Goal: Information Seeking & Learning: Learn about a topic

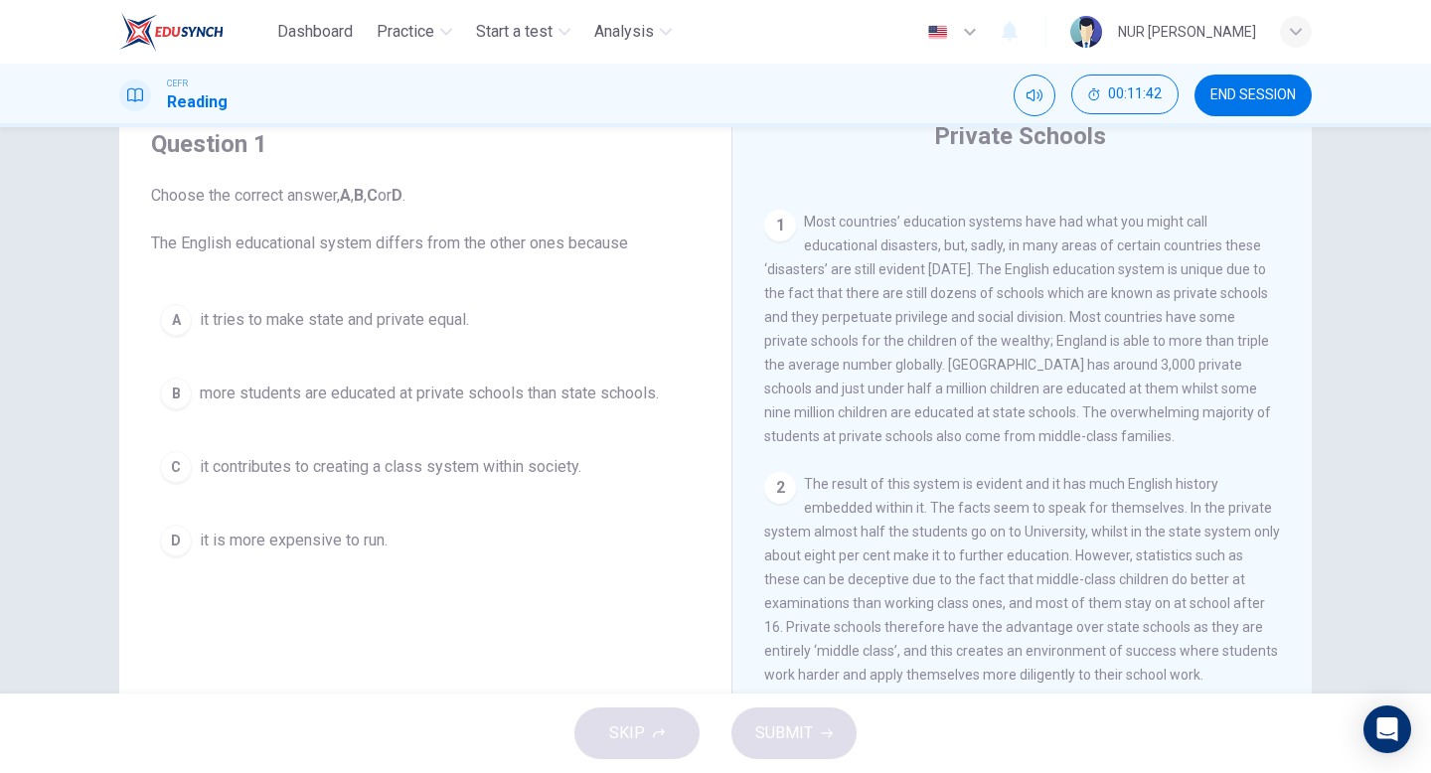
scroll to position [76, 0]
click at [427, 473] on span "it contributes to creating a class system within society." at bounding box center [391, 469] width 382 height 24
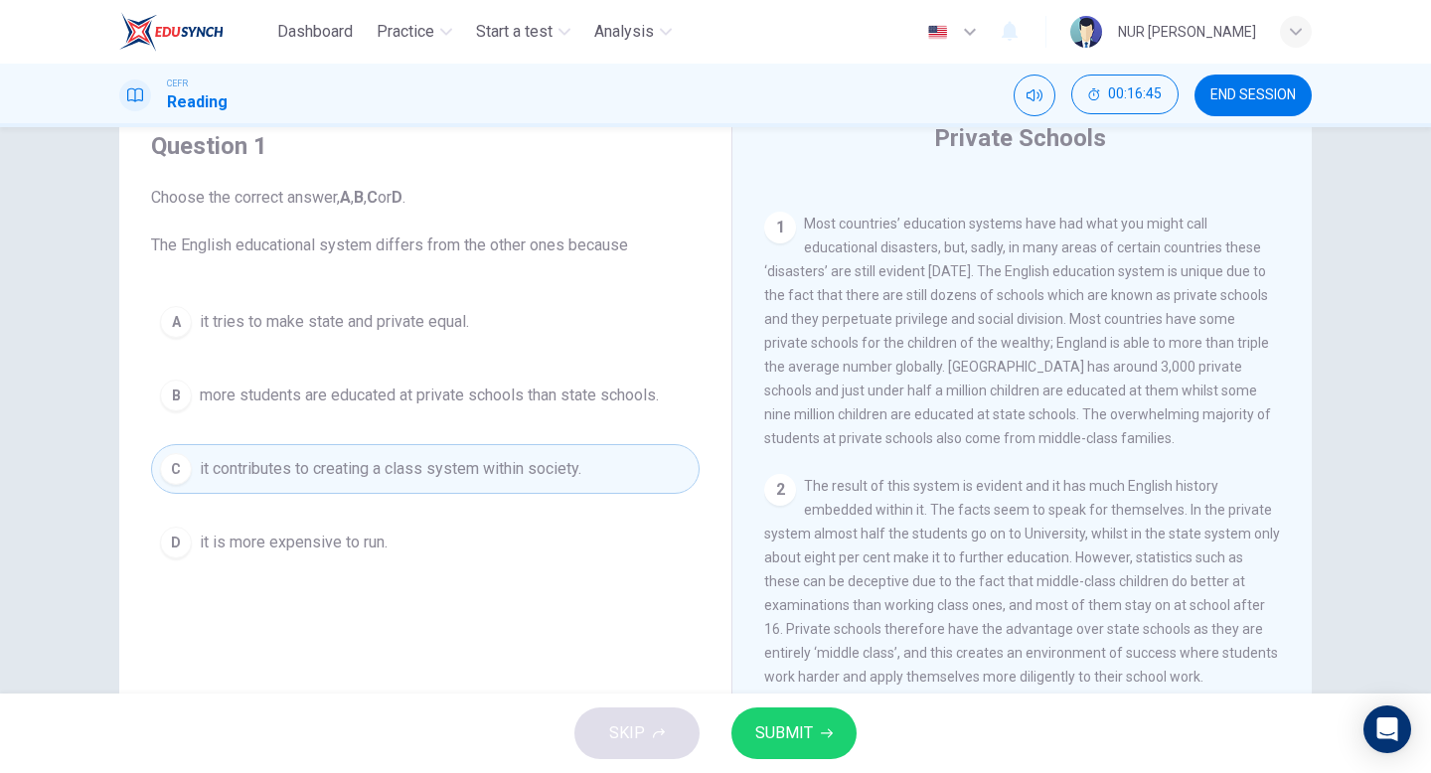
click at [764, 734] on span "SUBMIT" at bounding box center [784, 733] width 58 height 28
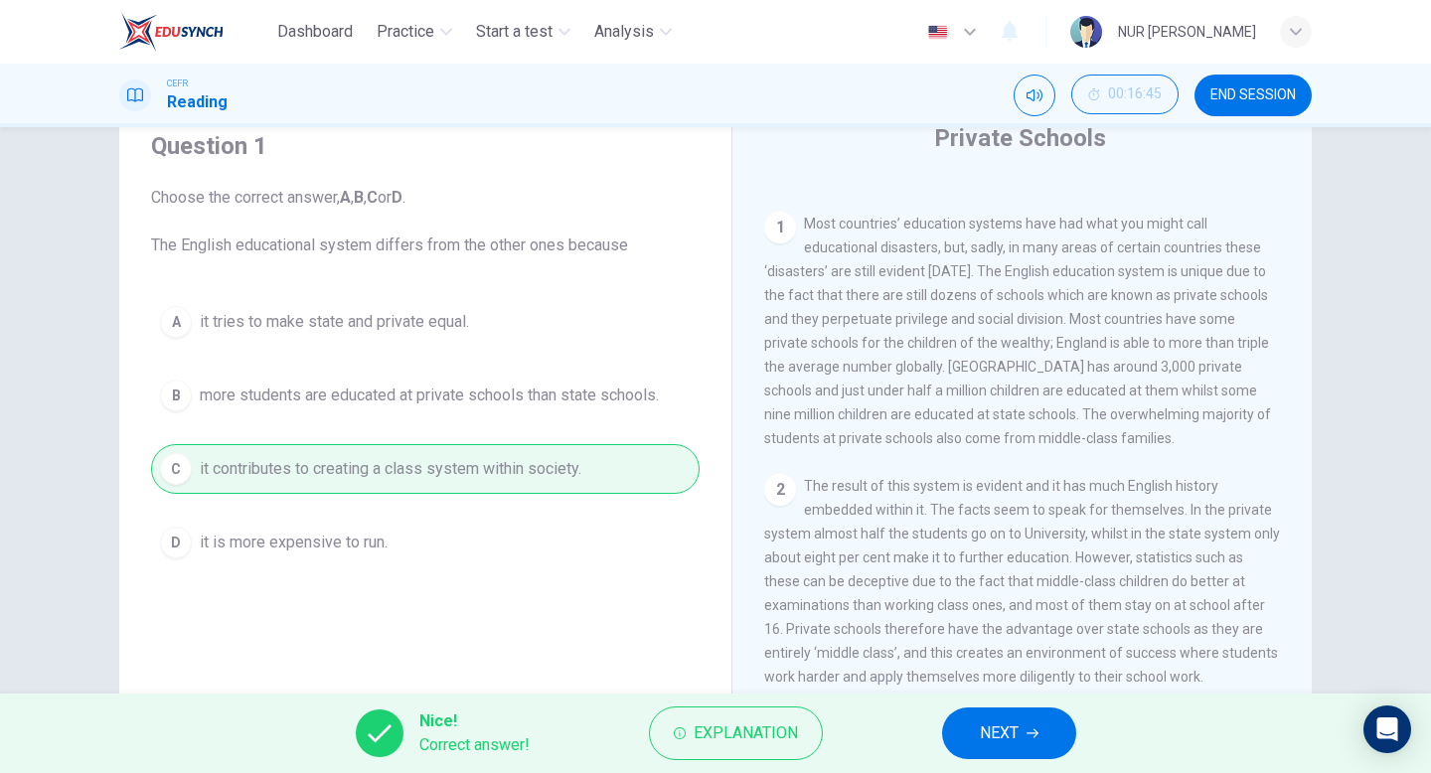
click at [980, 728] on span "NEXT" at bounding box center [999, 733] width 39 height 28
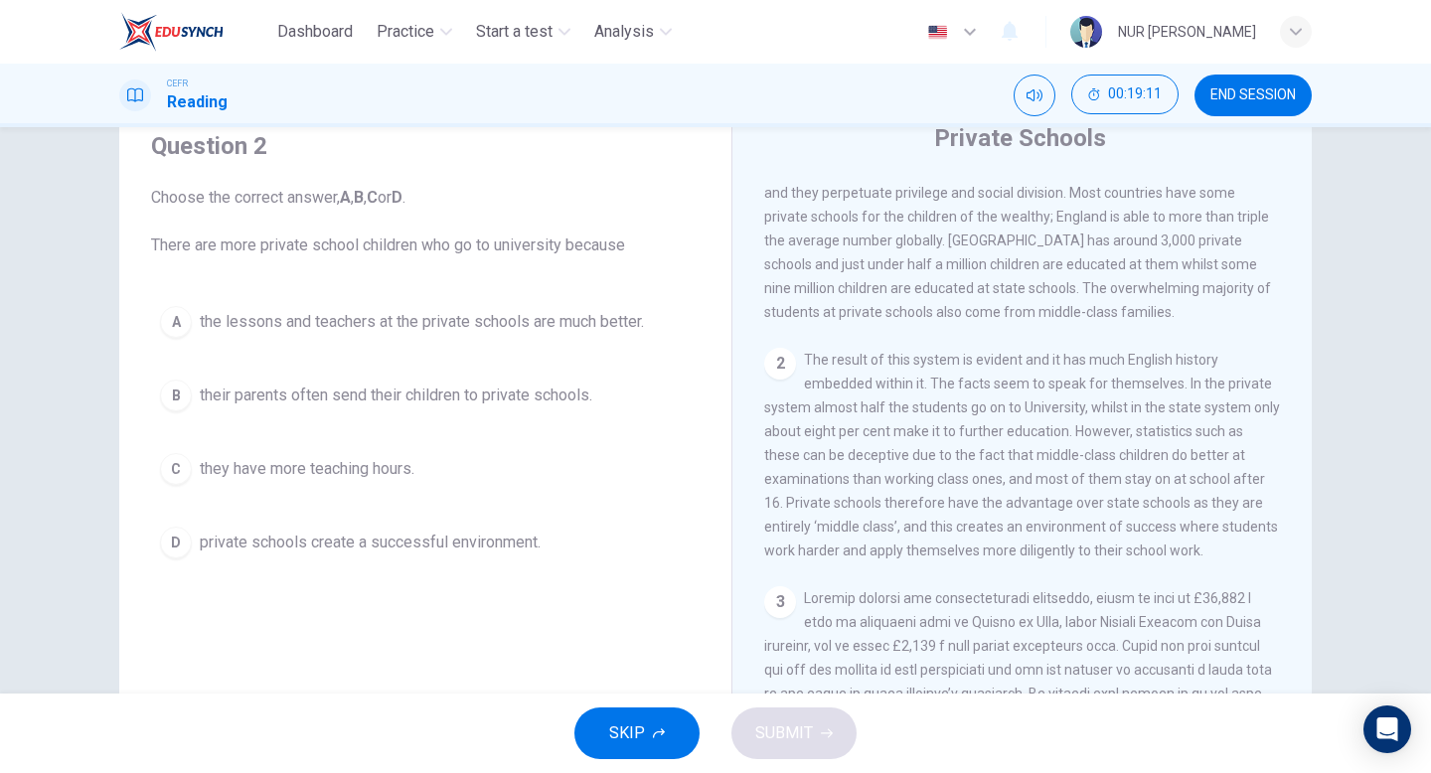
scroll to position [507, 0]
click at [488, 402] on span "their parents often send their children to private schools." at bounding box center [396, 395] width 392 height 24
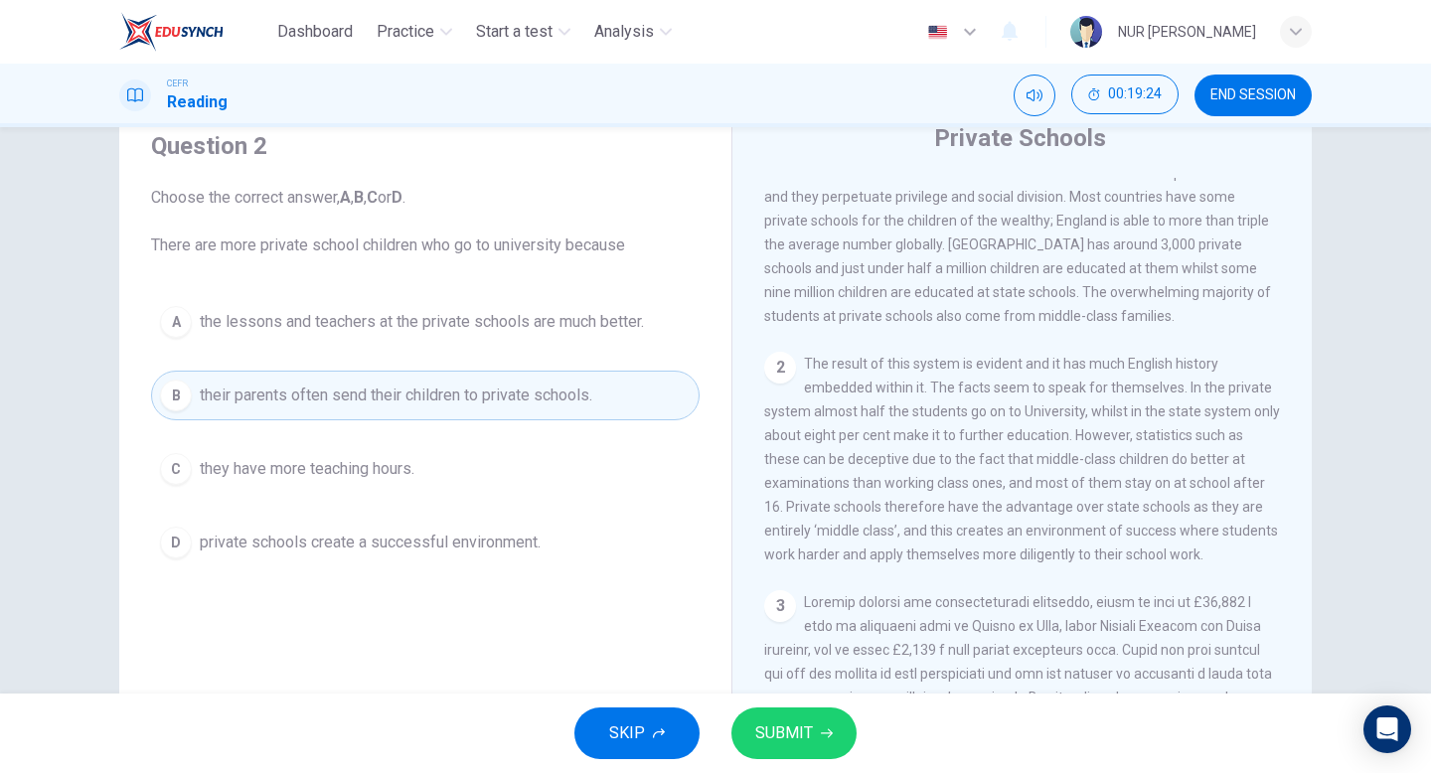
click at [506, 527] on button "D private schools create a successful environment." at bounding box center [425, 543] width 548 height 50
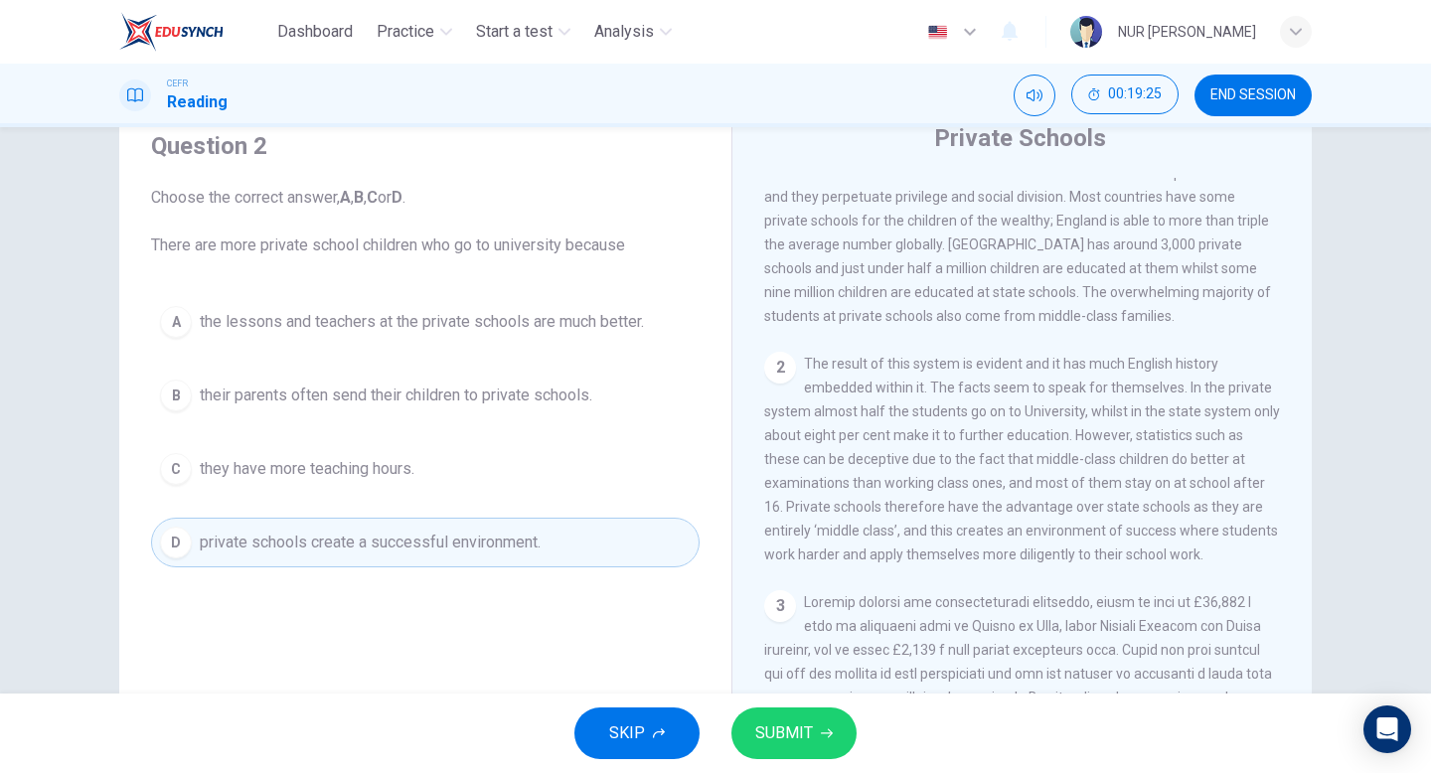
click at [795, 741] on span "SUBMIT" at bounding box center [784, 733] width 58 height 28
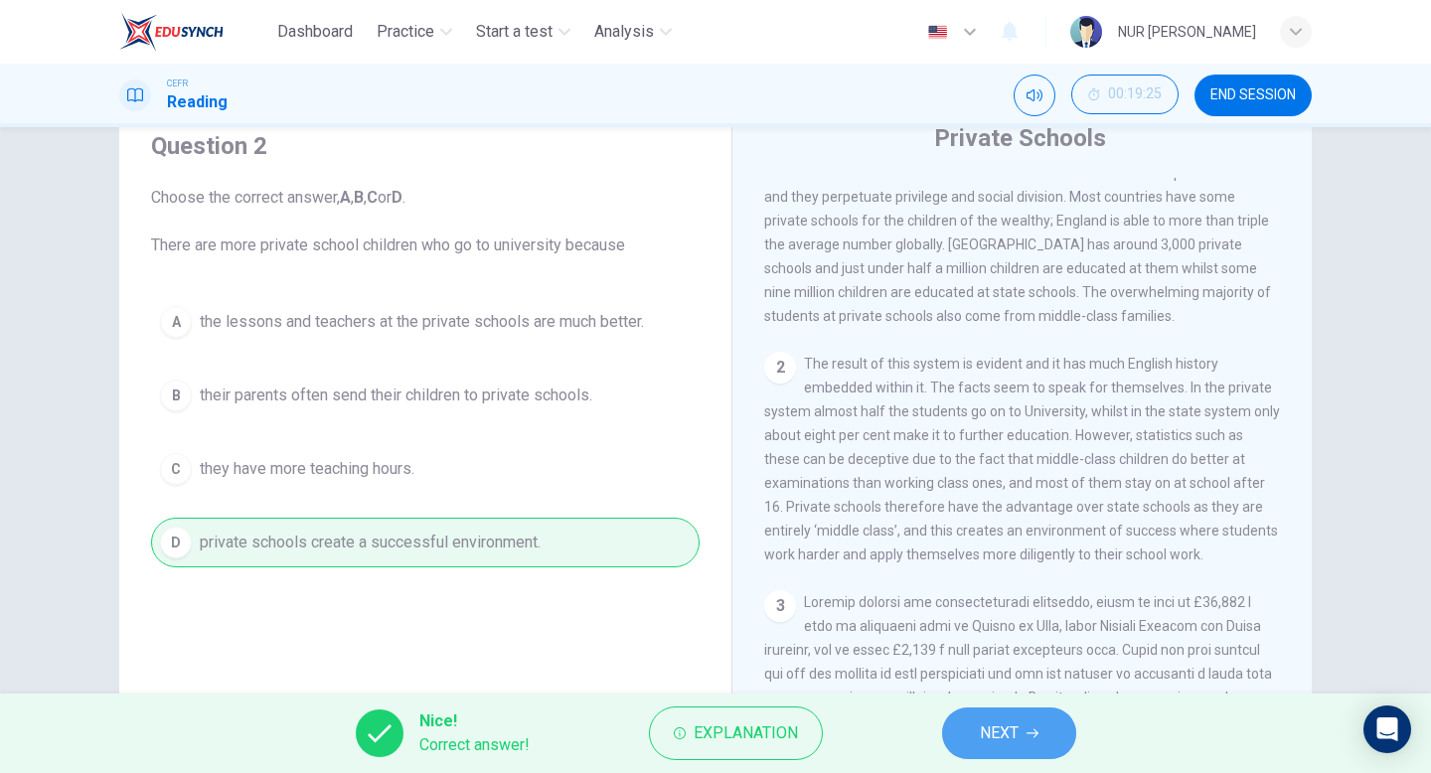
click at [1056, 734] on button "NEXT" at bounding box center [1009, 733] width 134 height 52
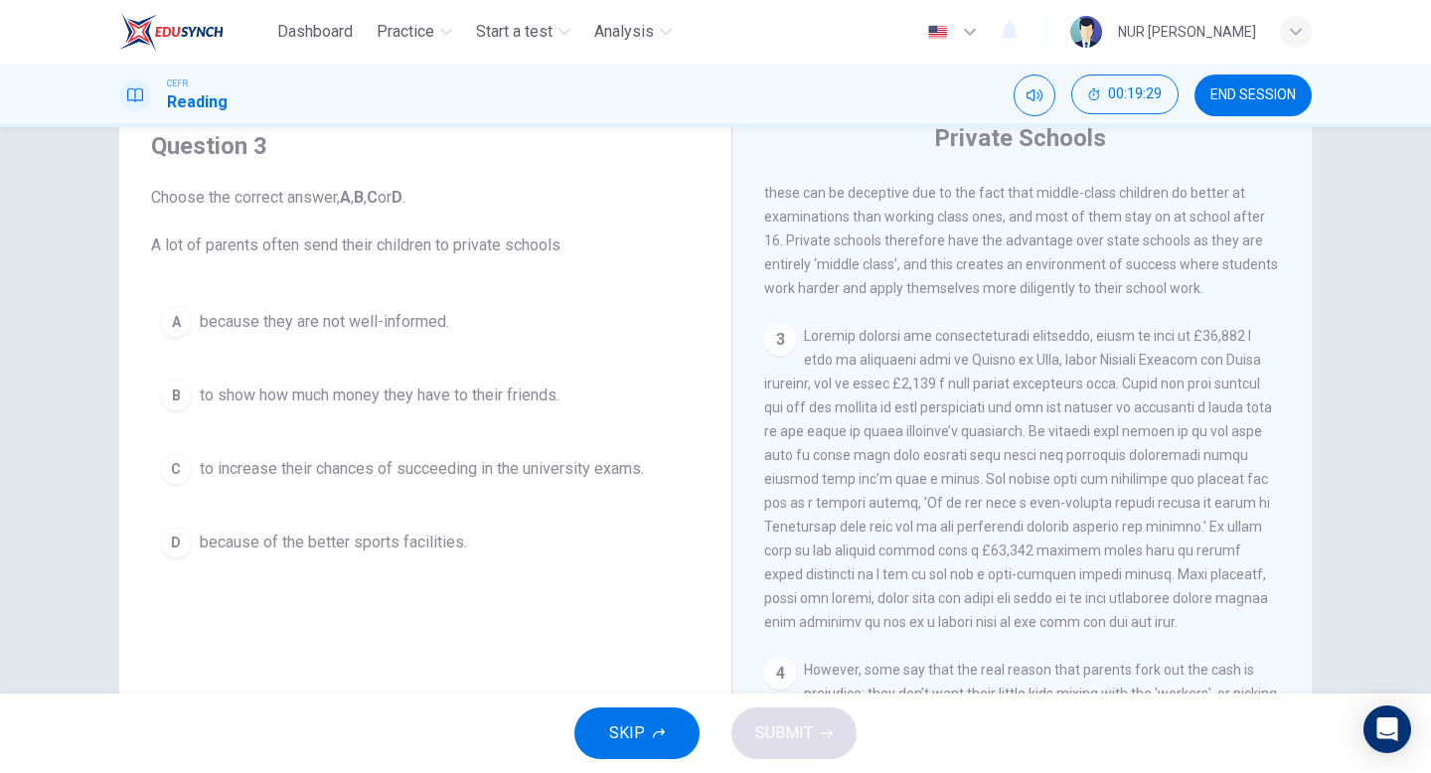
scroll to position [804, 0]
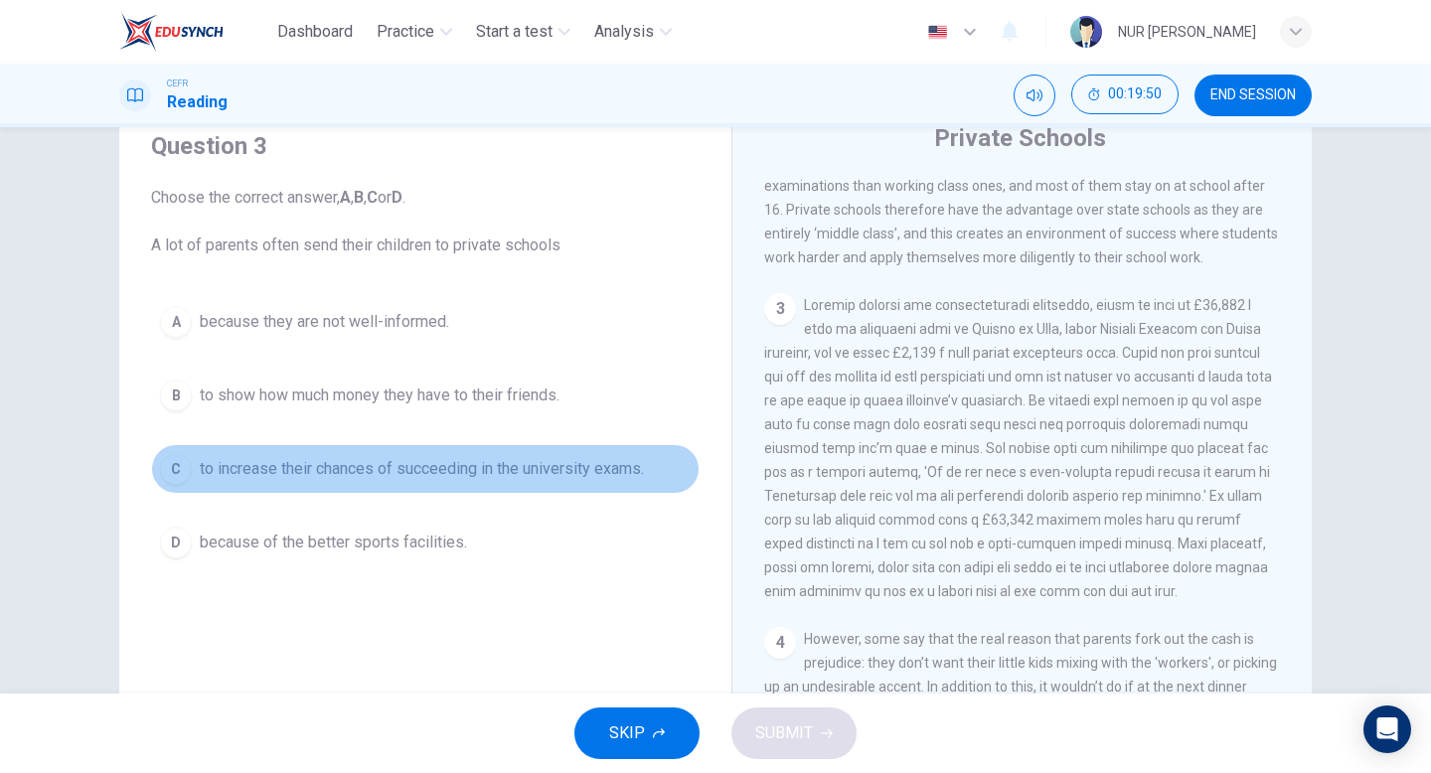
click at [466, 468] on span "to increase their chances of succeeding in the university exams." at bounding box center [422, 469] width 444 height 24
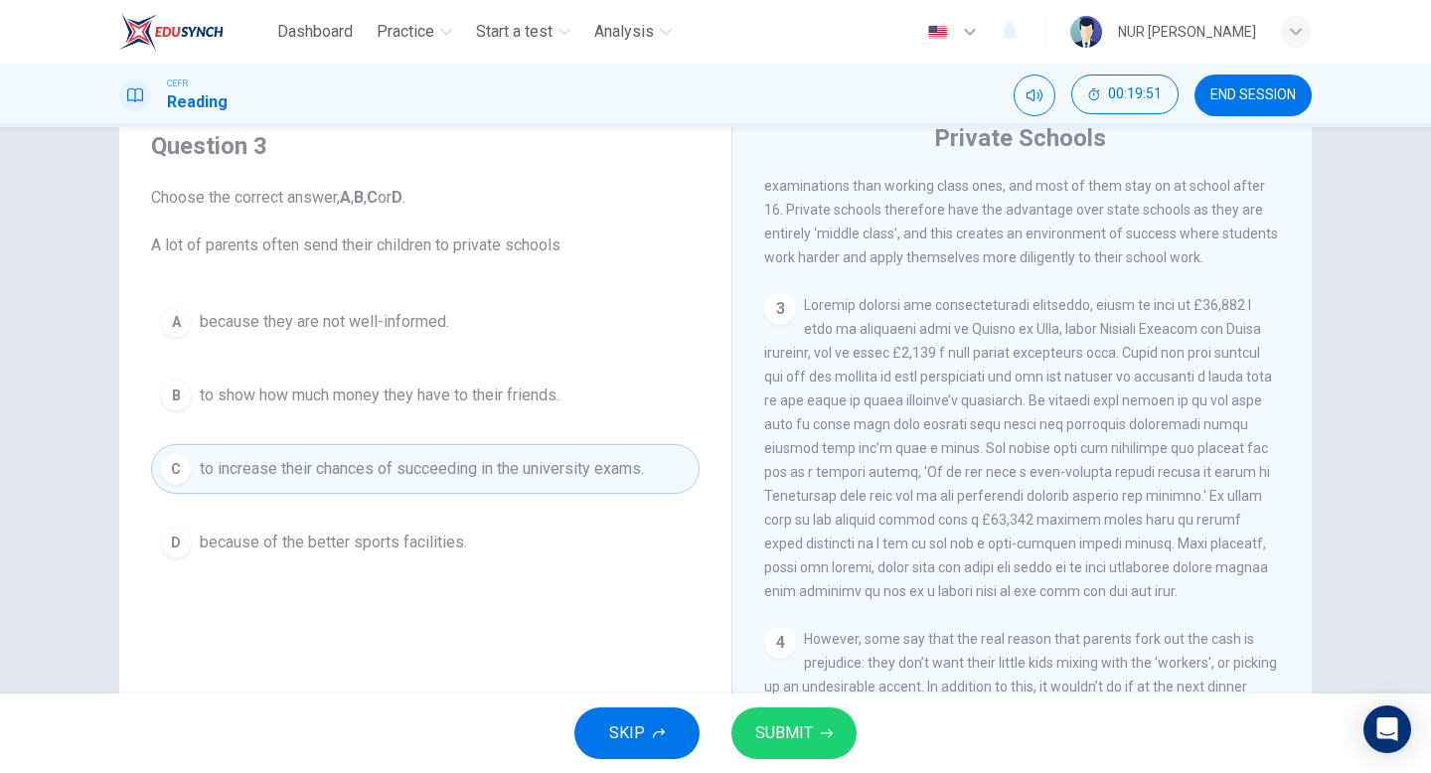
click at [871, 733] on div "SKIP SUBMIT" at bounding box center [715, 732] width 1431 height 79
click at [819, 738] on button "SUBMIT" at bounding box center [793, 733] width 125 height 52
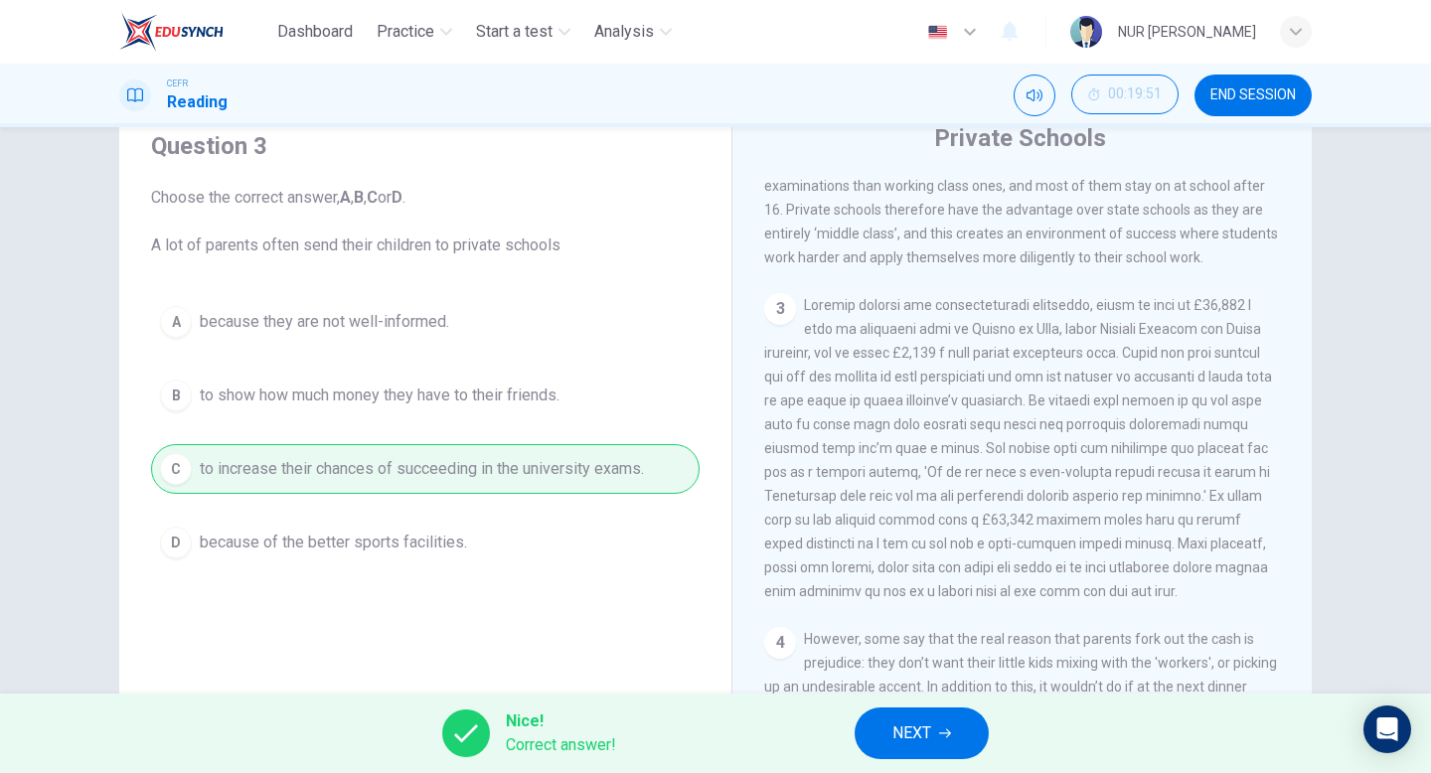
click at [907, 739] on span "NEXT" at bounding box center [911, 733] width 39 height 28
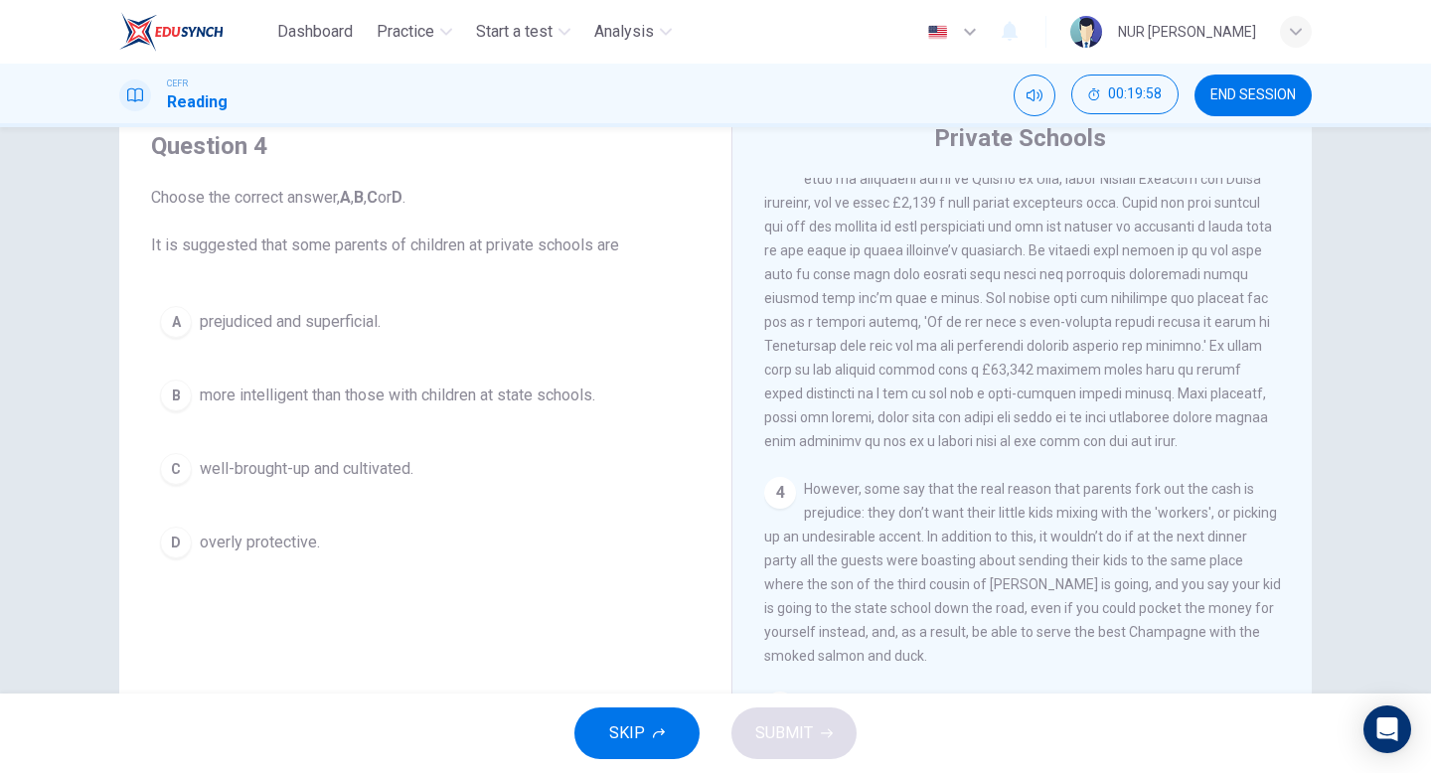
scroll to position [1033, 0]
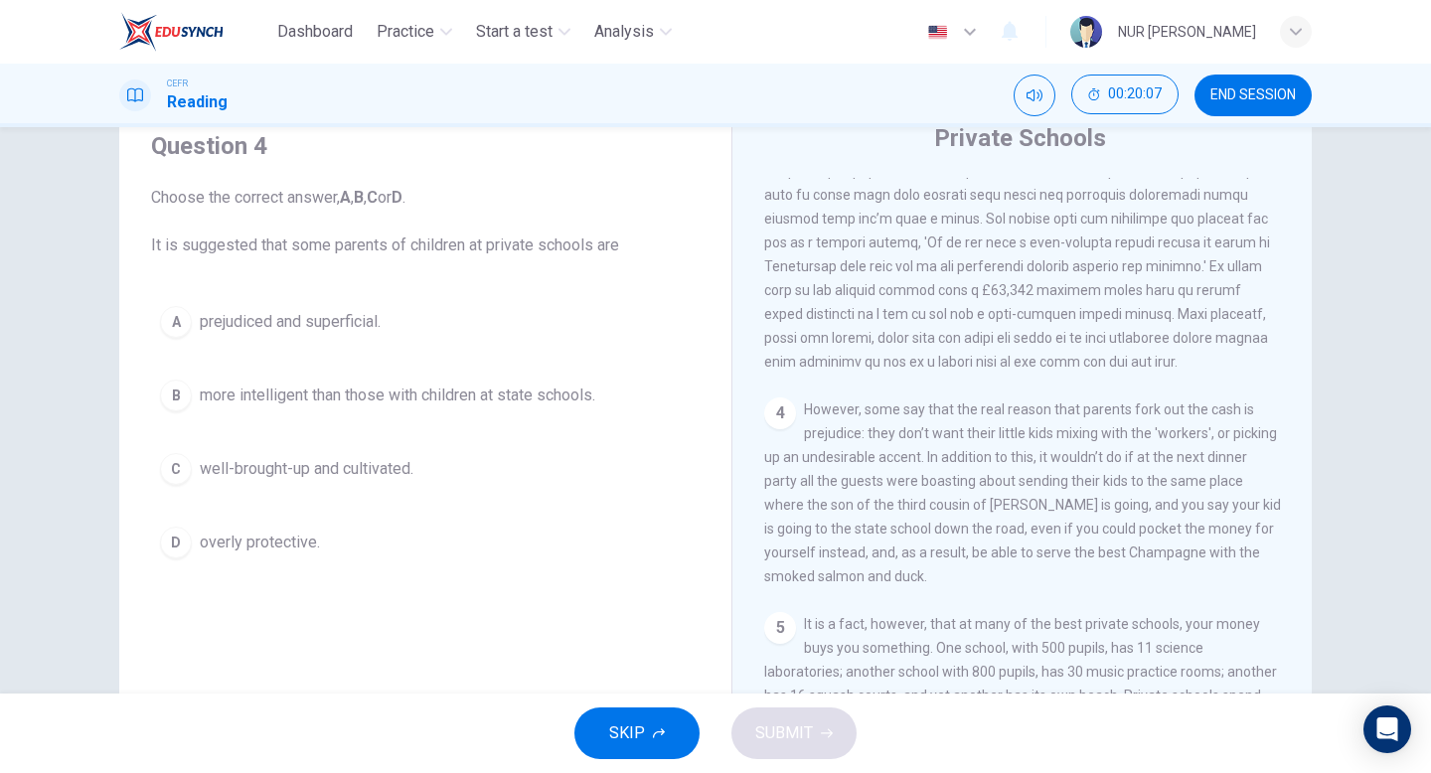
click at [390, 295] on div "Question 4 Choose the correct answer, A , B , C or D . It is suggested that som…" at bounding box center [425, 348] width 580 height 477
click at [419, 341] on button "A prejudiced and superficial." at bounding box center [425, 322] width 548 height 50
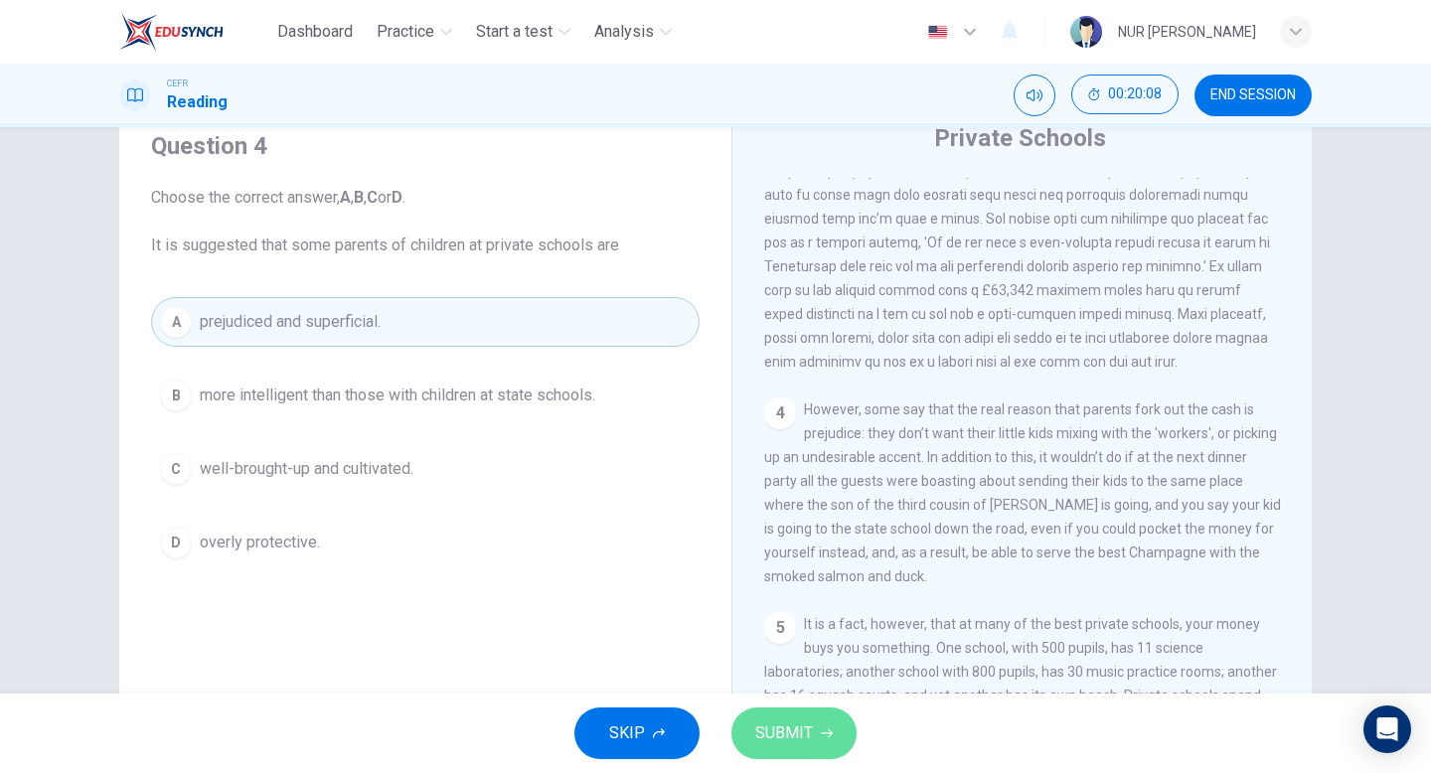
click at [757, 716] on button "SUBMIT" at bounding box center [793, 733] width 125 height 52
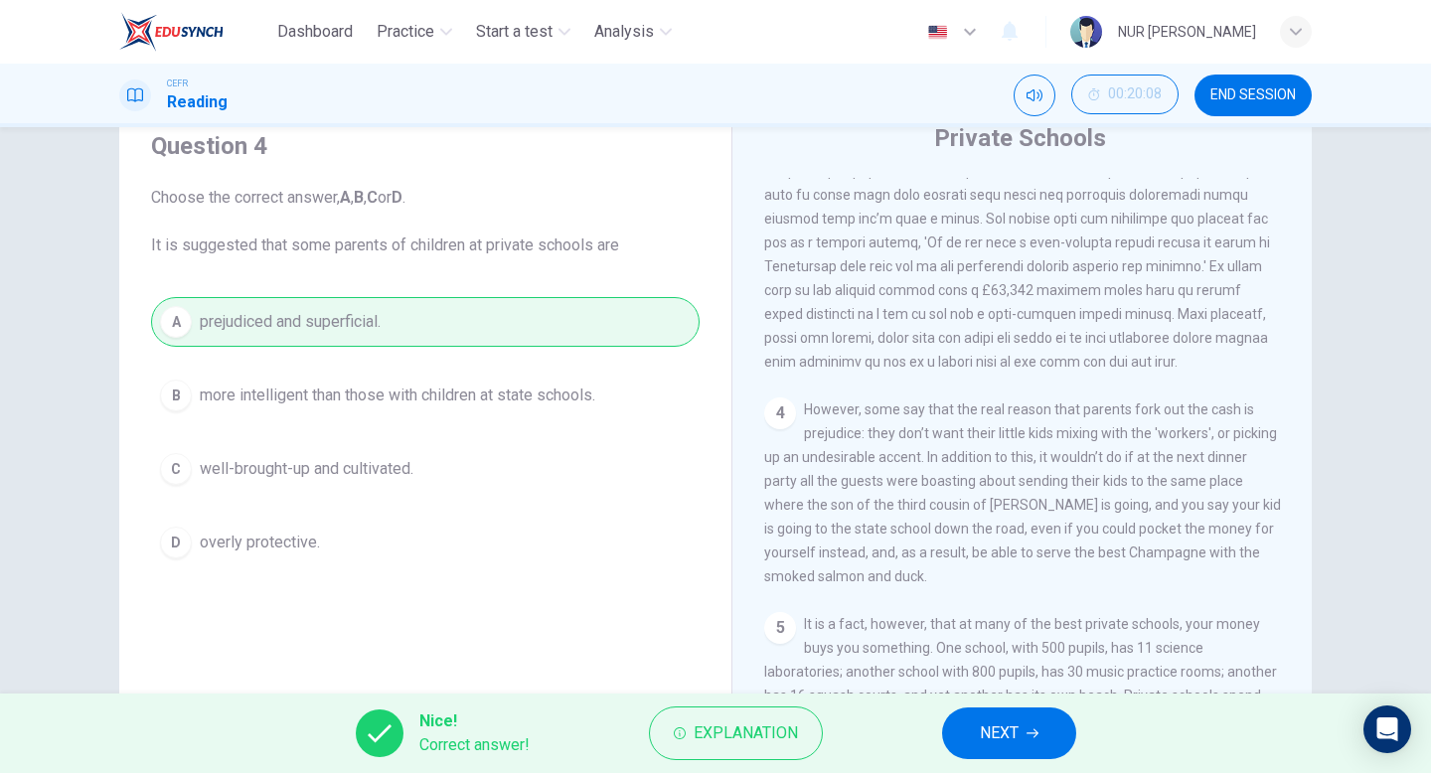
click at [996, 722] on span "NEXT" at bounding box center [999, 733] width 39 height 28
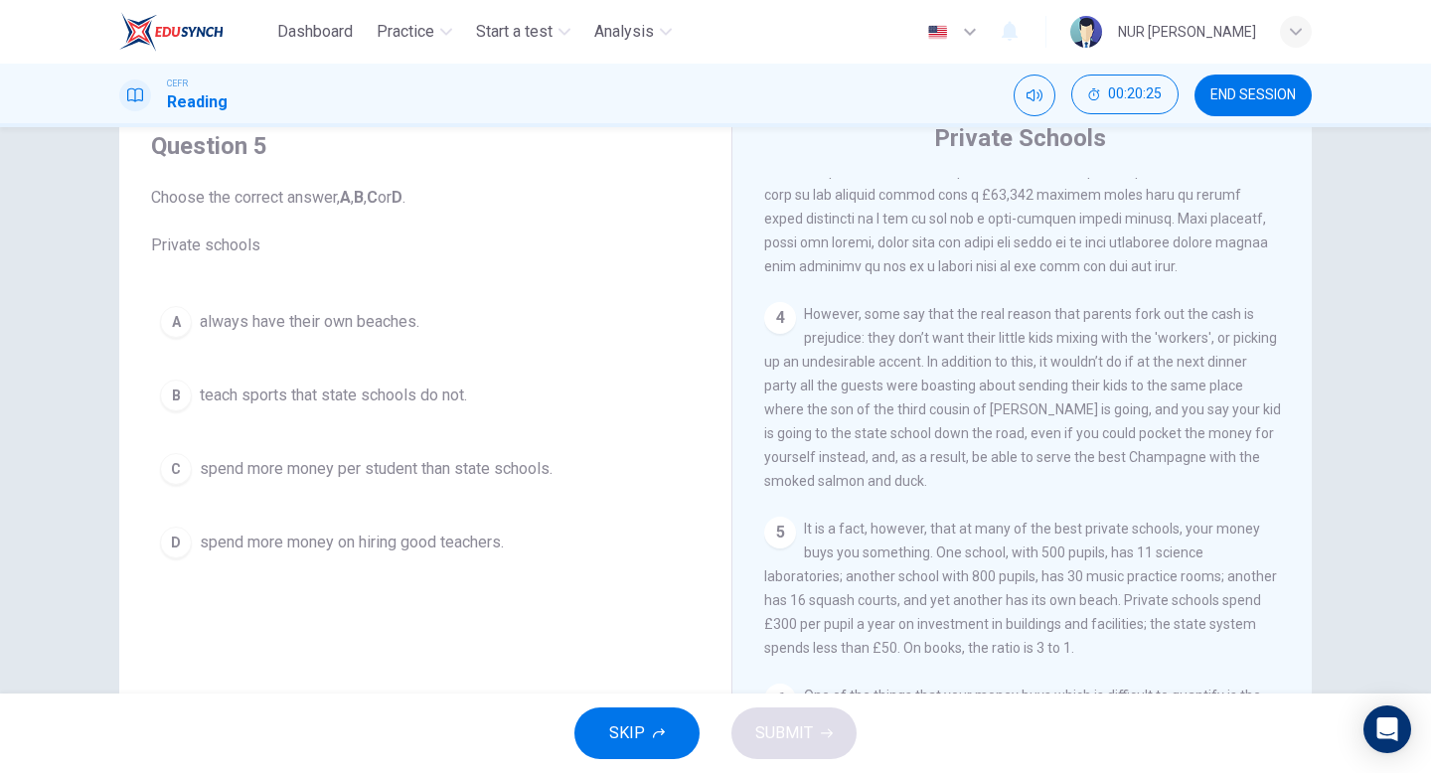
scroll to position [1275, 0]
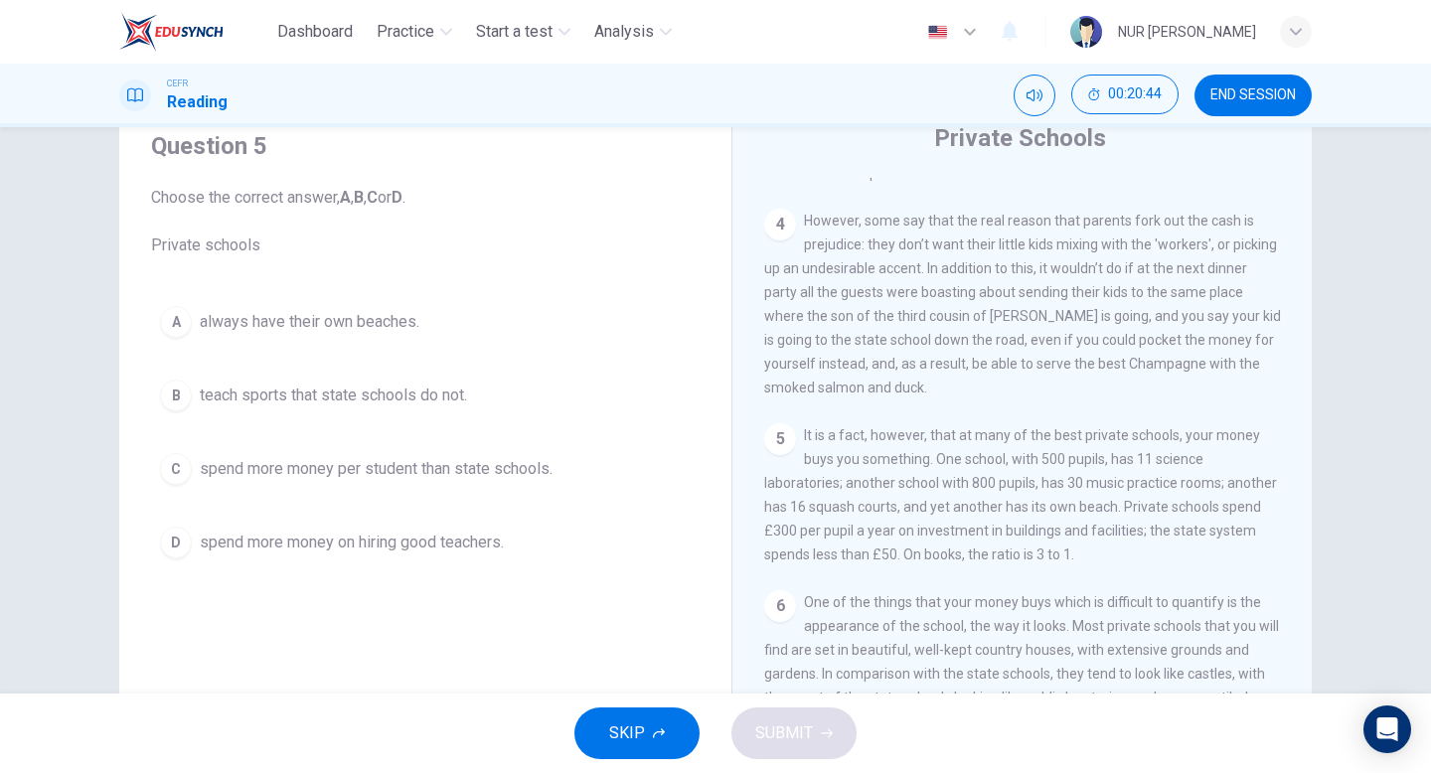
click at [350, 498] on div "A always have their own beaches. B teach sports that state schools do not. C sp…" at bounding box center [425, 432] width 548 height 270
click at [361, 461] on span "spend more money per student than state schools." at bounding box center [376, 469] width 353 height 24
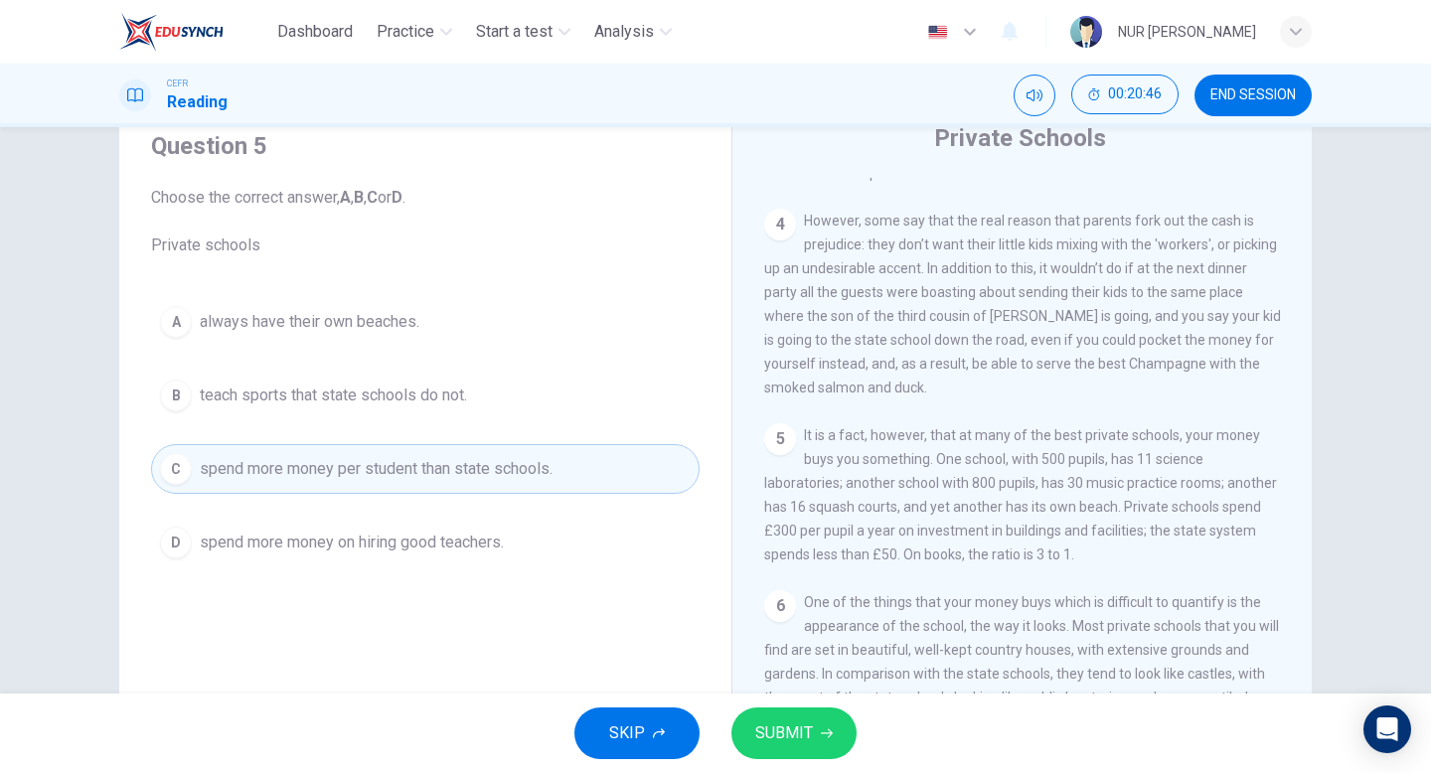
click at [776, 720] on span "SUBMIT" at bounding box center [784, 733] width 58 height 28
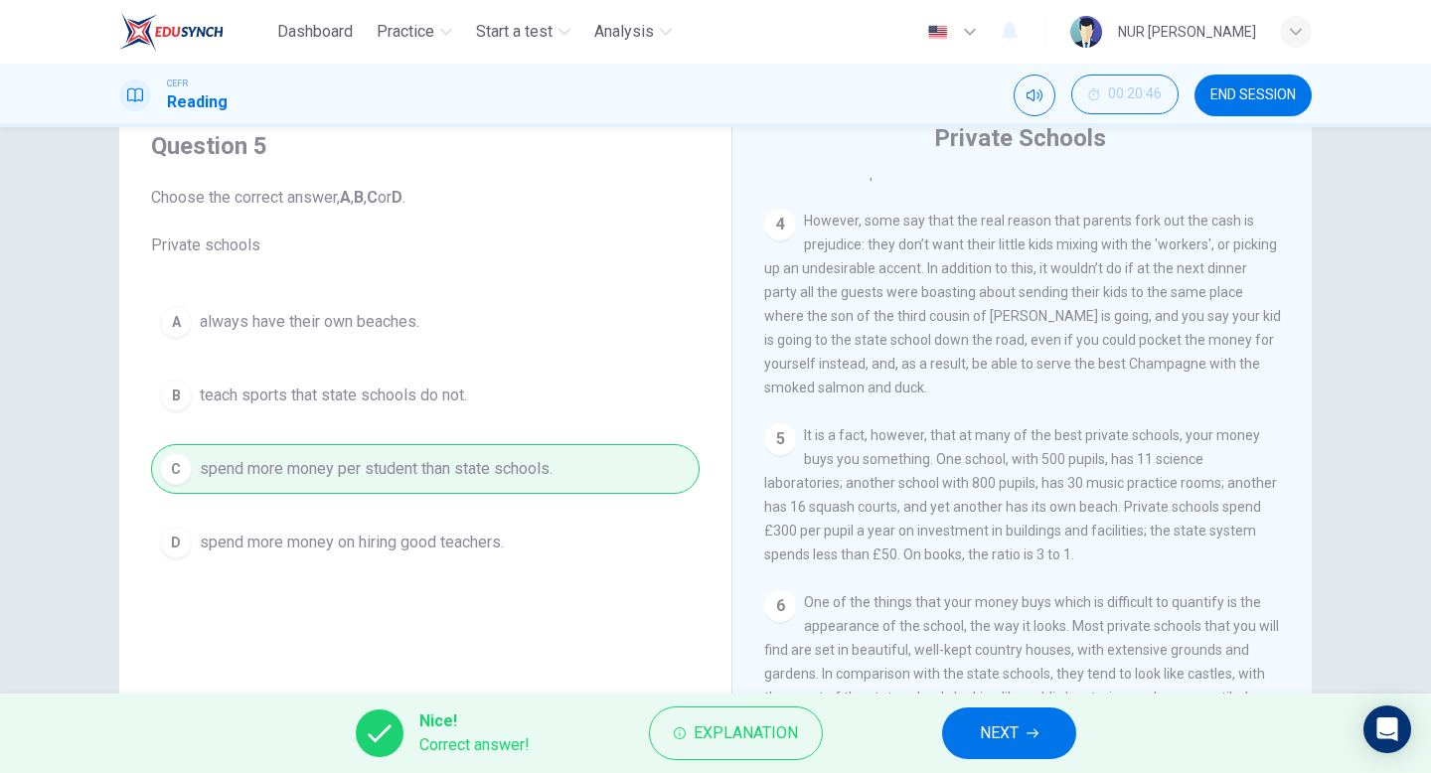
click at [1011, 772] on div "Nice! Correct answer! Explanation NEXT" at bounding box center [715, 732] width 1431 height 79
click at [1003, 731] on span "NEXT" at bounding box center [999, 733] width 39 height 28
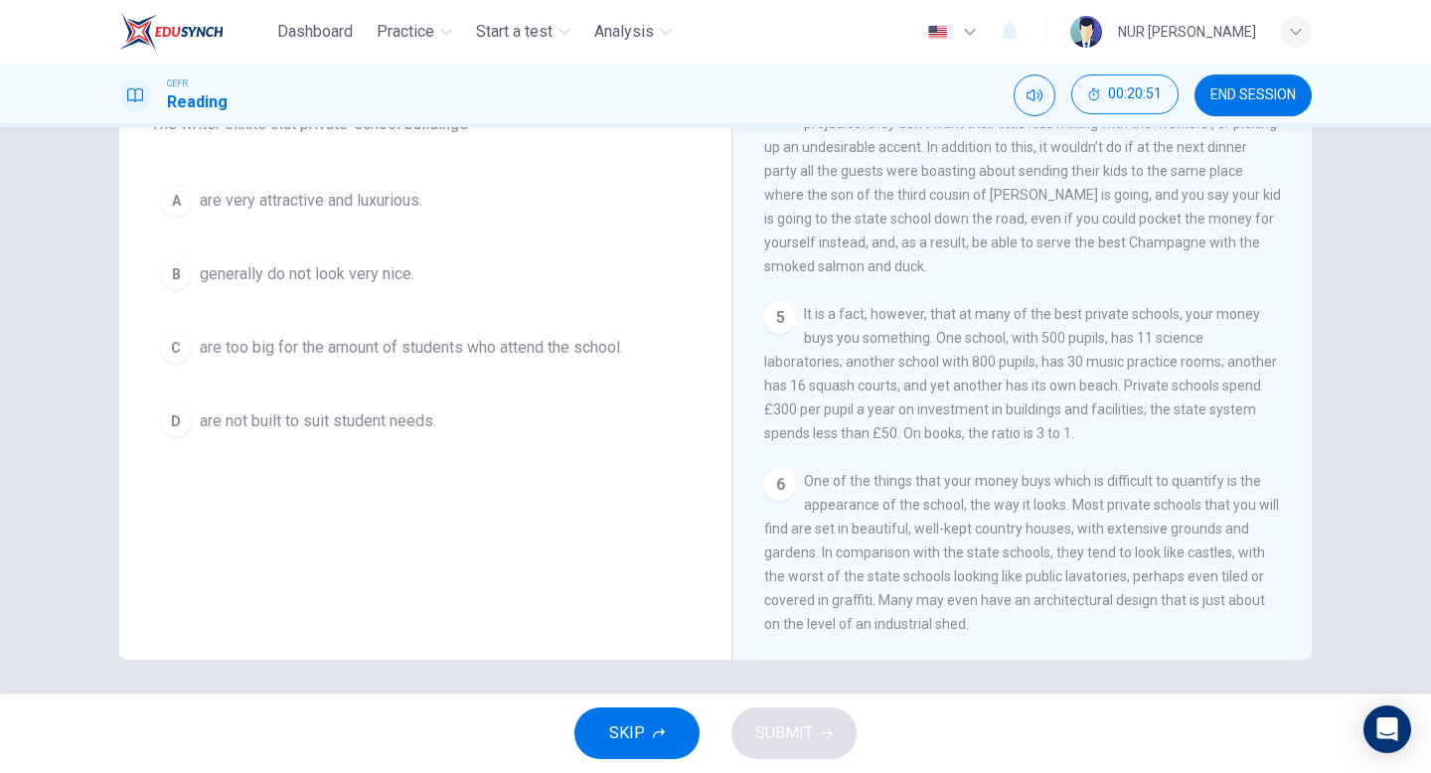
scroll to position [204, 0]
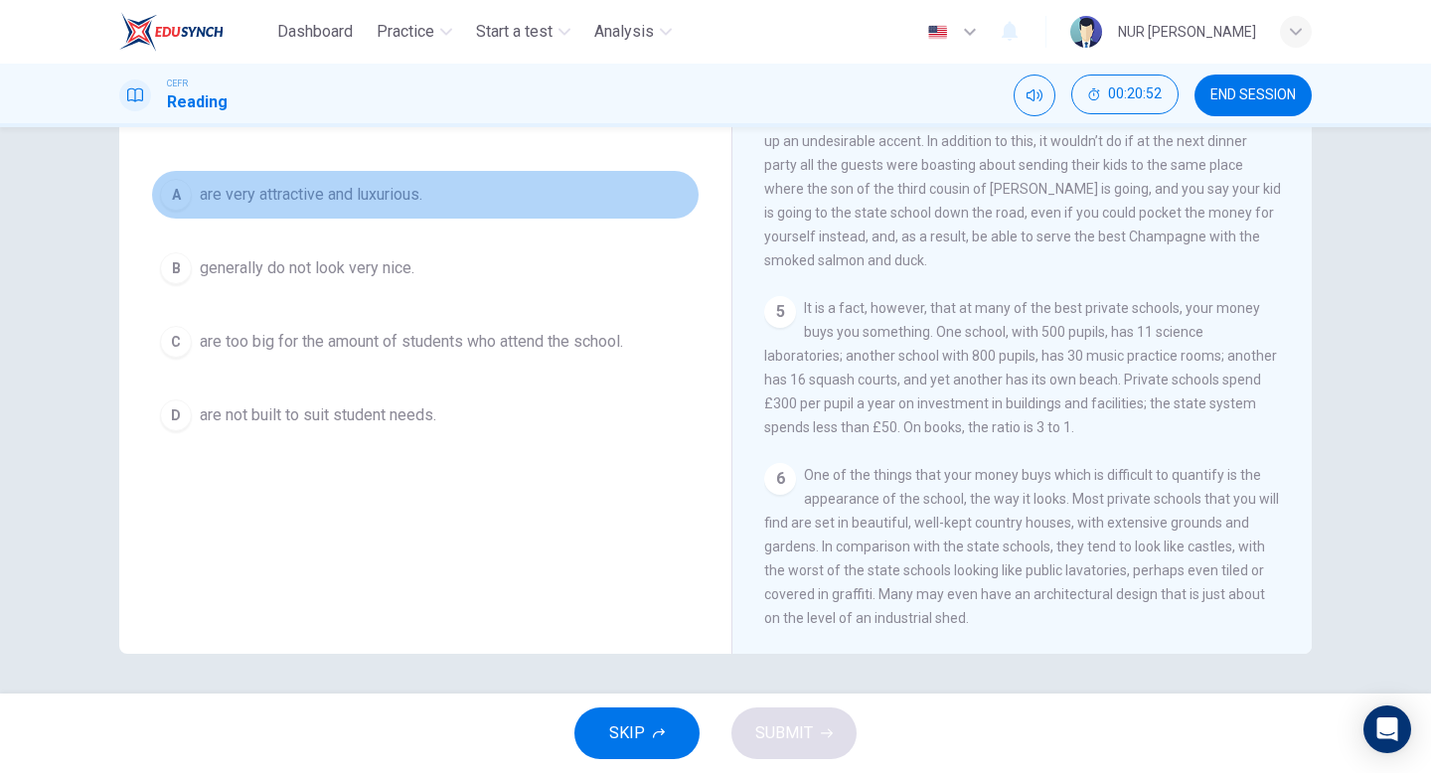
click at [551, 213] on button "A are very attractive and luxurious." at bounding box center [425, 195] width 548 height 50
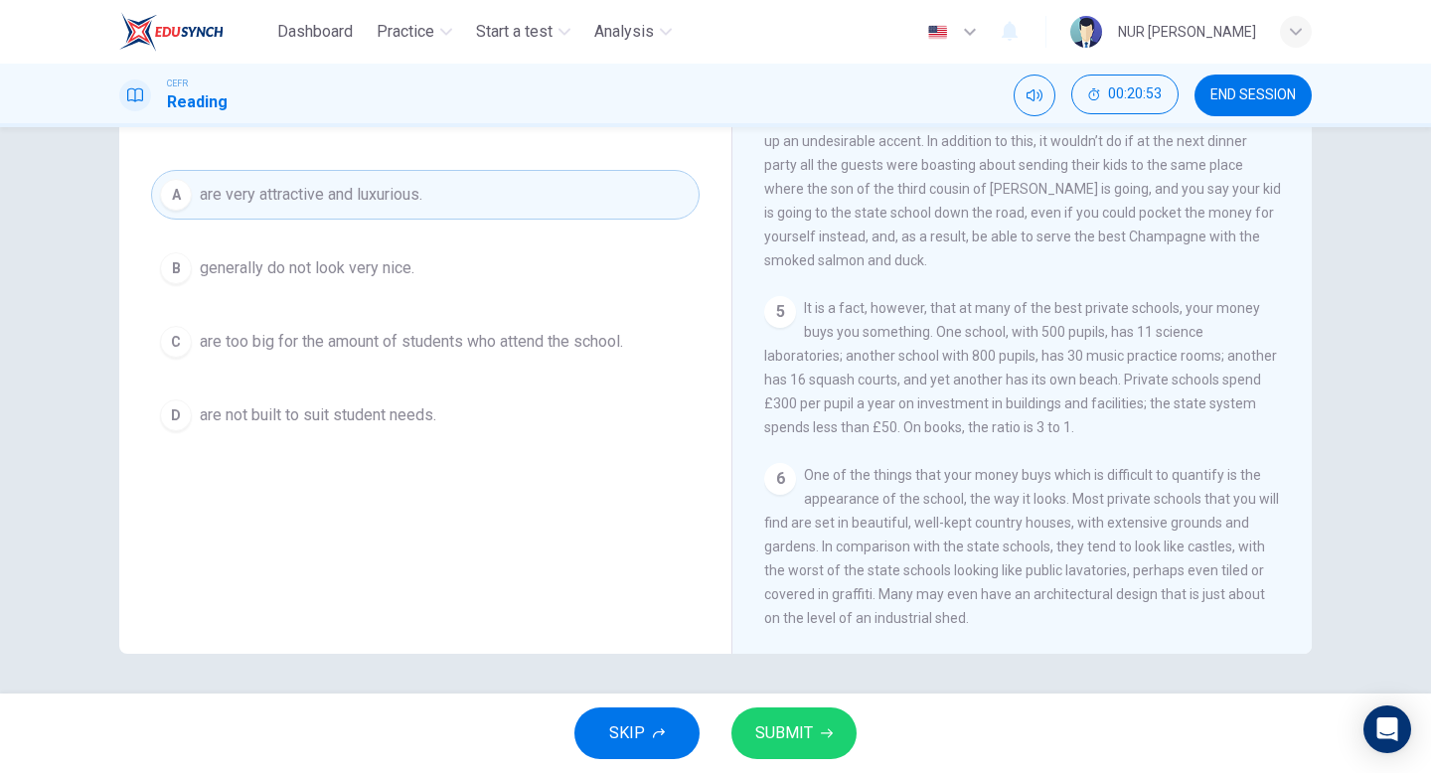
click at [804, 722] on span "SUBMIT" at bounding box center [784, 733] width 58 height 28
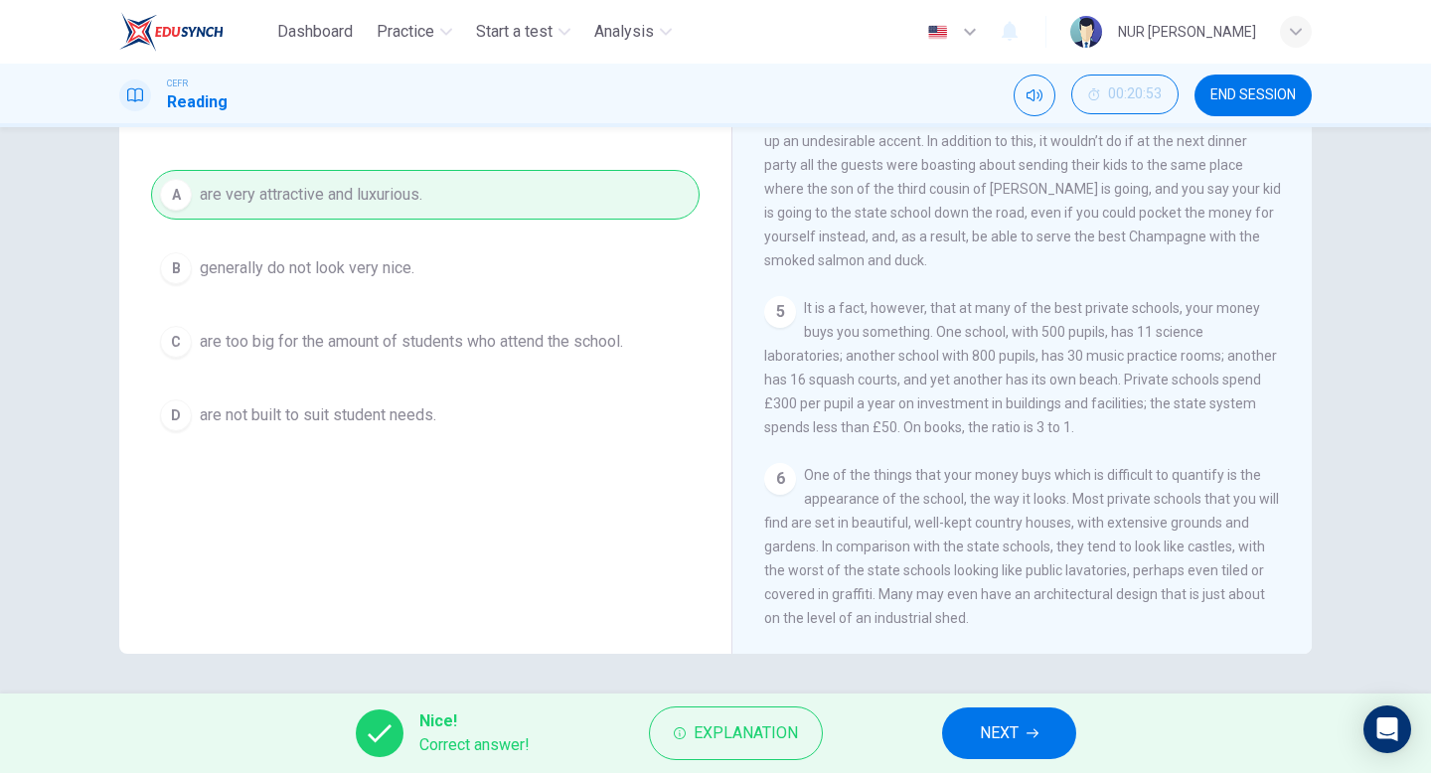
click at [996, 741] on span "NEXT" at bounding box center [999, 733] width 39 height 28
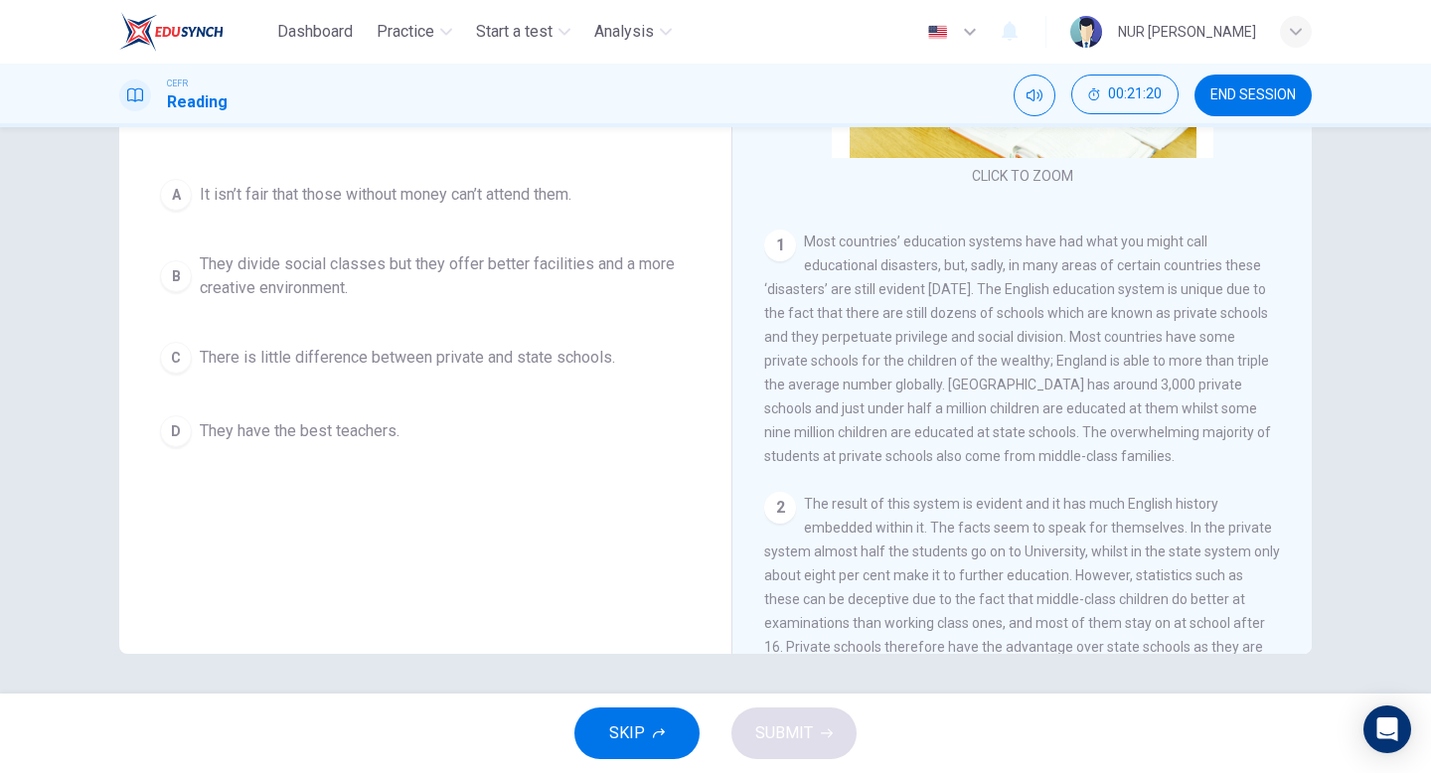
scroll to position [236, 0]
click at [424, 222] on div "A It isn’t fair that those without money can’t attend them. B They divide socia…" at bounding box center [425, 313] width 548 height 286
click at [438, 197] on span "It isn’t fair that those without money can’t attend them." at bounding box center [386, 195] width 372 height 24
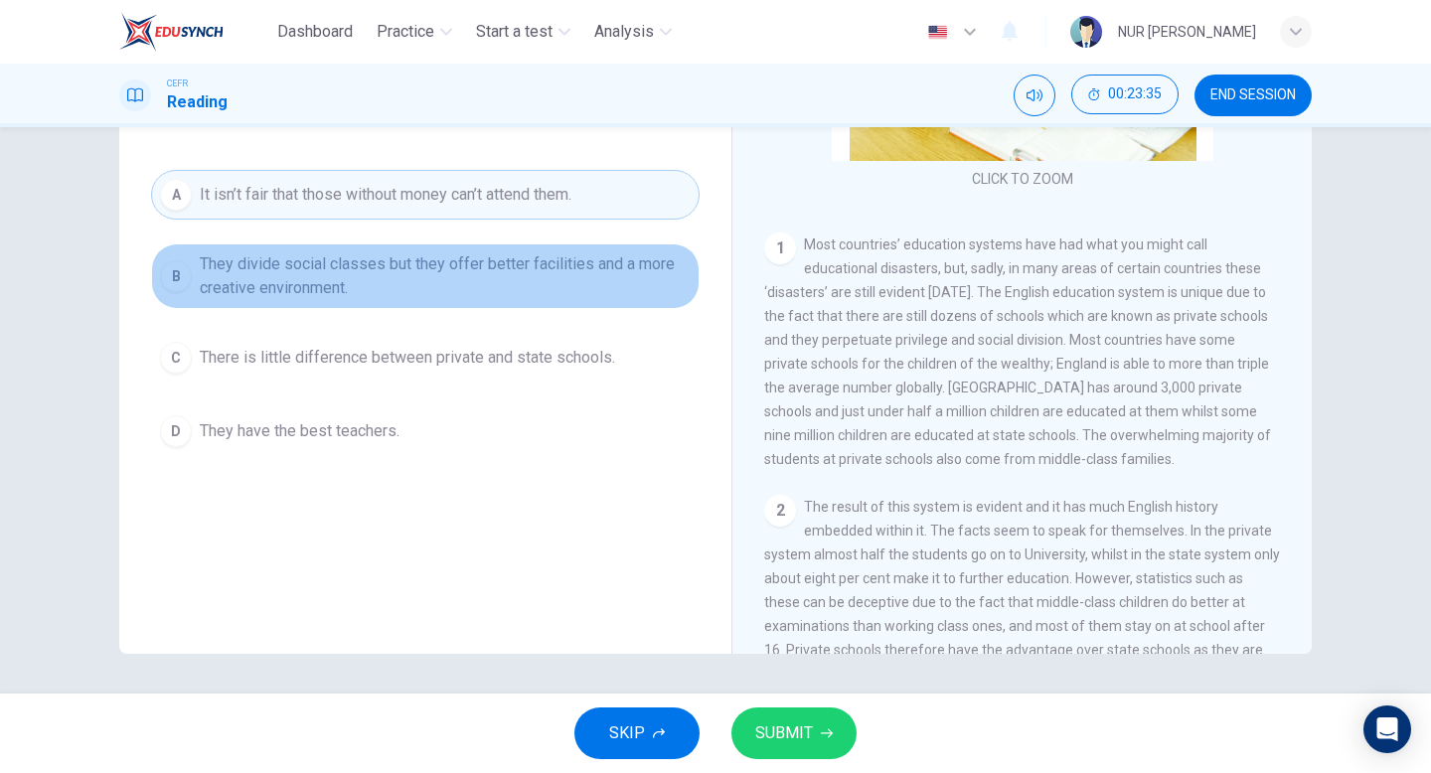
click at [548, 247] on button "B They divide social classes but they offer better facilities and a more creati…" at bounding box center [425, 276] width 548 height 66
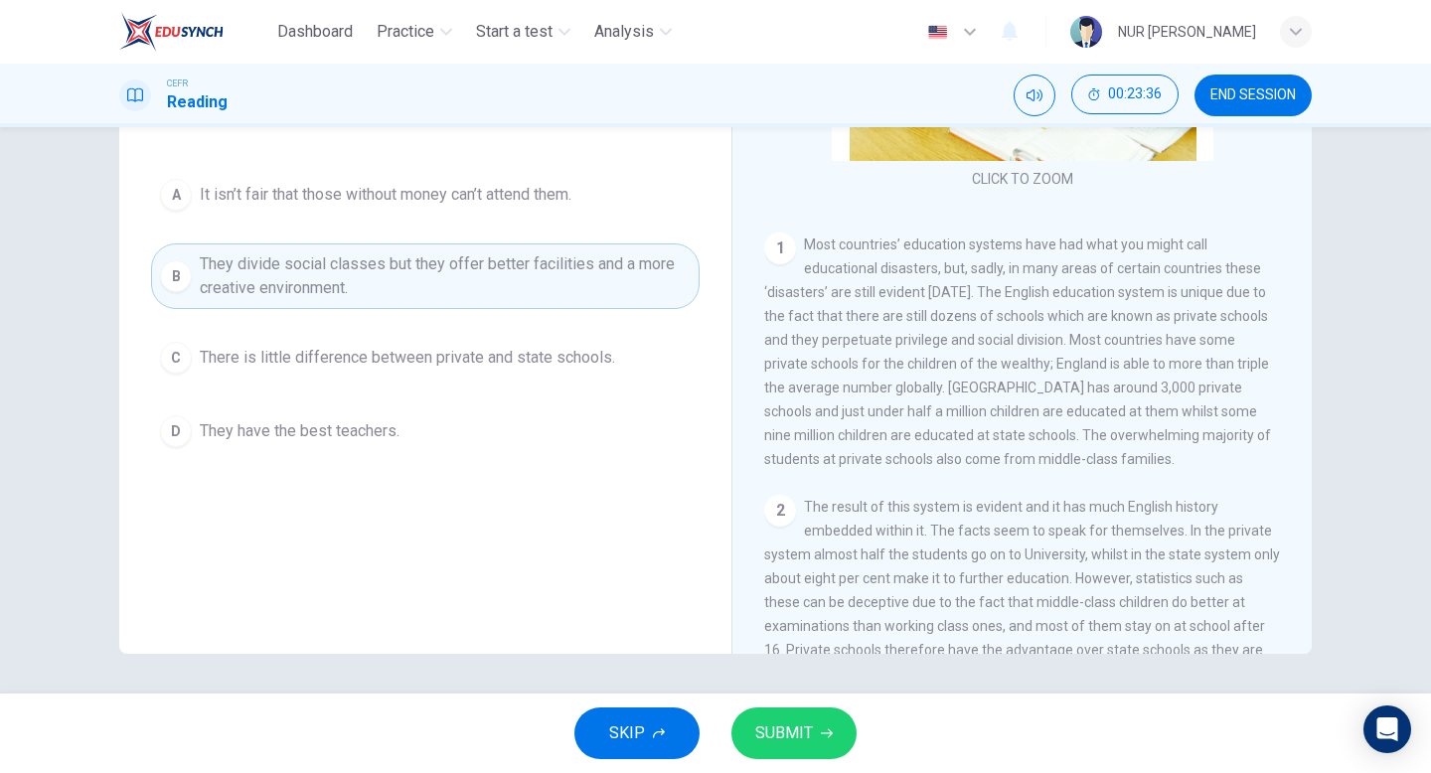
click at [810, 729] on span "SUBMIT" at bounding box center [784, 733] width 58 height 28
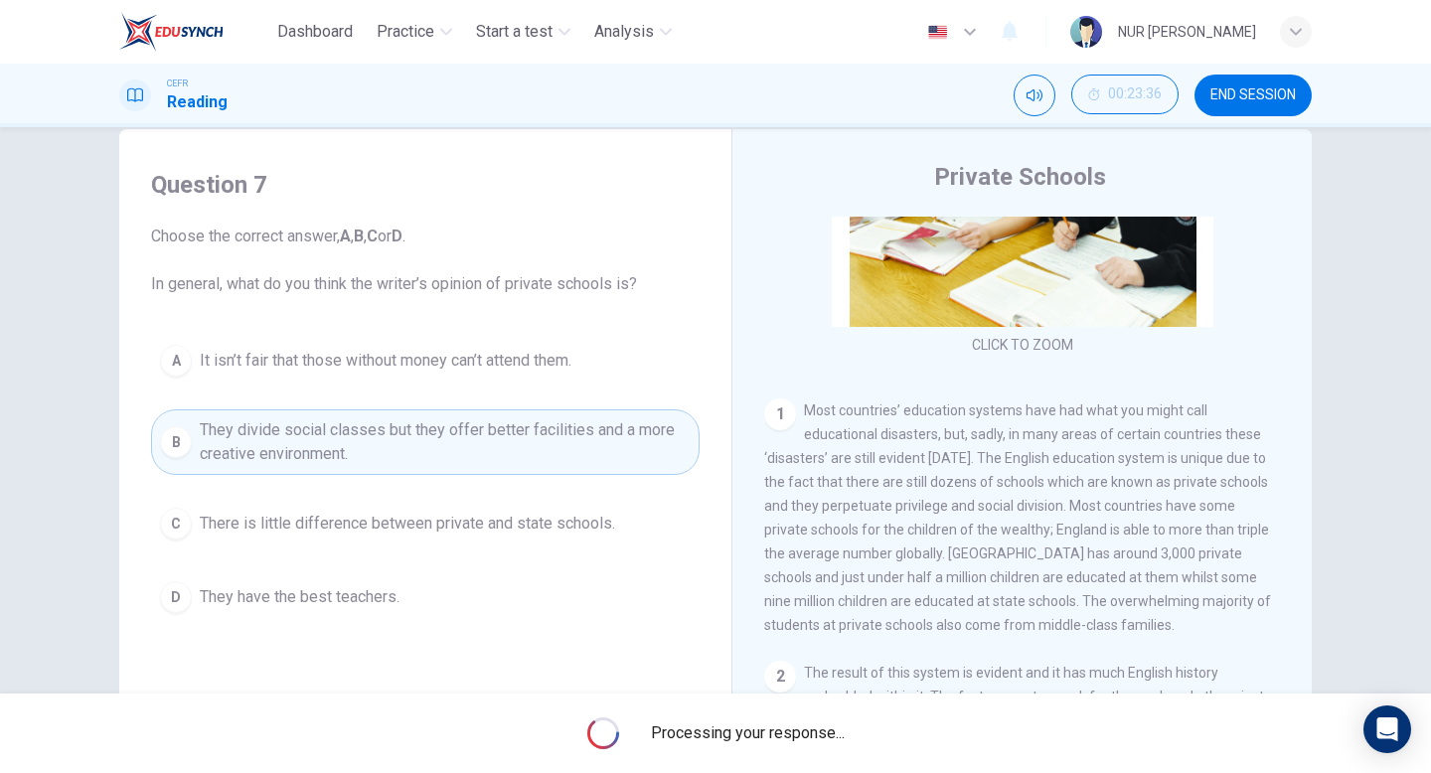
scroll to position [36, 0]
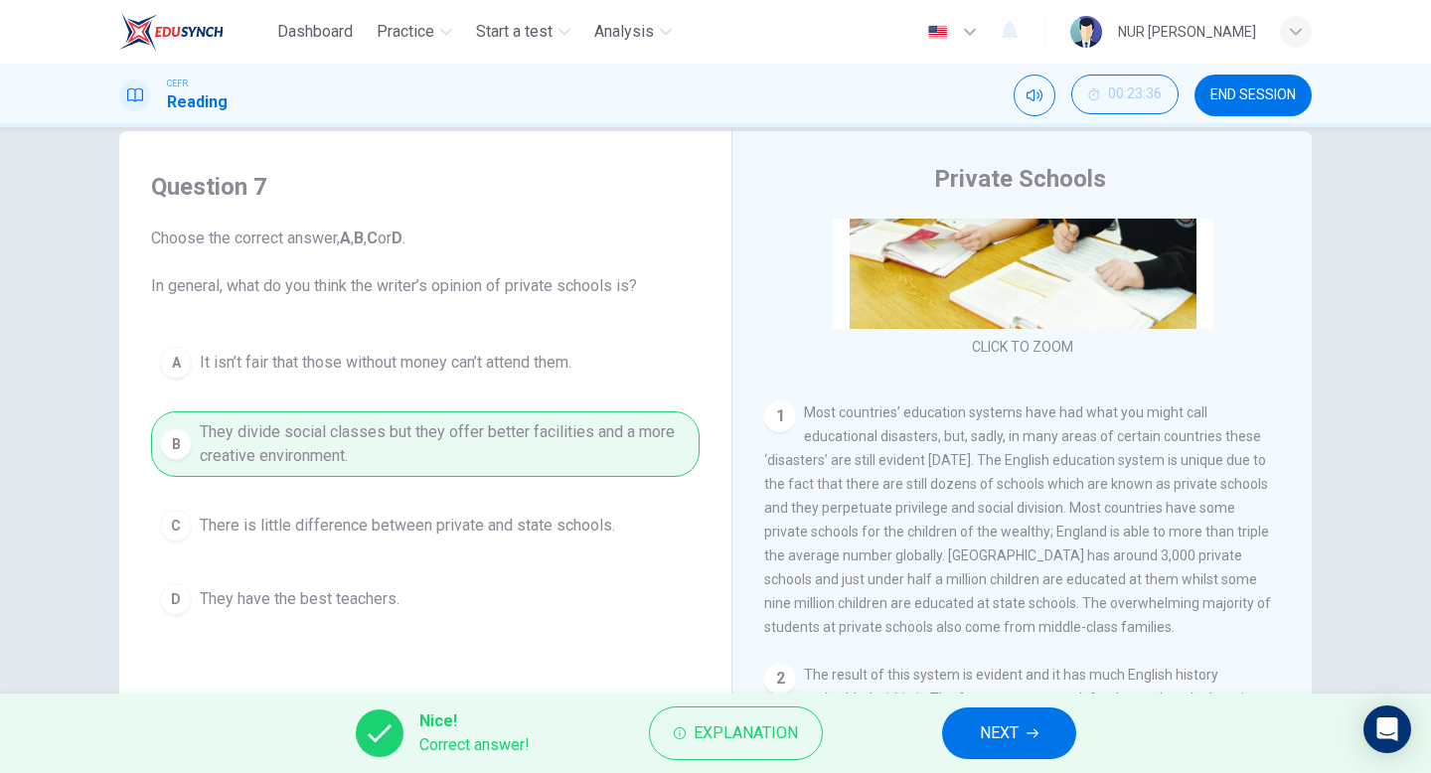
click at [995, 729] on span "NEXT" at bounding box center [999, 733] width 39 height 28
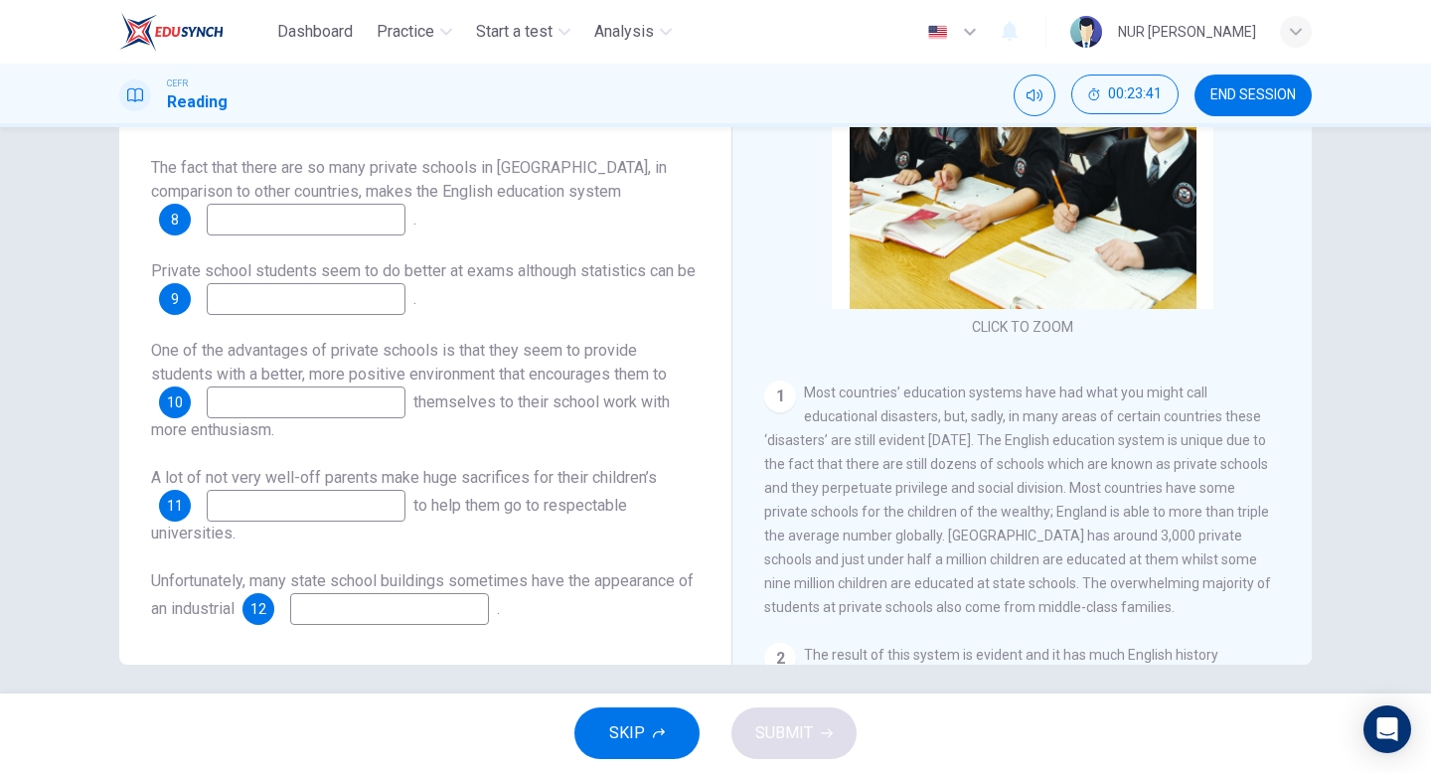
scroll to position [101, 0]
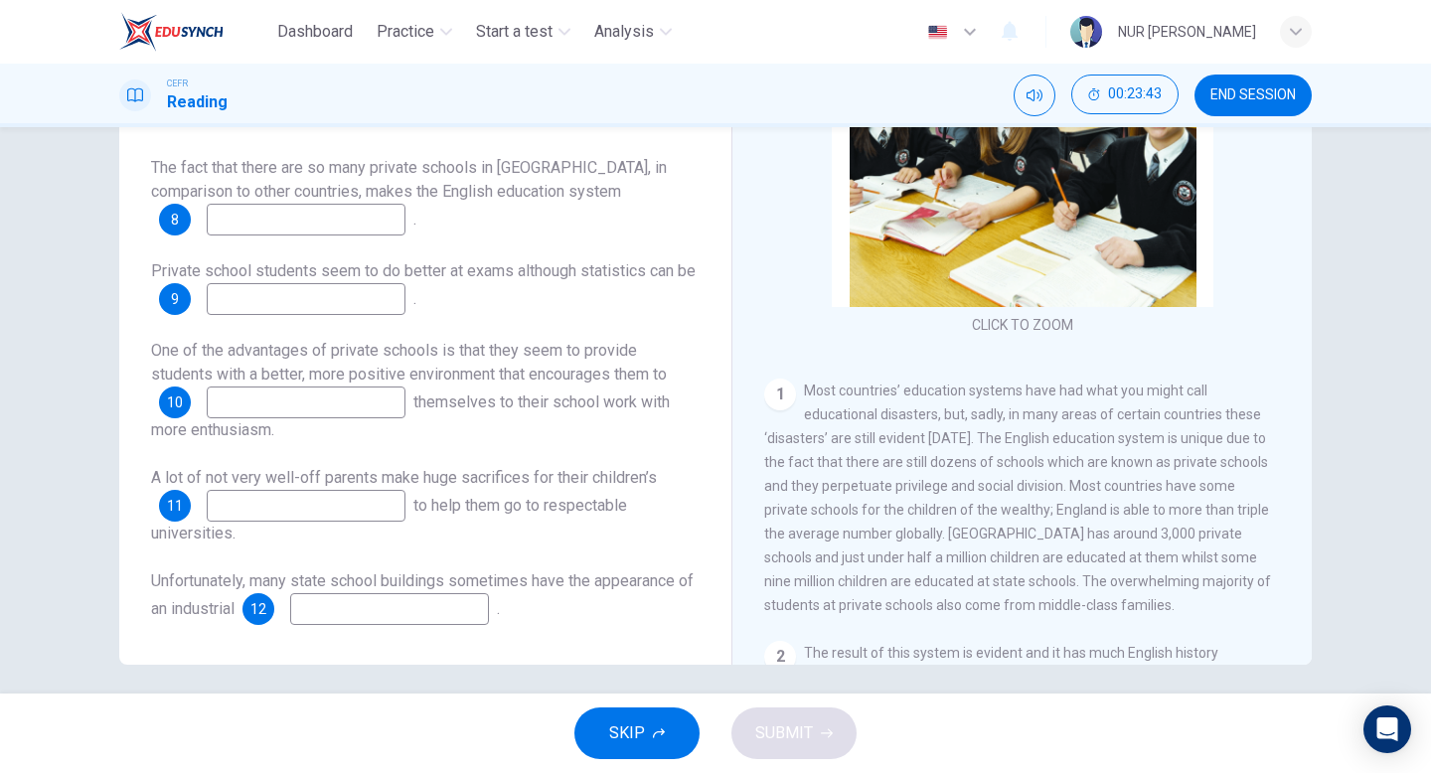
click at [264, 223] on input at bounding box center [306, 220] width 199 height 32
type input "unique"
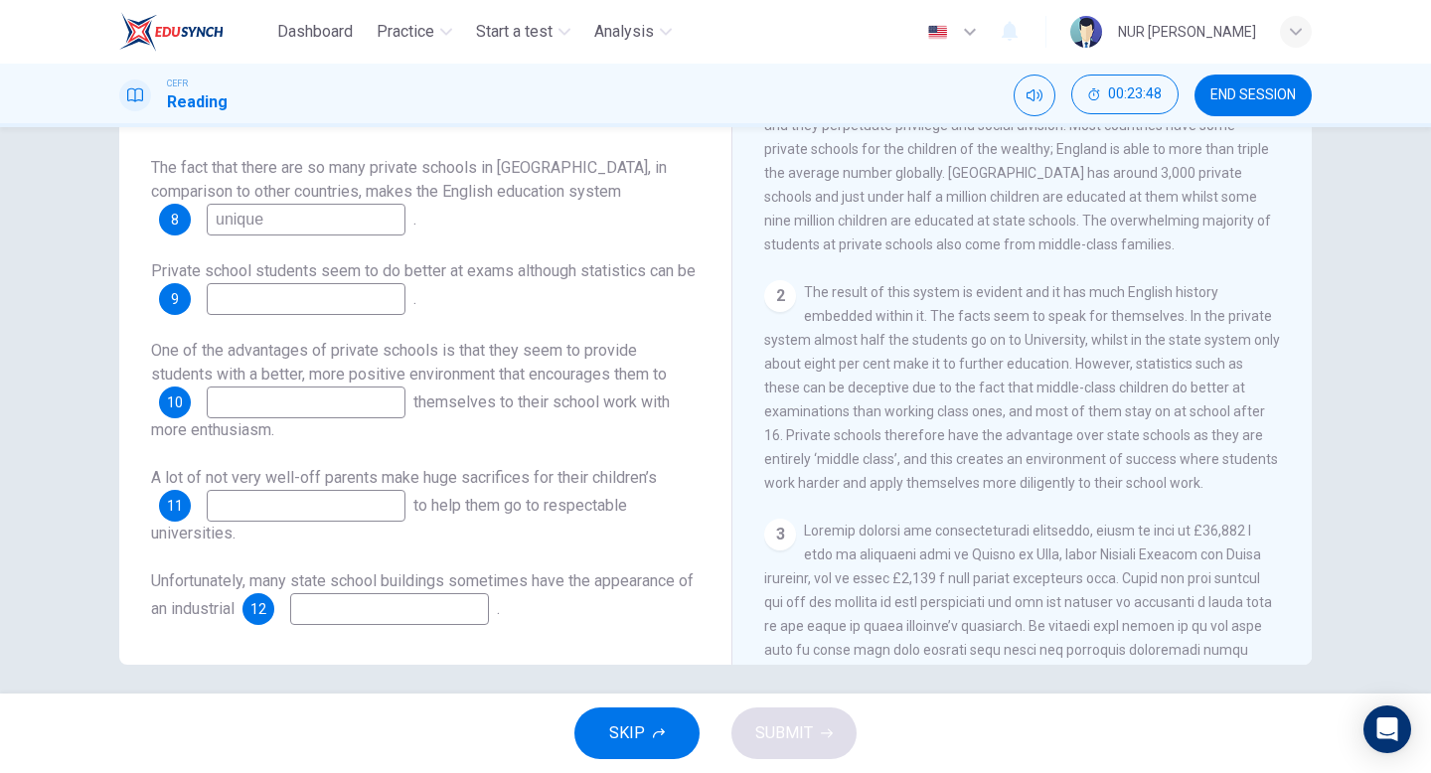
scroll to position [463, 0]
type input "deceptive"
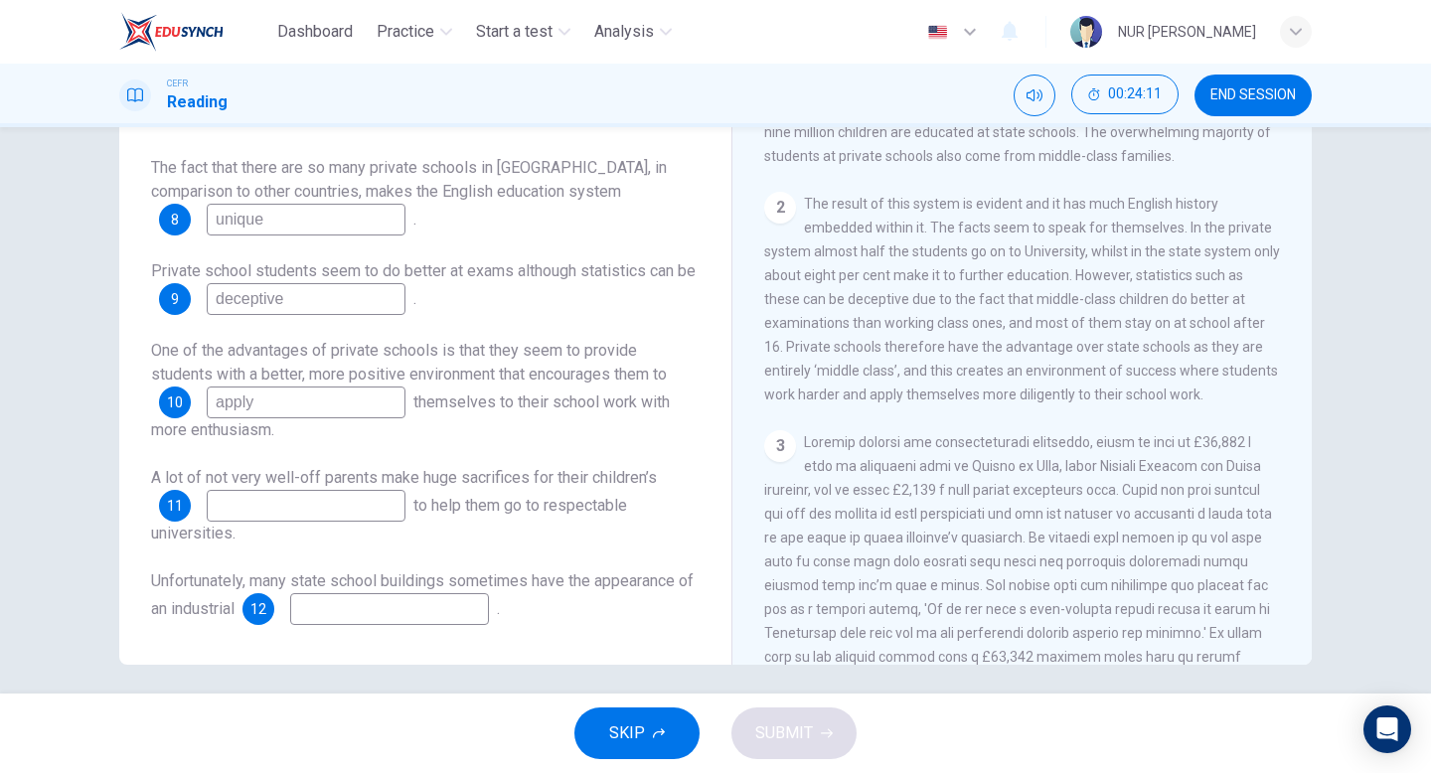
scroll to position [204, 0]
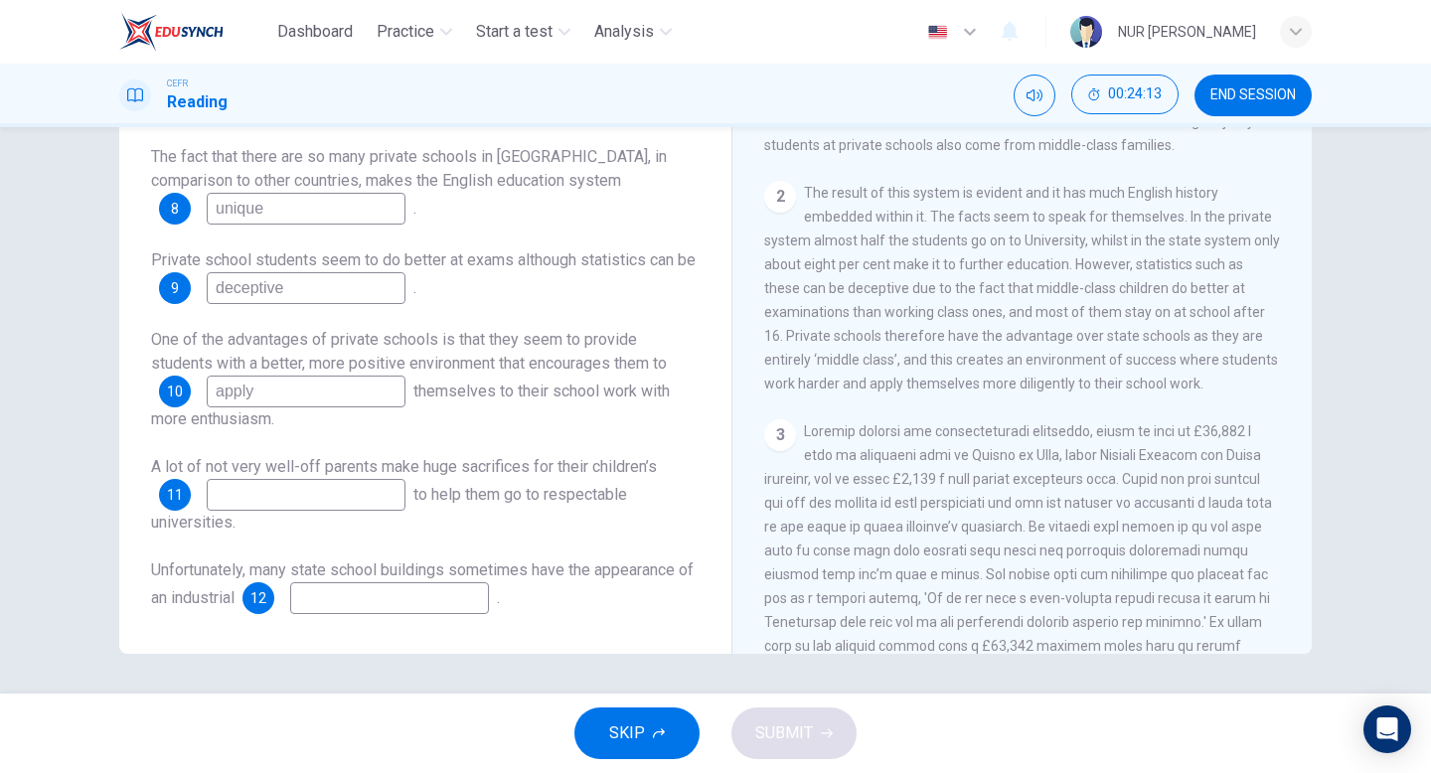
type input "apply"
click at [353, 502] on input at bounding box center [306, 495] width 199 height 32
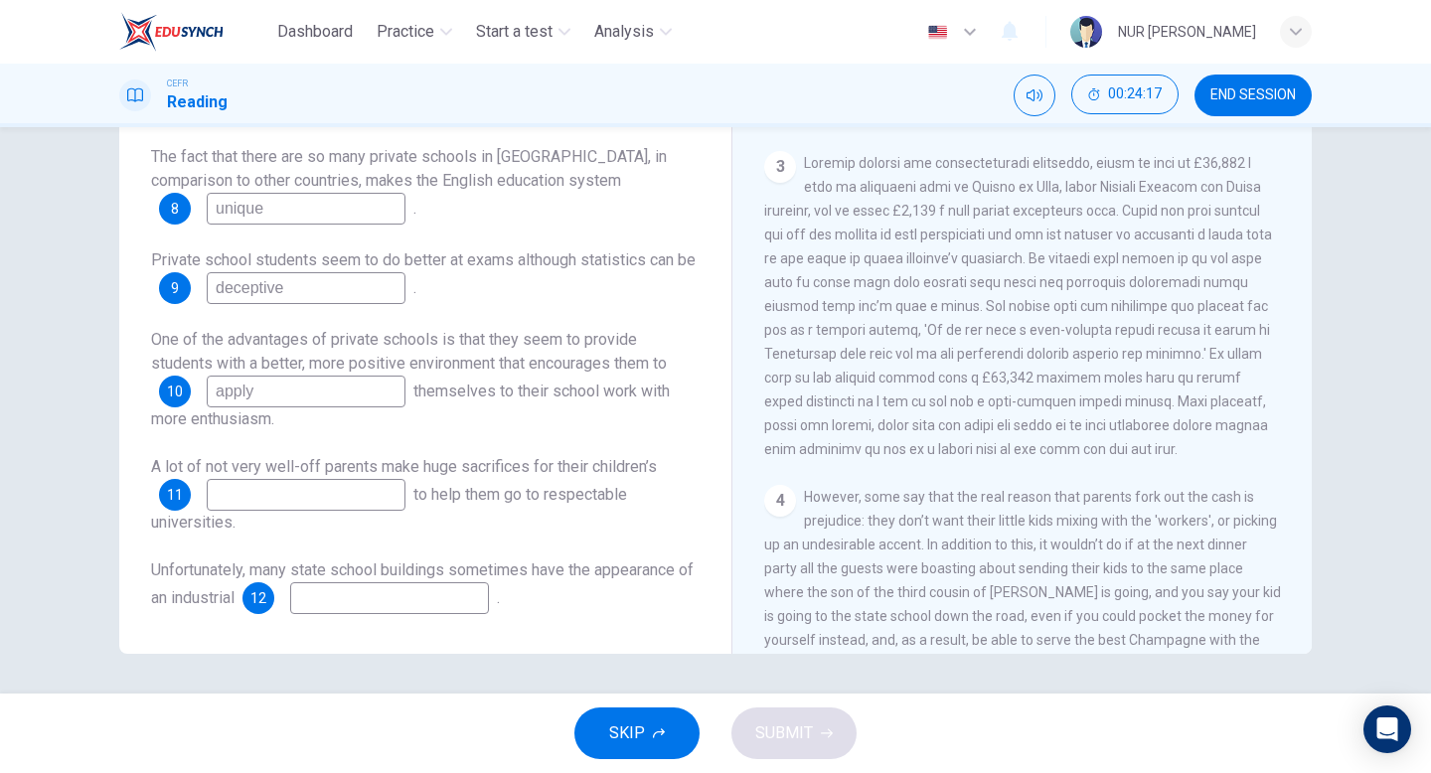
scroll to position [795, 0]
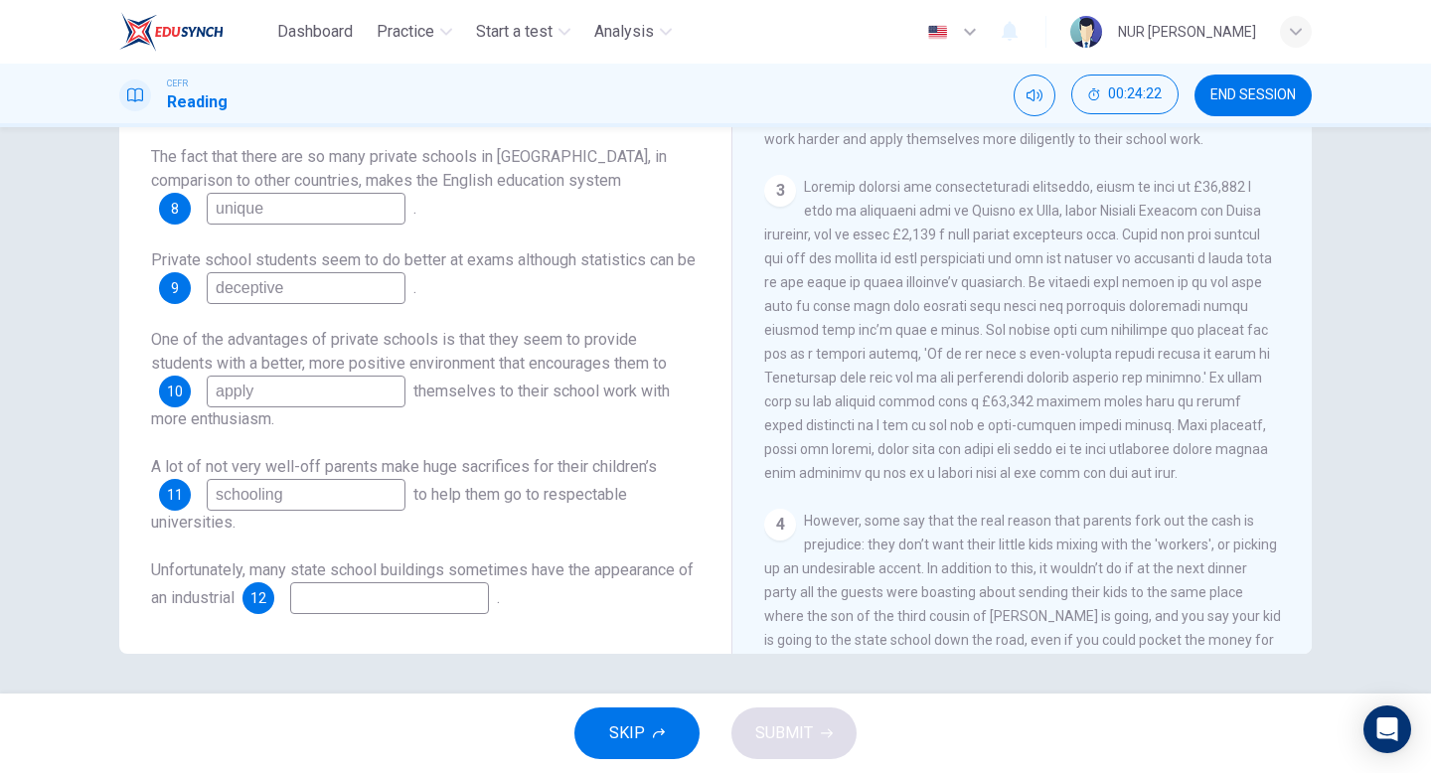
type input "schooling"
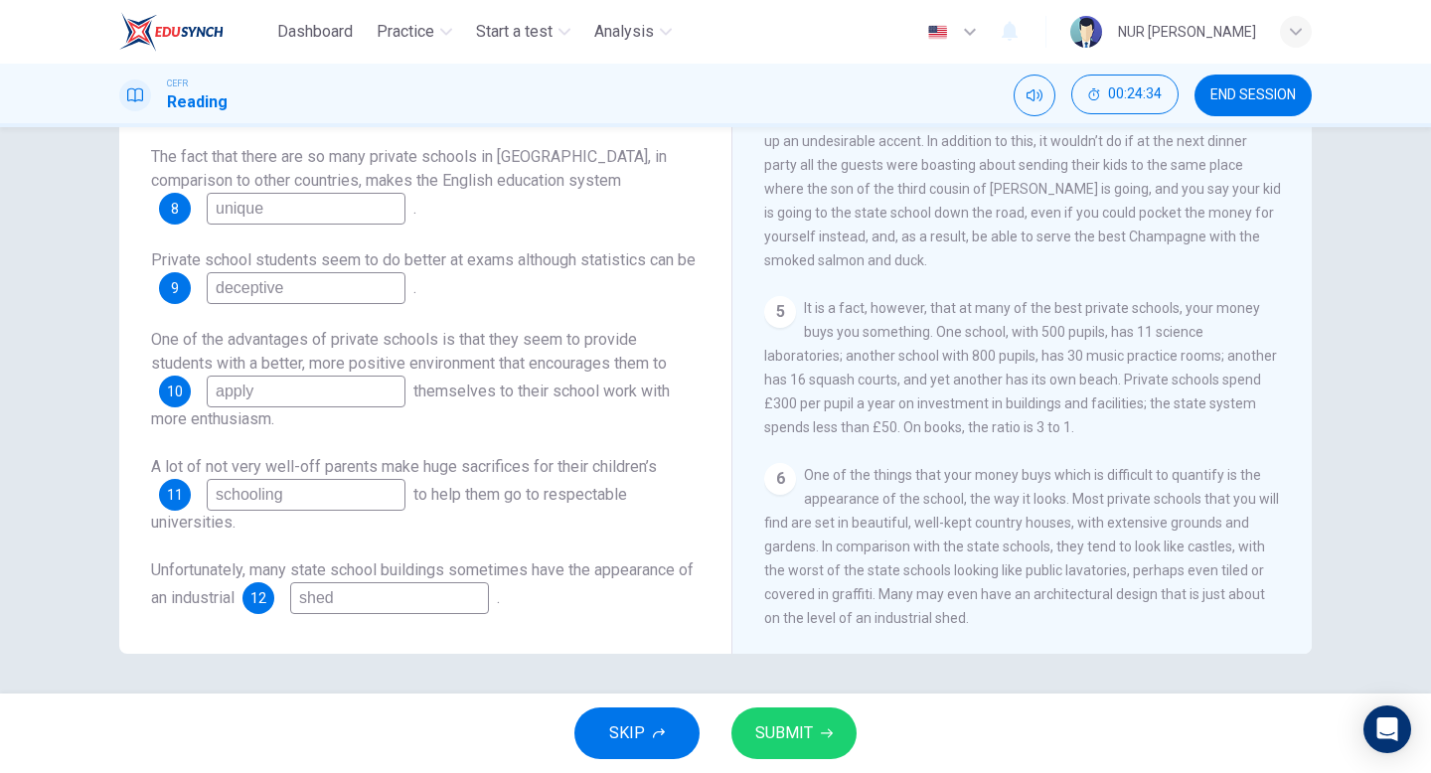
type input "shed"
click at [783, 749] on button "SUBMIT" at bounding box center [793, 733] width 125 height 52
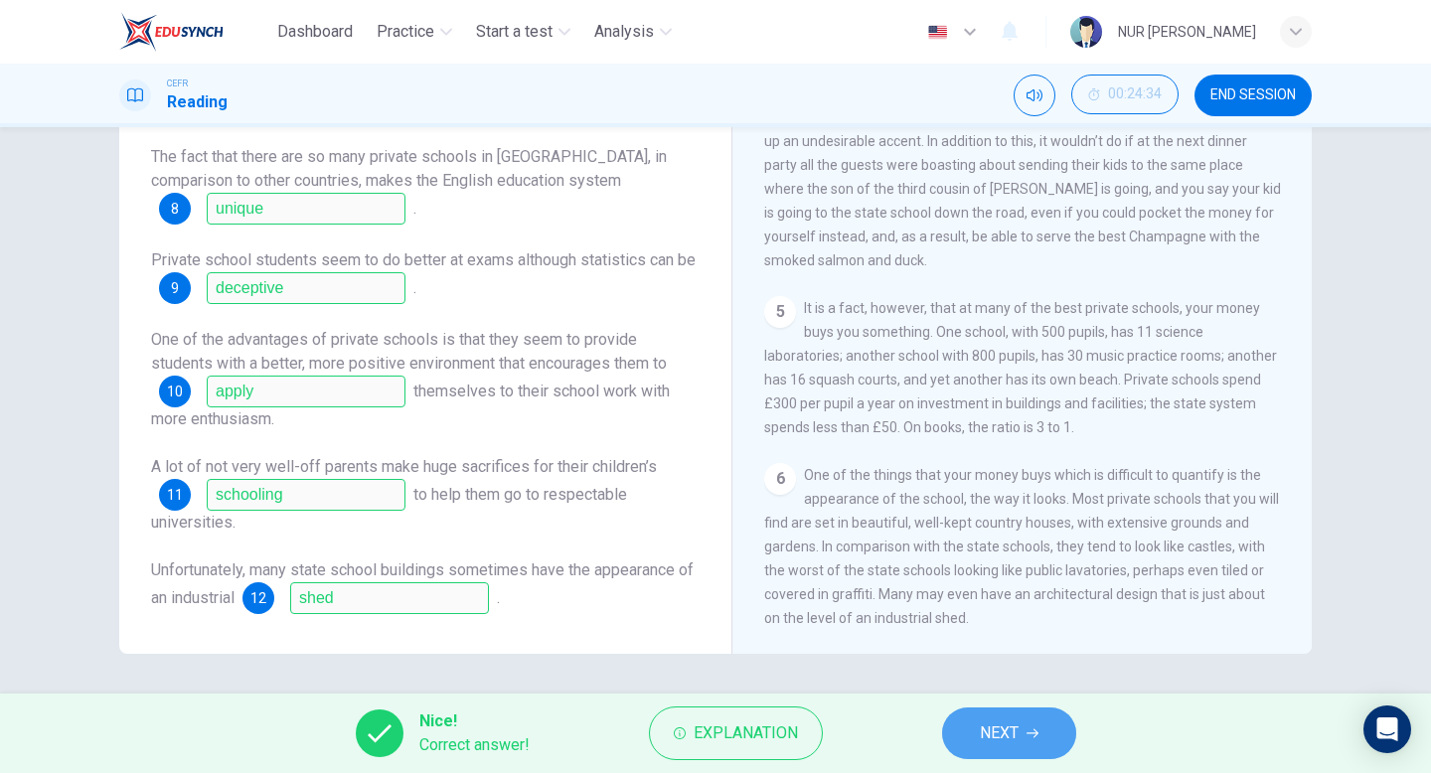
click at [1001, 731] on span "NEXT" at bounding box center [999, 733] width 39 height 28
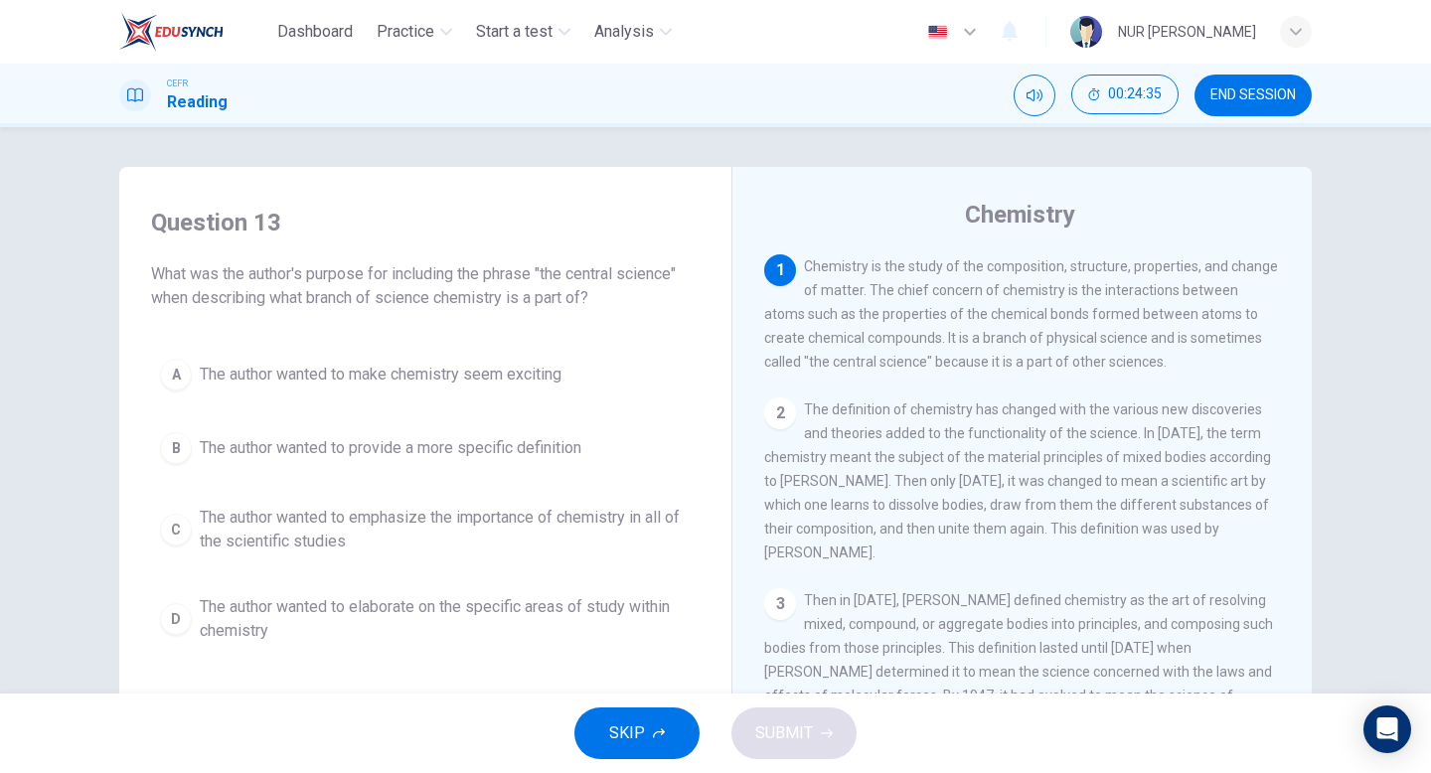
click at [1212, 98] on span "END SESSION" at bounding box center [1252, 95] width 85 height 16
drag, startPoint x: 839, startPoint y: 317, endPoint x: 998, endPoint y: 315, distance: 160.0
click at [998, 315] on span "Chemistry is the study of the composition, structure, properties, and change of…" at bounding box center [1021, 313] width 514 height 111
click at [445, 573] on div "A The author wanted to make chemistry seem exciting B The author wanted to prov…" at bounding box center [425, 501] width 548 height 302
click at [445, 520] on span "The author wanted to emphasize the importance of chemistry in all of the scient…" at bounding box center [445, 530] width 491 height 48
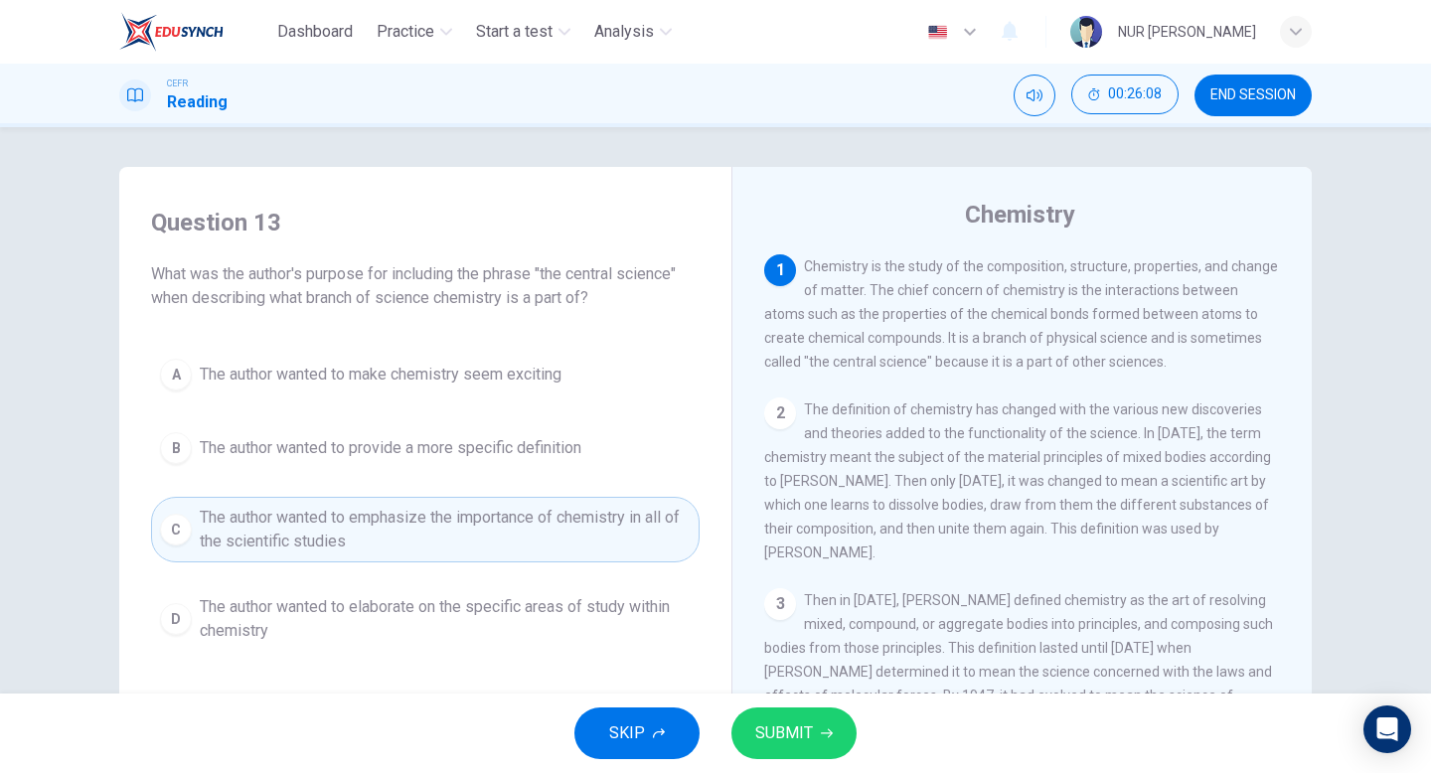
click at [794, 732] on span "SUBMIT" at bounding box center [784, 733] width 58 height 28
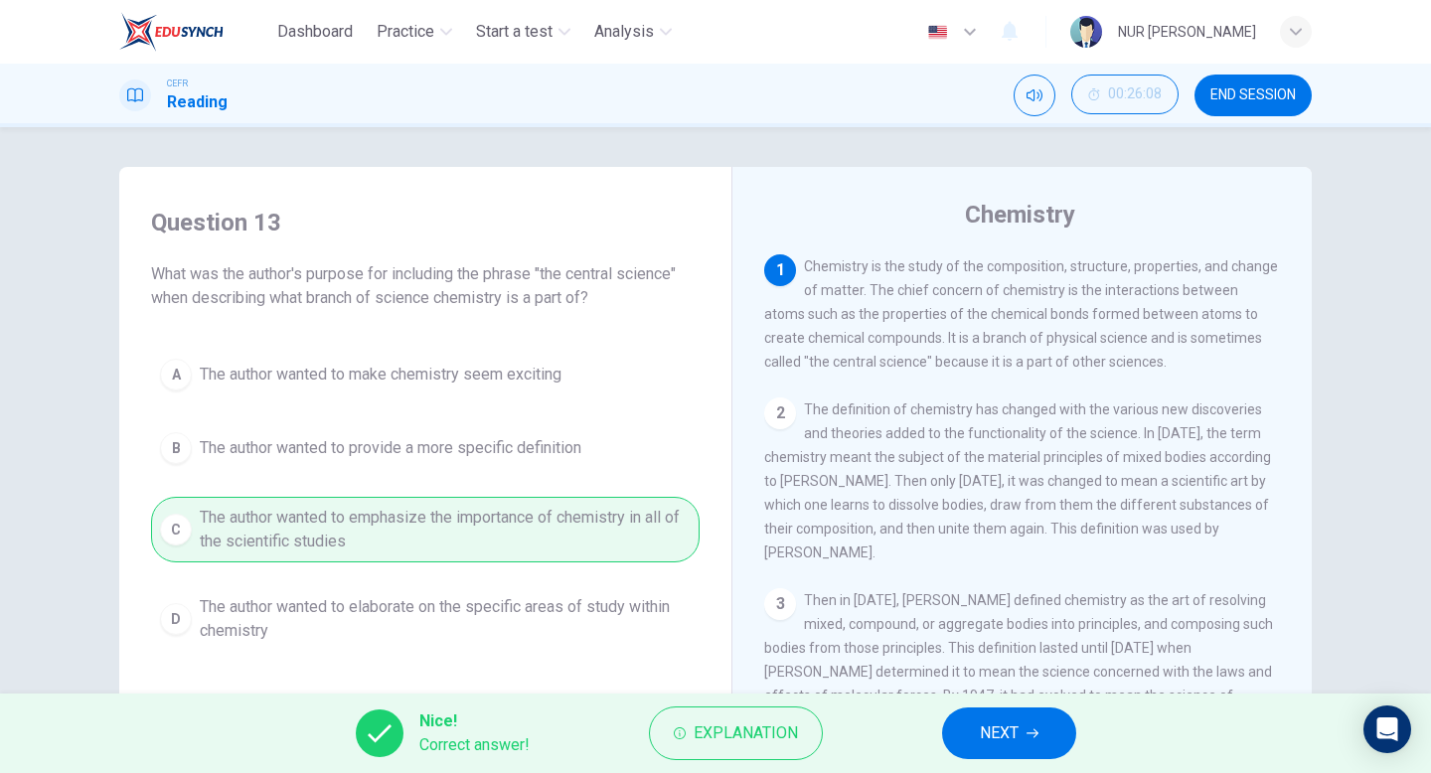
click at [999, 721] on span "NEXT" at bounding box center [999, 733] width 39 height 28
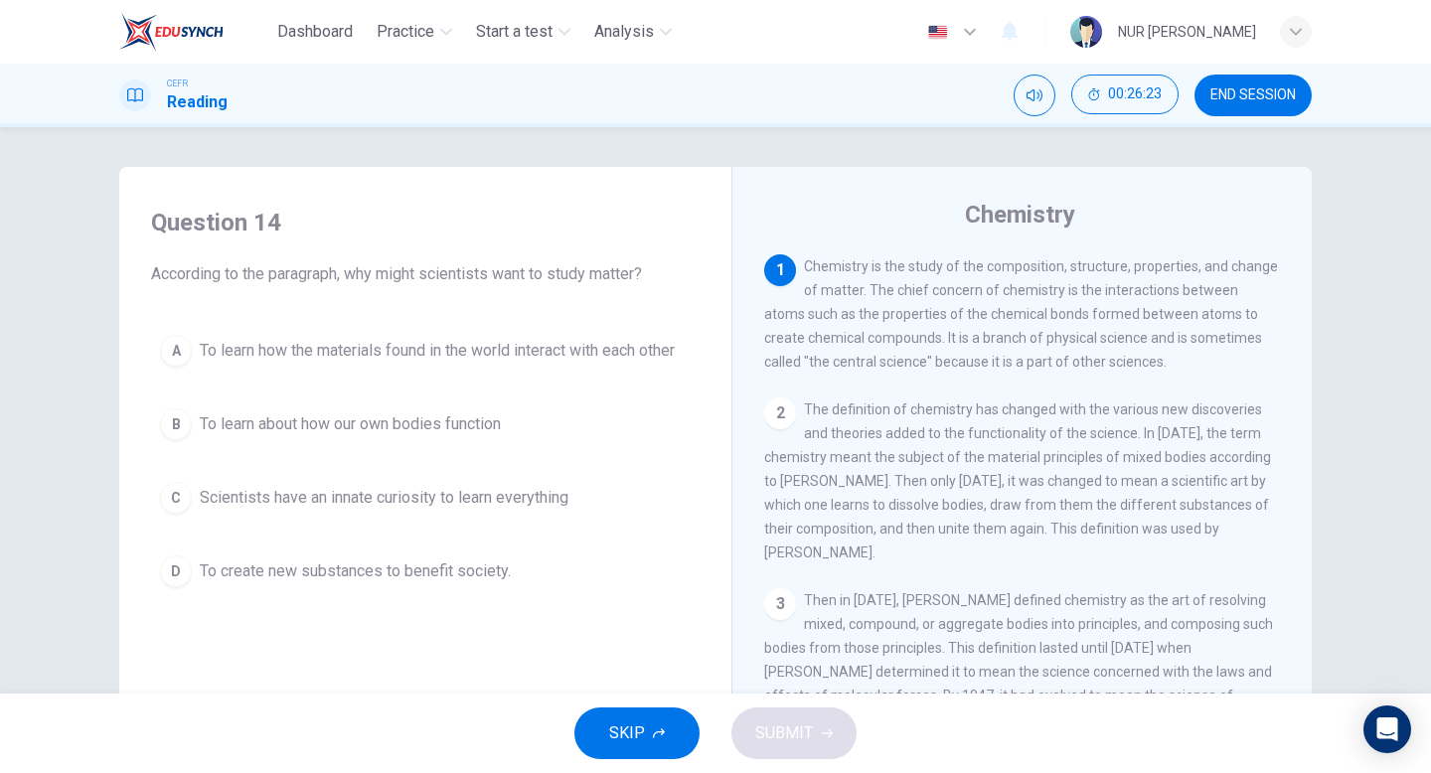
click at [664, 362] on span "To learn how the materials found in the world interact with each other" at bounding box center [437, 351] width 475 height 24
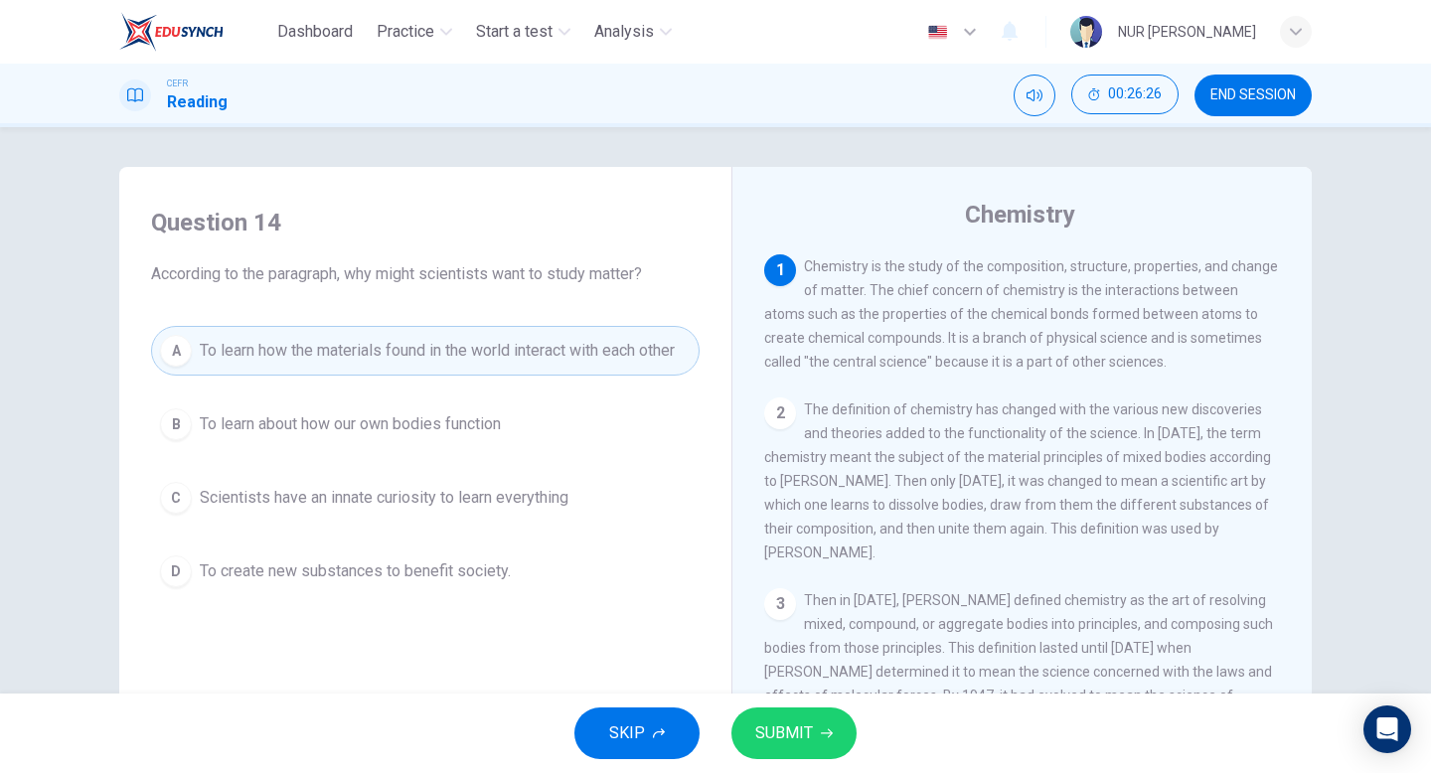
click at [776, 729] on span "SUBMIT" at bounding box center [784, 733] width 58 height 28
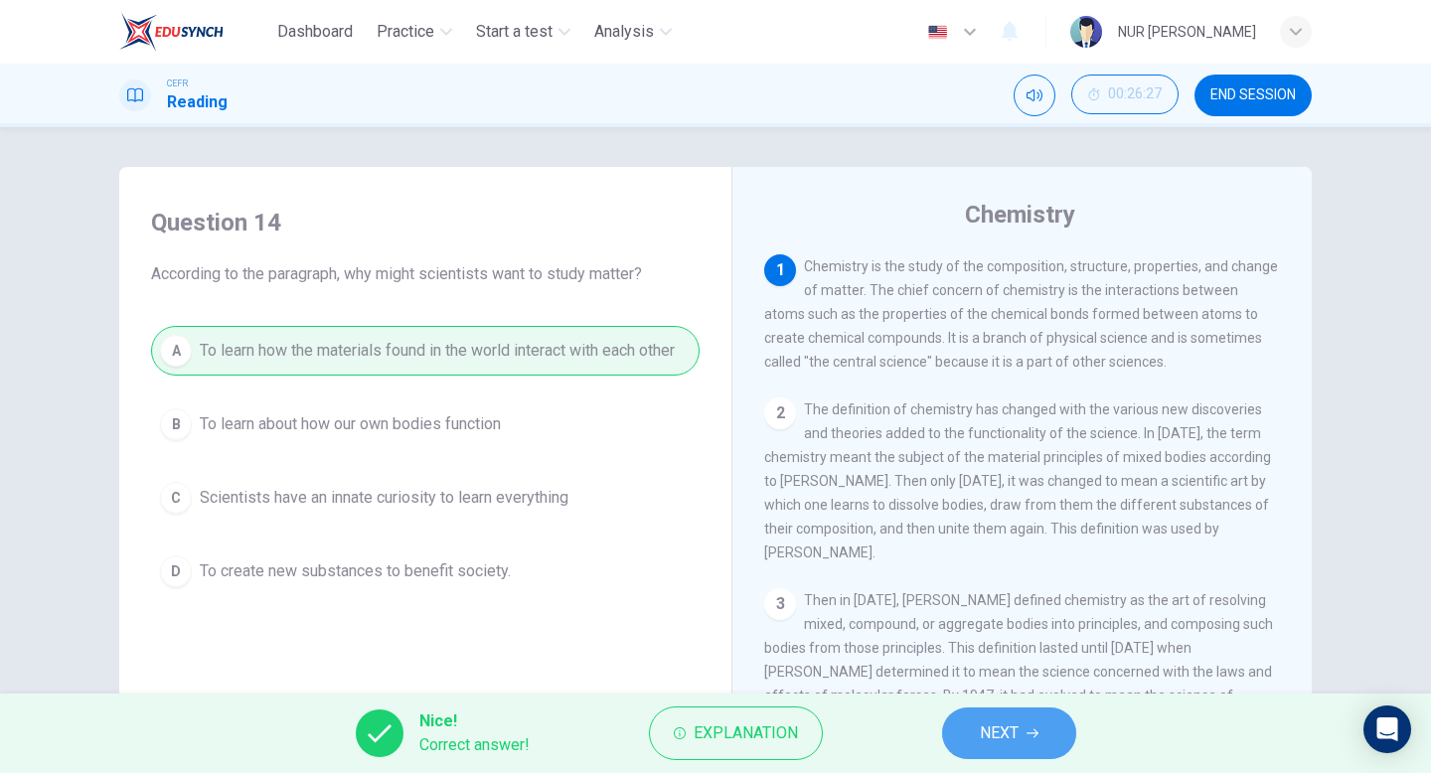
click at [1001, 734] on span "NEXT" at bounding box center [999, 733] width 39 height 28
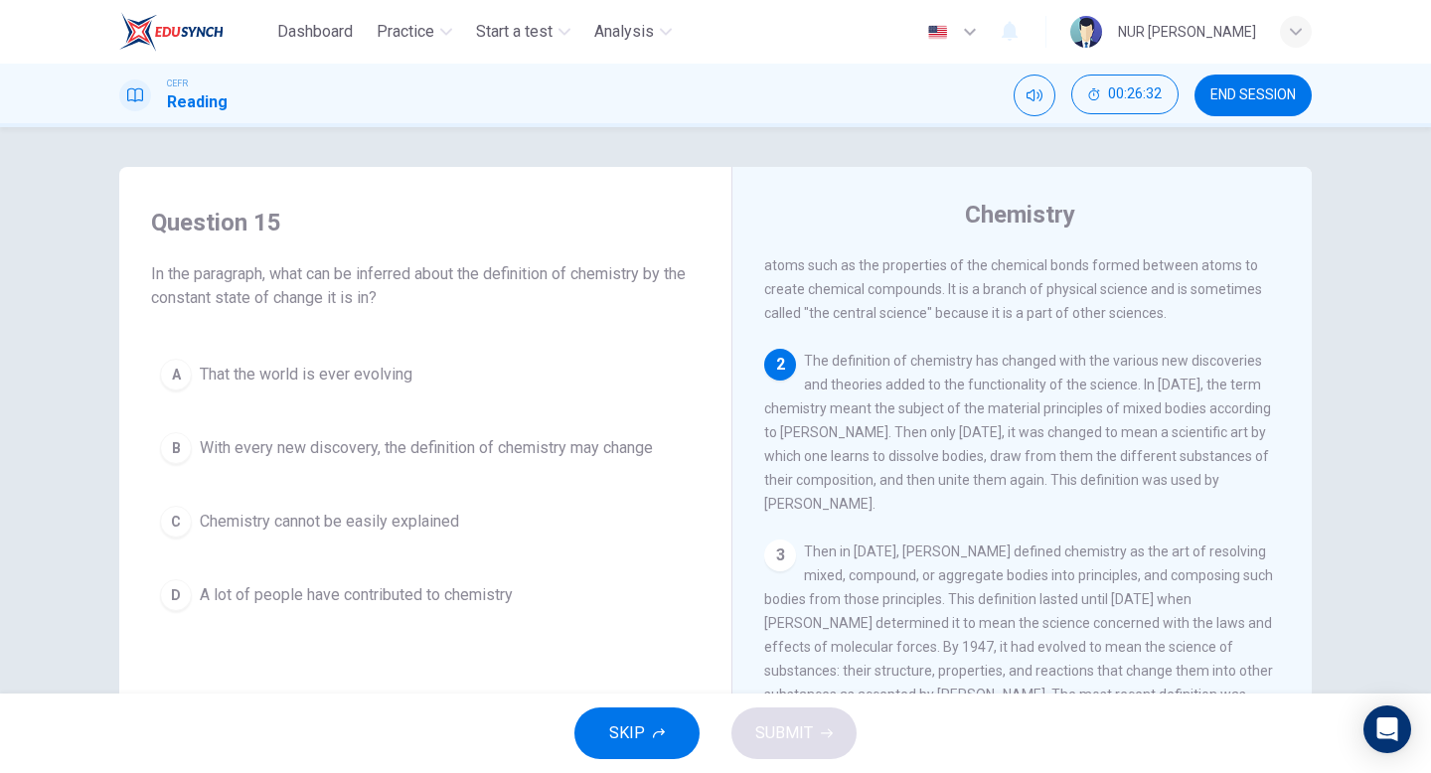
scroll to position [119, 0]
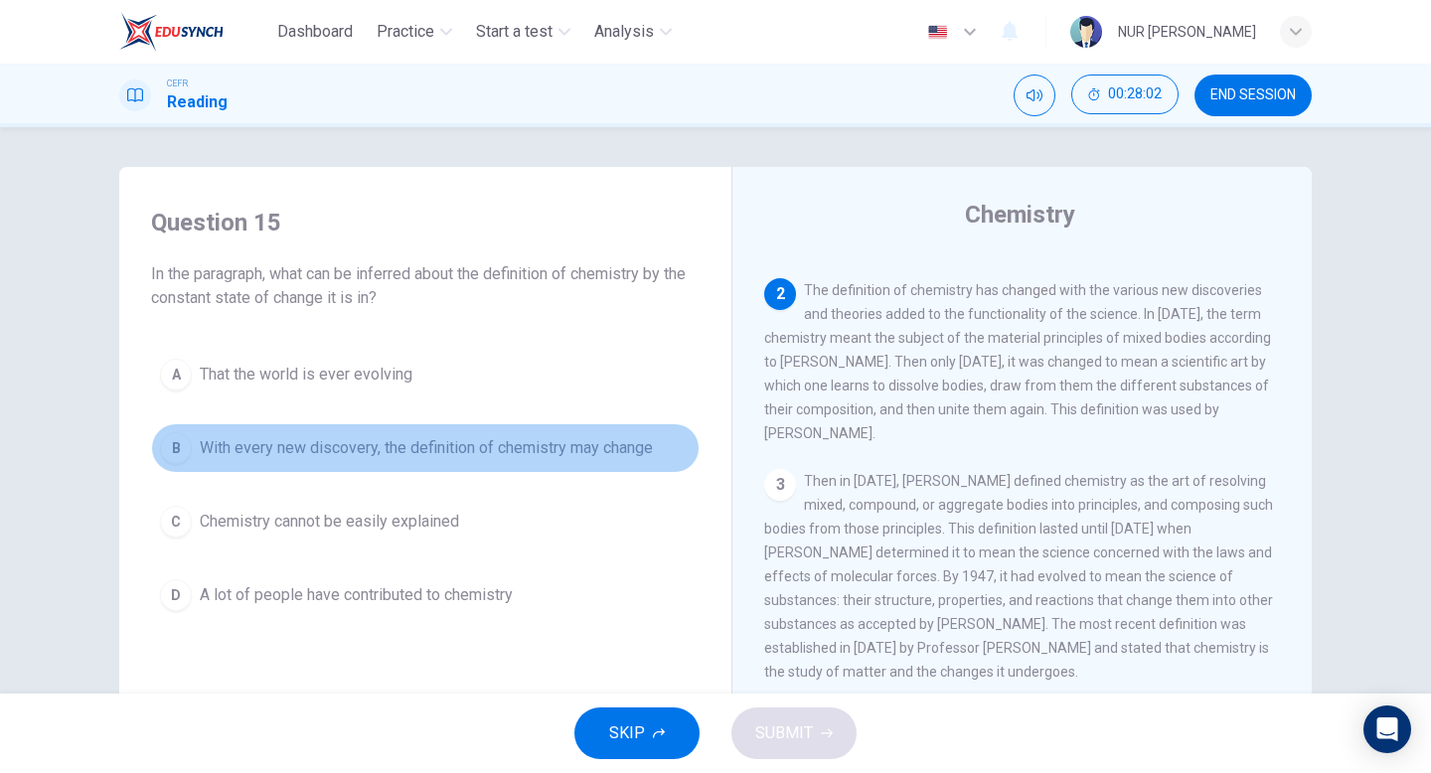
click at [640, 450] on span "With every new discovery, the definition of chemistry may change" at bounding box center [426, 448] width 453 height 24
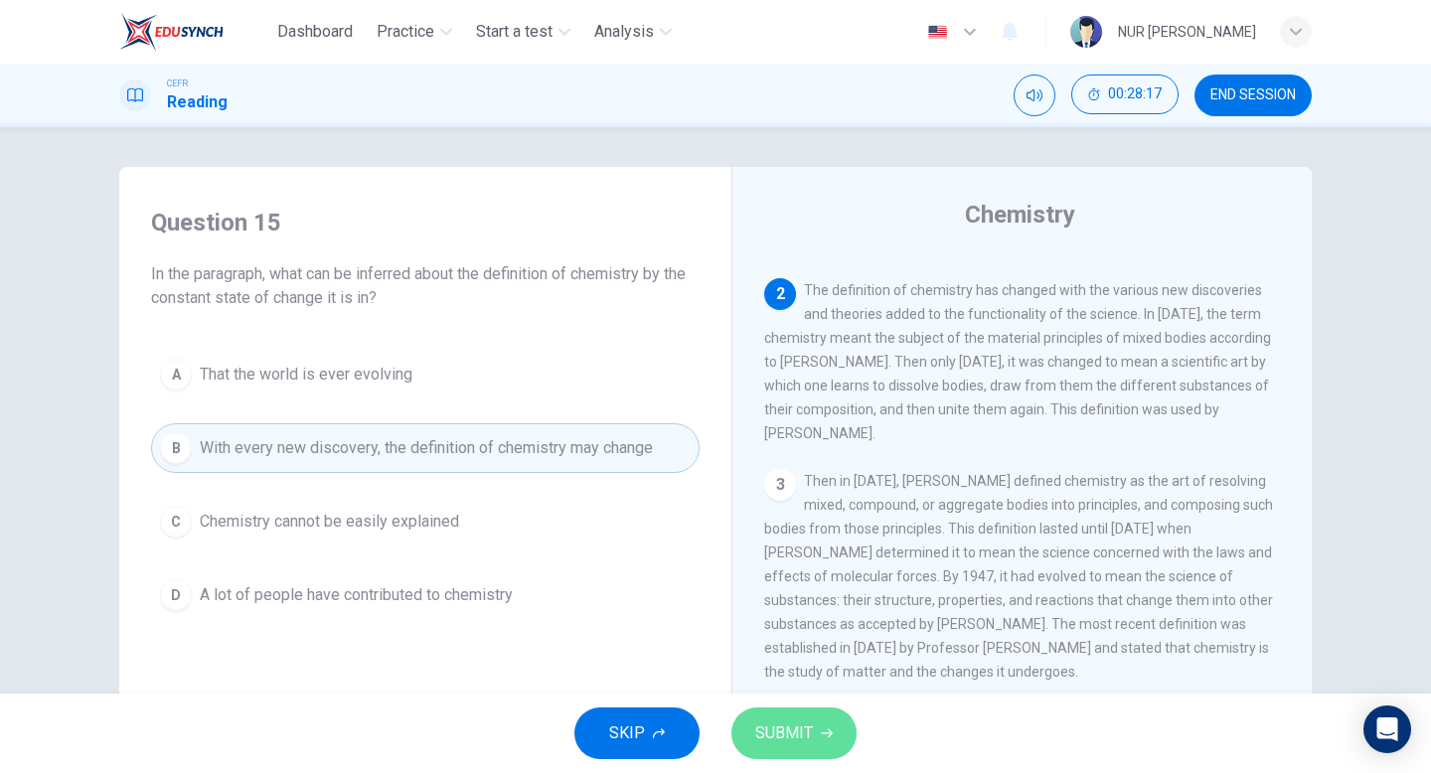
click at [781, 745] on span "SUBMIT" at bounding box center [784, 733] width 58 height 28
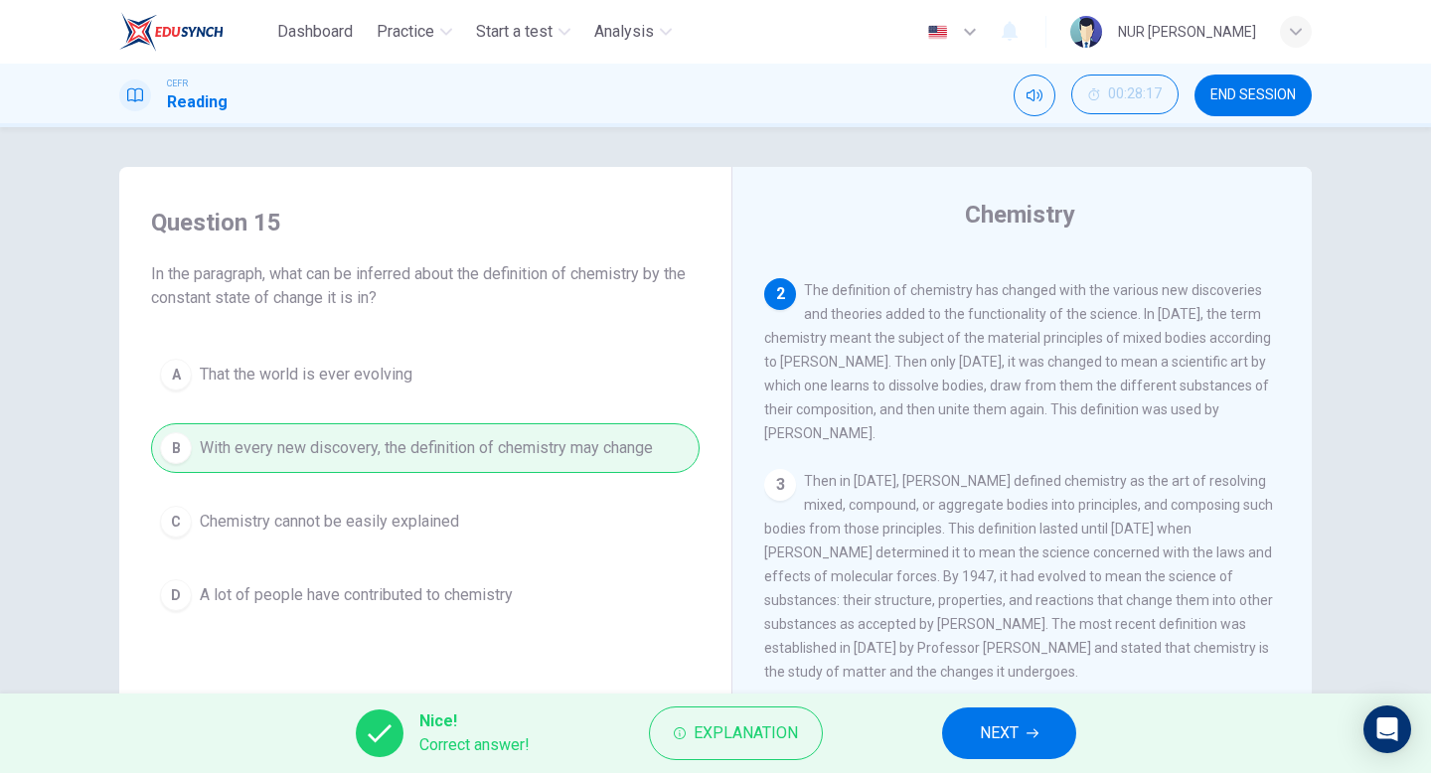
click at [993, 741] on span "NEXT" at bounding box center [999, 733] width 39 height 28
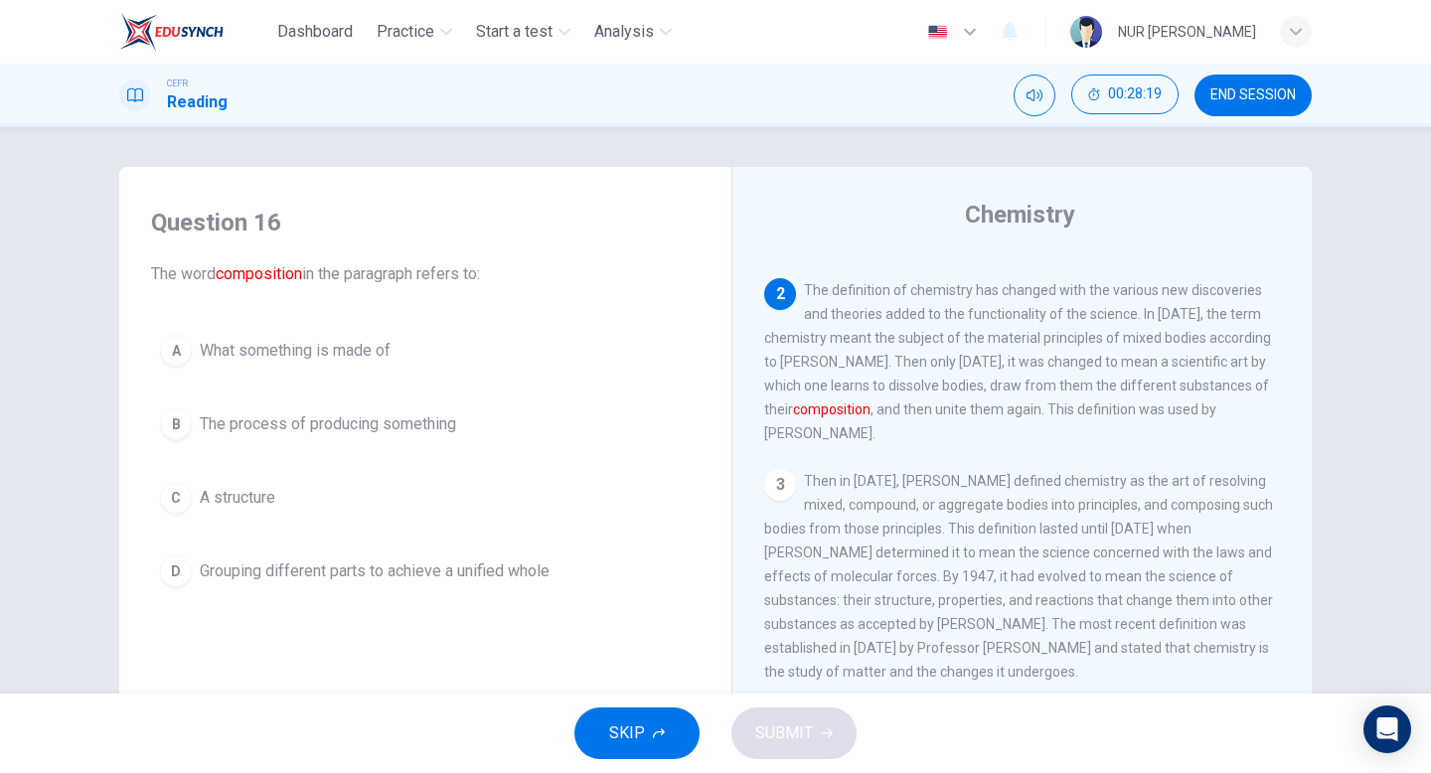
click at [473, 372] on button "A What something is made of" at bounding box center [425, 351] width 548 height 50
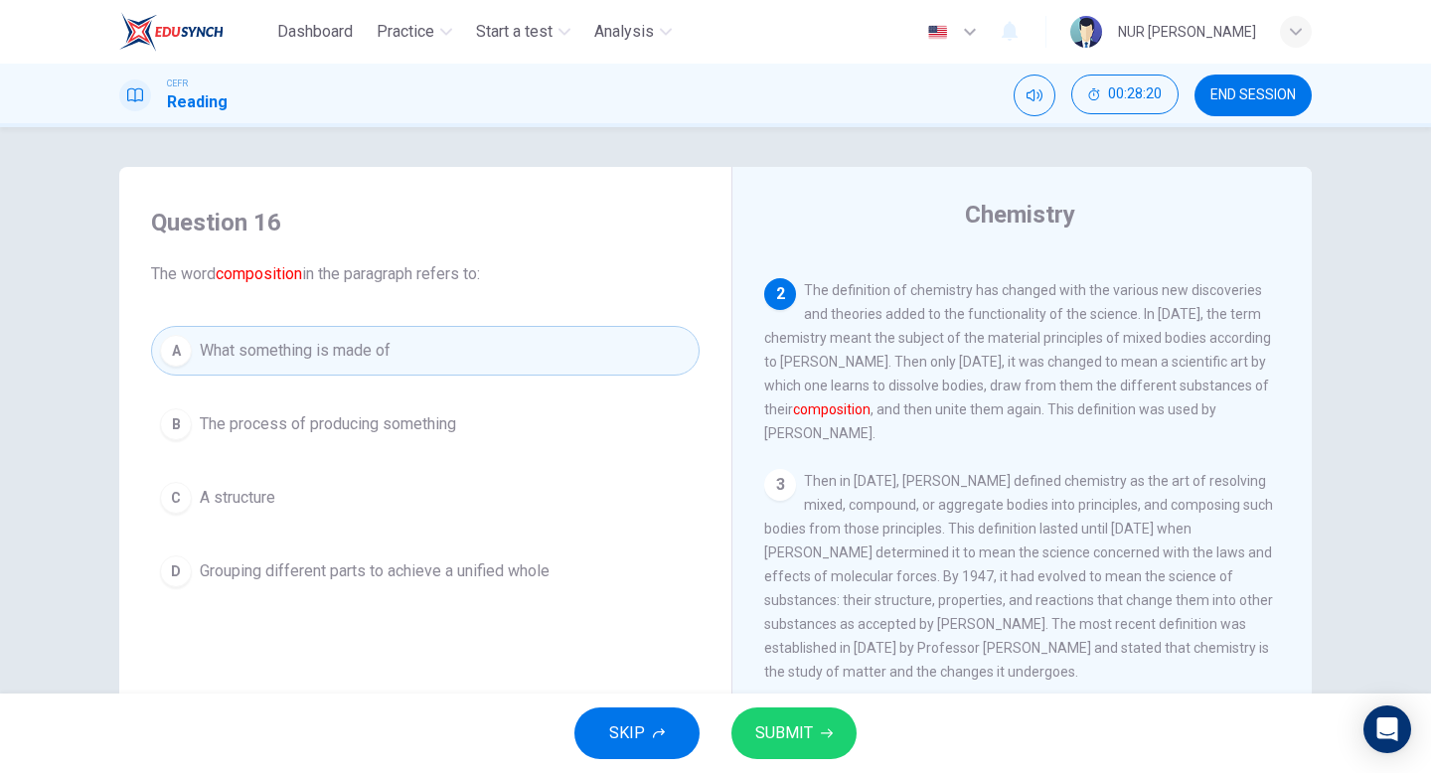
click at [838, 748] on button "SUBMIT" at bounding box center [793, 733] width 125 height 52
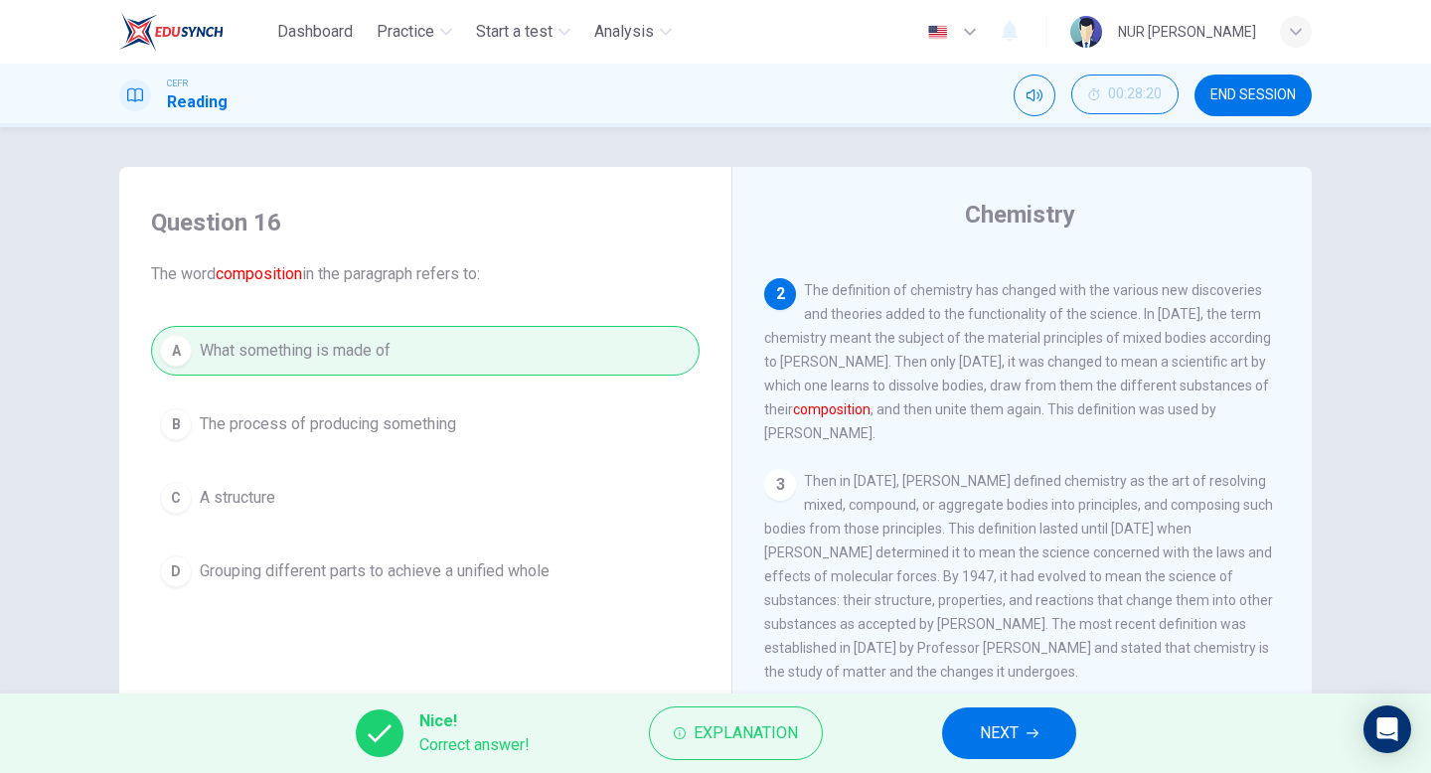
click at [1012, 715] on button "NEXT" at bounding box center [1009, 733] width 134 height 52
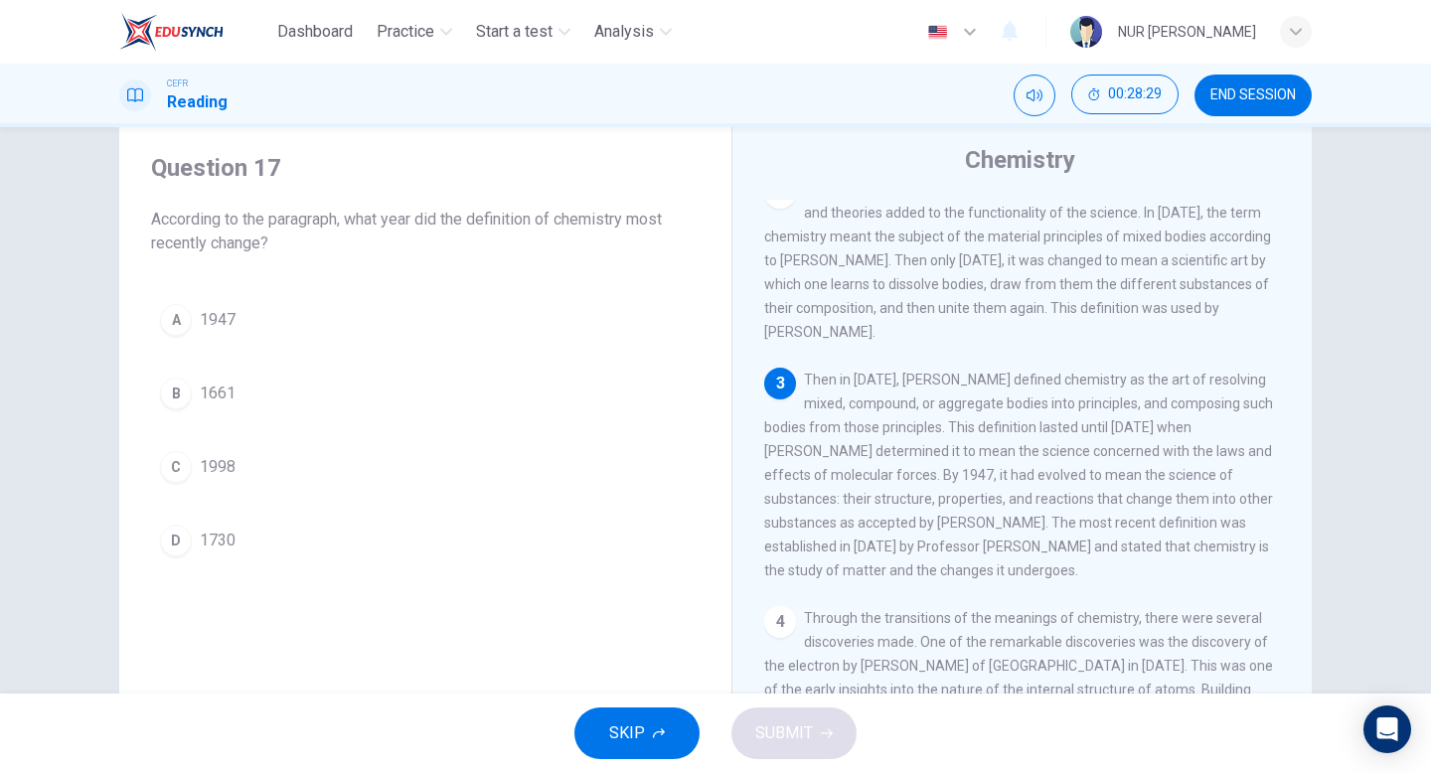
scroll to position [66, 0]
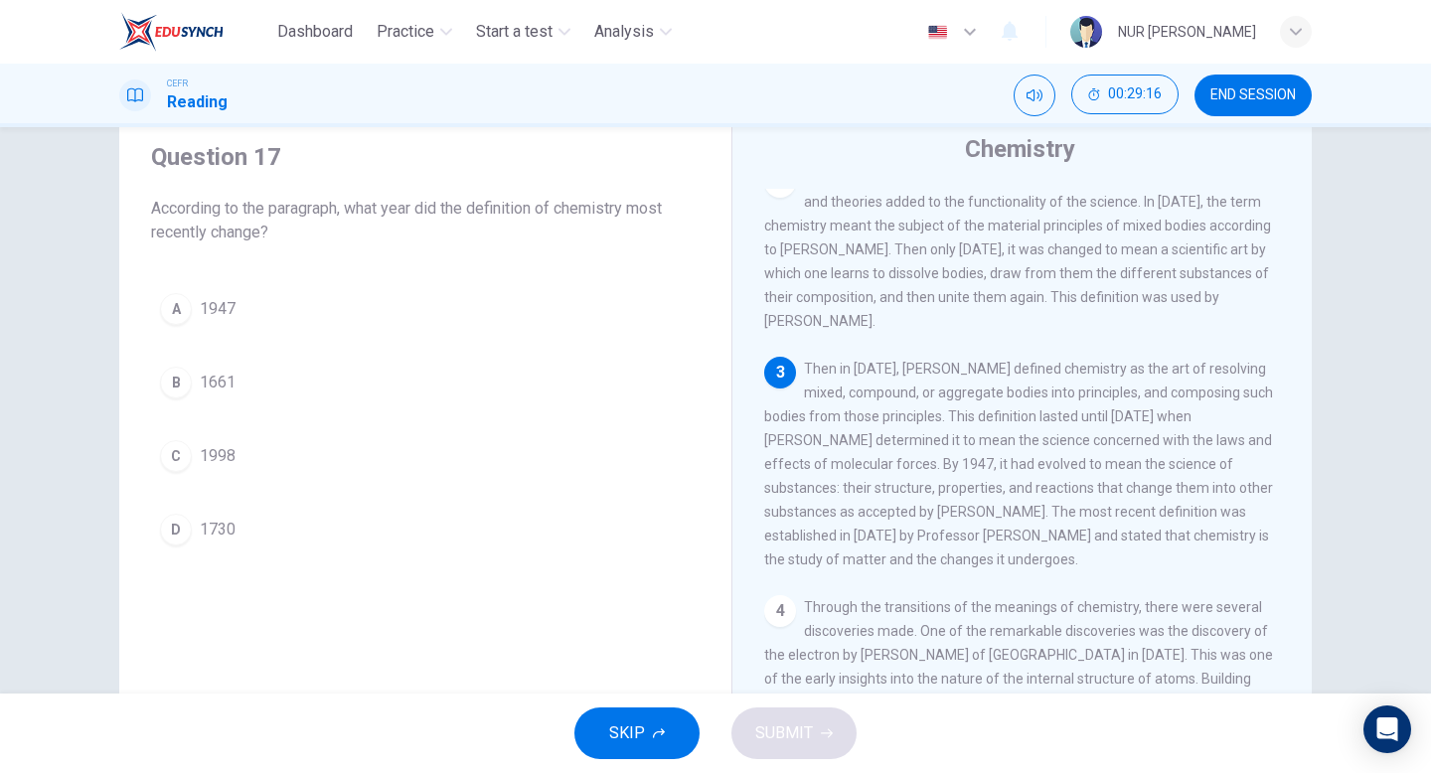
click at [342, 482] on div "A 1947 B 1661 C 1998 D 1730" at bounding box center [425, 419] width 548 height 270
click at [349, 459] on button "C 1998" at bounding box center [425, 456] width 548 height 50
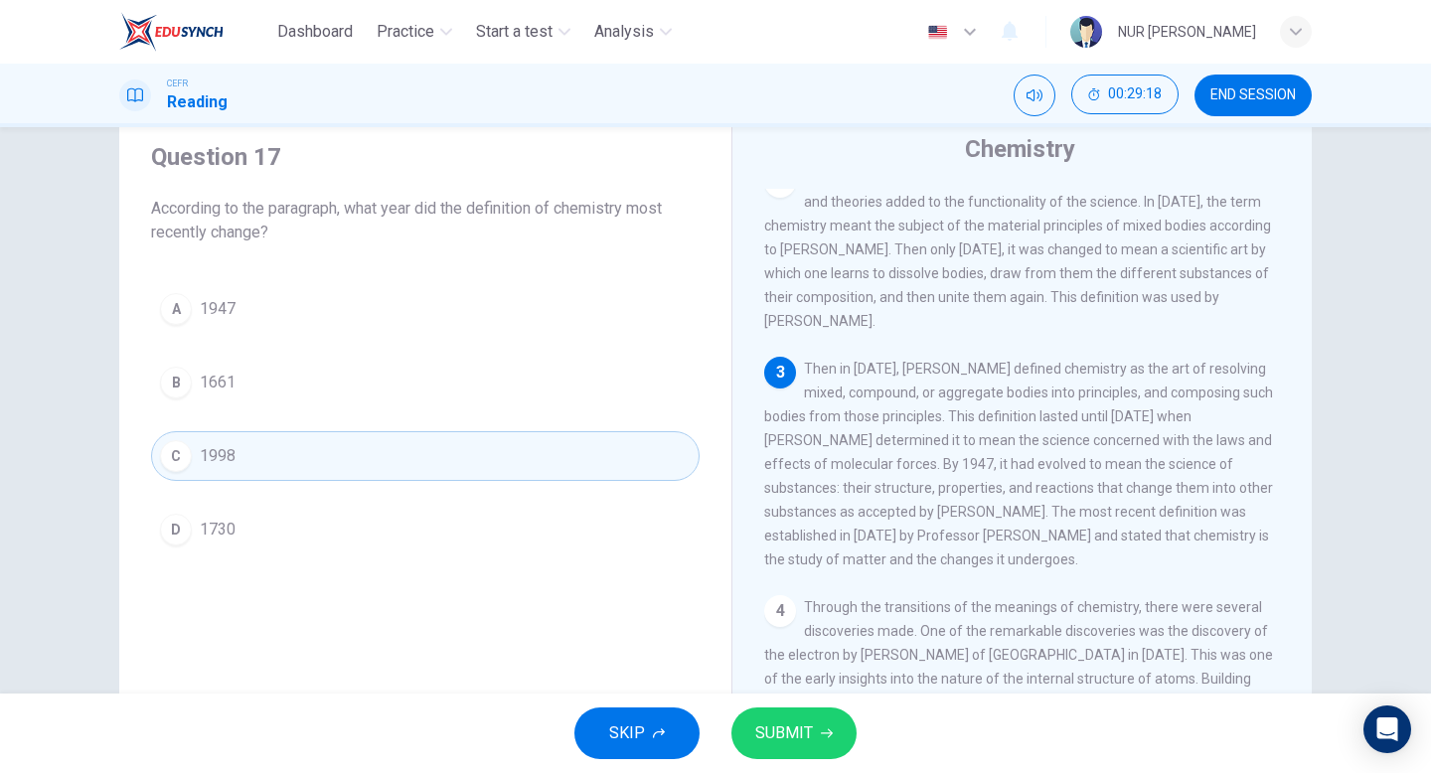
click at [760, 717] on button "SUBMIT" at bounding box center [793, 733] width 125 height 52
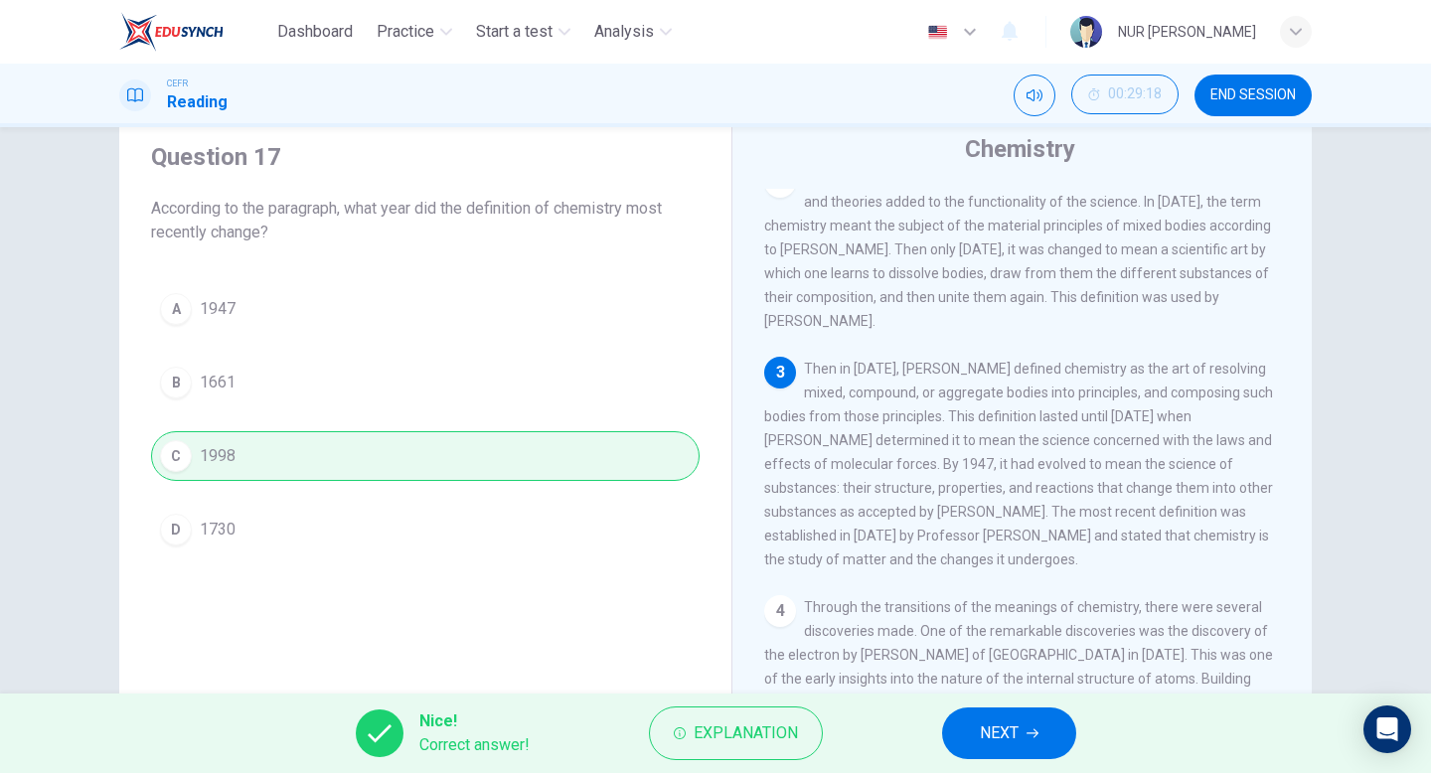
click at [985, 717] on button "NEXT" at bounding box center [1009, 733] width 134 height 52
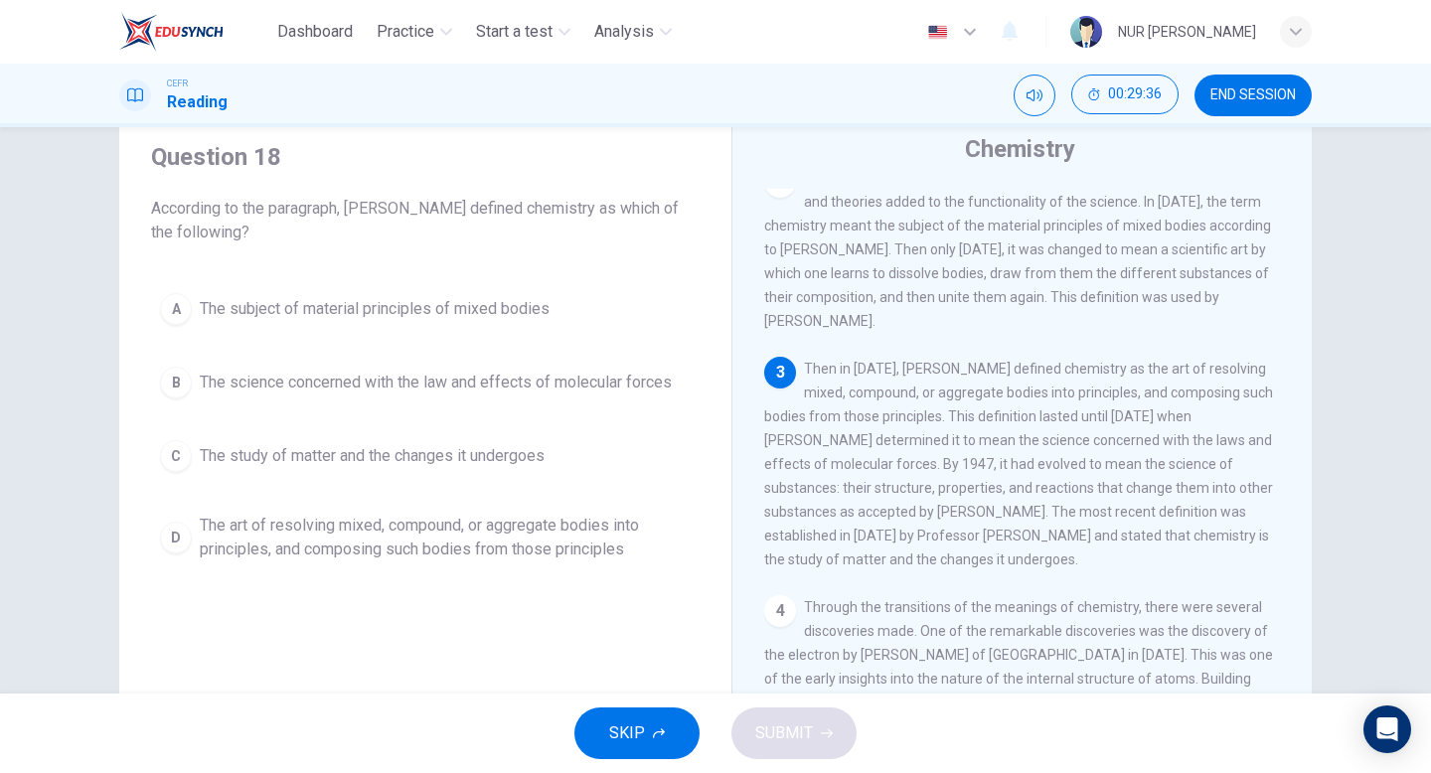
click at [622, 542] on span "The art of resolving mixed, compound, or aggregate bodies into principles, and …" at bounding box center [445, 538] width 491 height 48
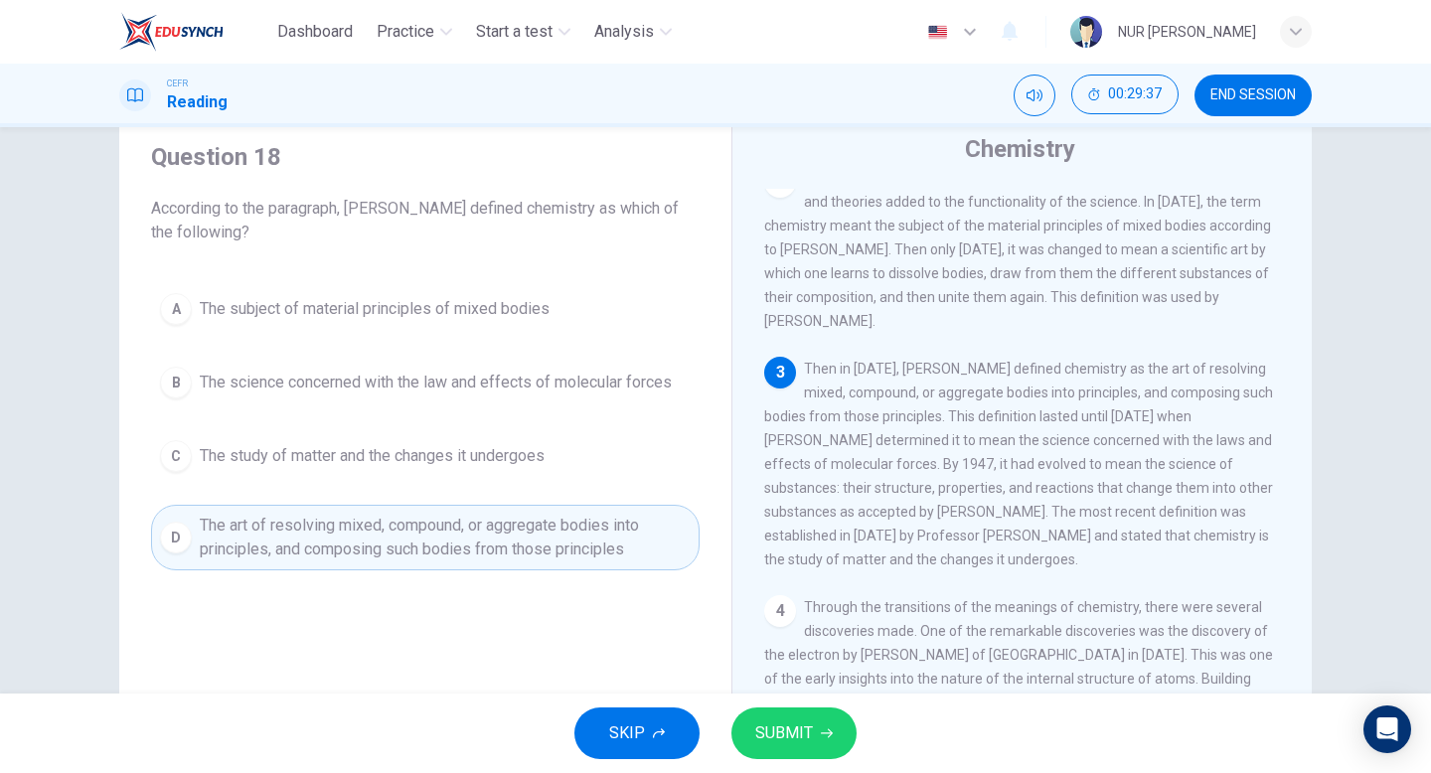
click at [831, 724] on button "SUBMIT" at bounding box center [793, 733] width 125 height 52
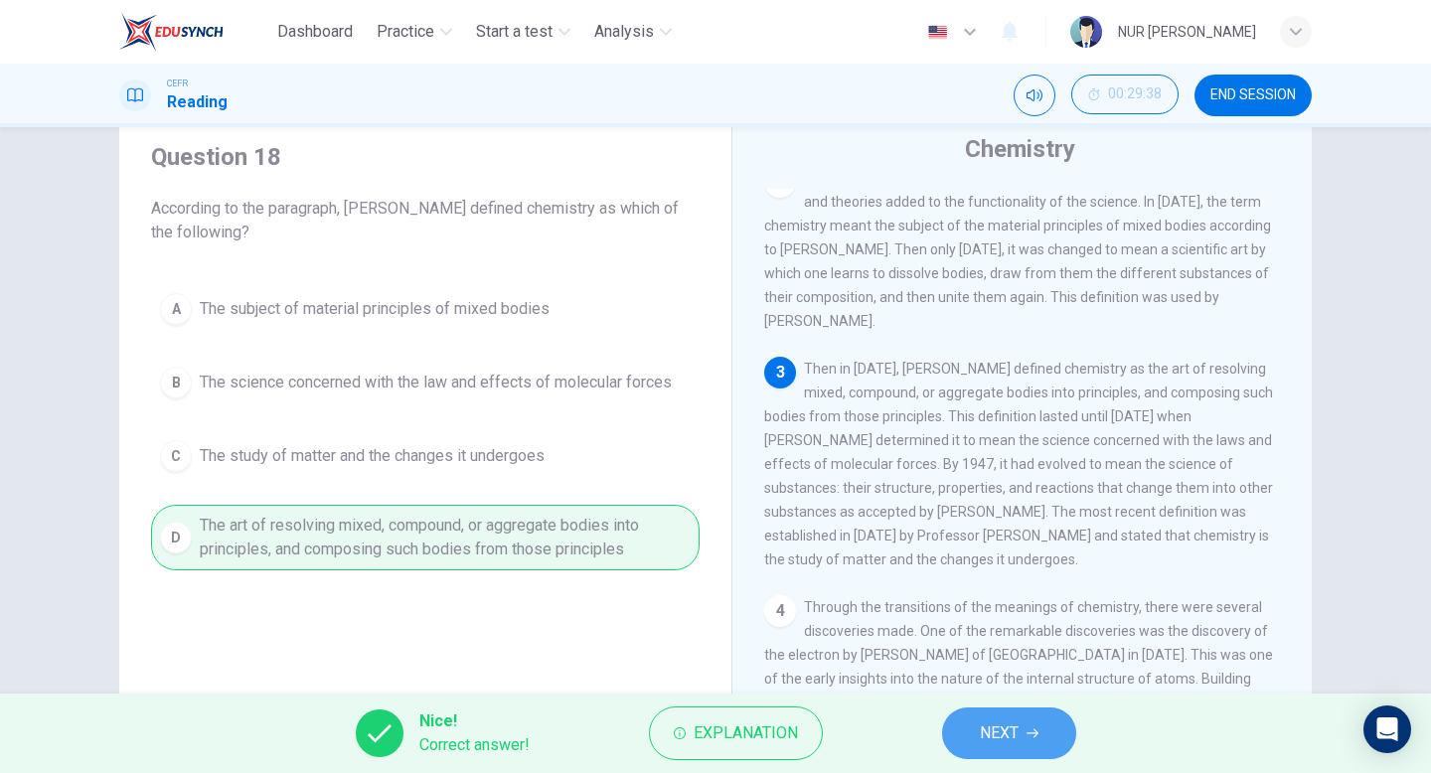
click at [947, 732] on button "NEXT" at bounding box center [1009, 733] width 134 height 52
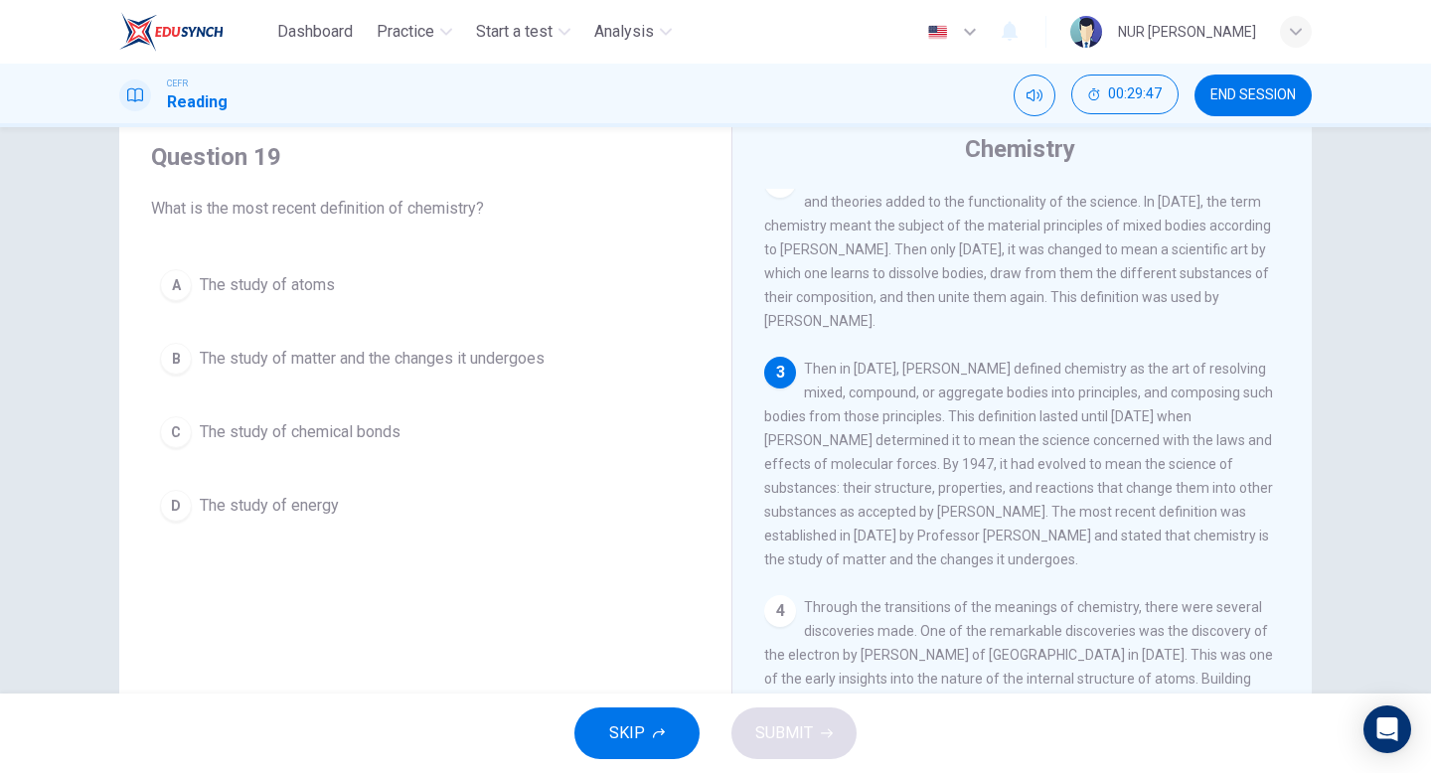
click at [665, 384] on div "A The study of atoms B The study of matter and the changes it undergoes C The s…" at bounding box center [425, 395] width 548 height 270
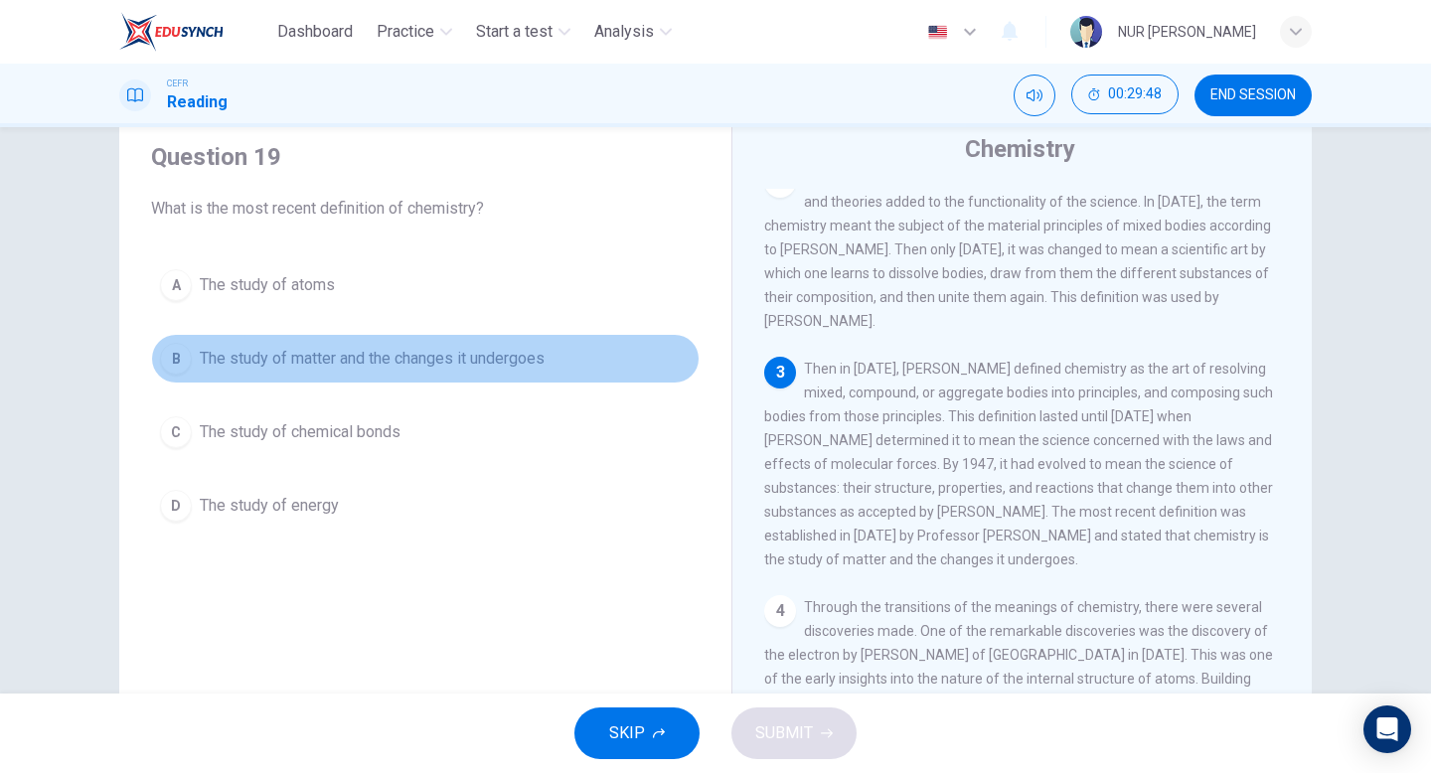
click at [650, 338] on button "B The study of matter and the changes it undergoes" at bounding box center [425, 359] width 548 height 50
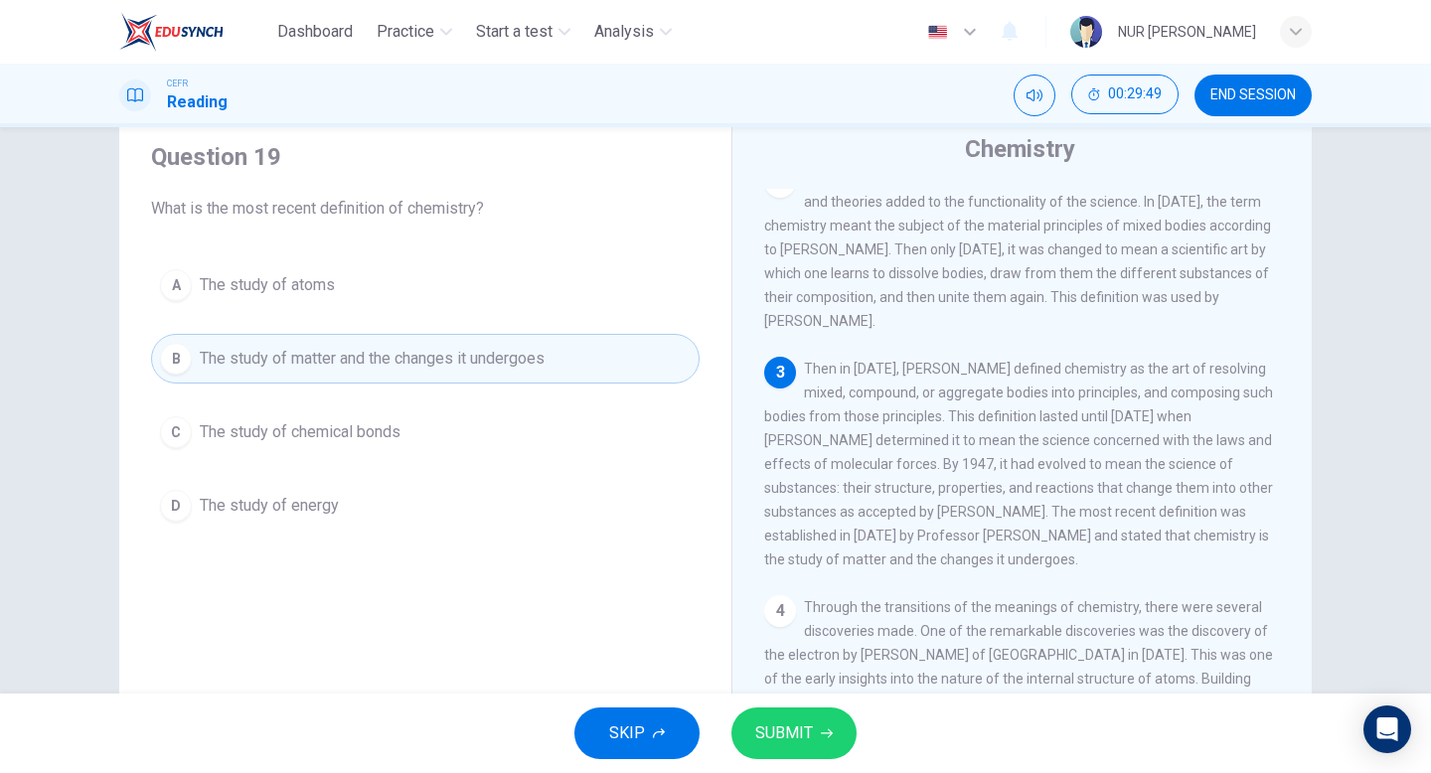
click at [820, 717] on button "SUBMIT" at bounding box center [793, 733] width 125 height 52
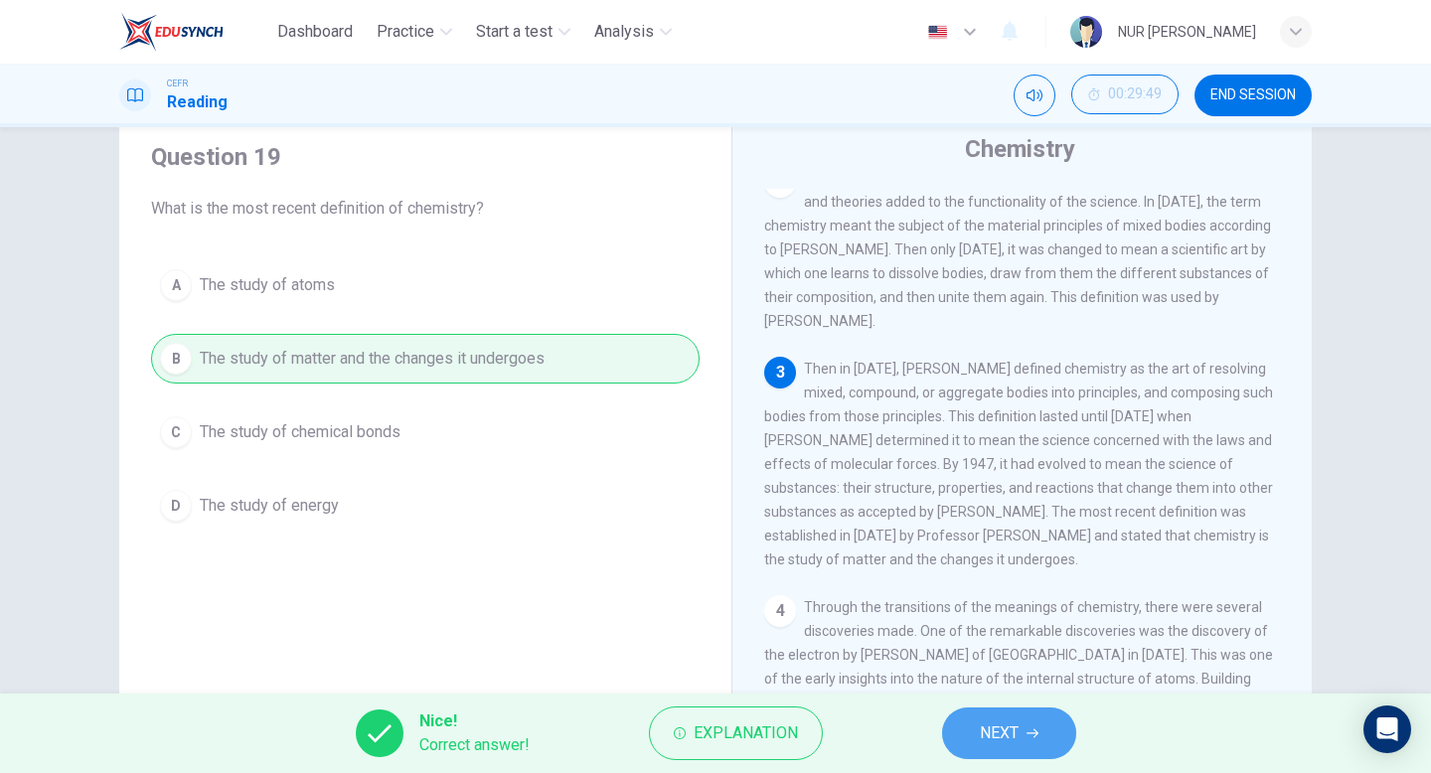
click at [966, 733] on button "NEXT" at bounding box center [1009, 733] width 134 height 52
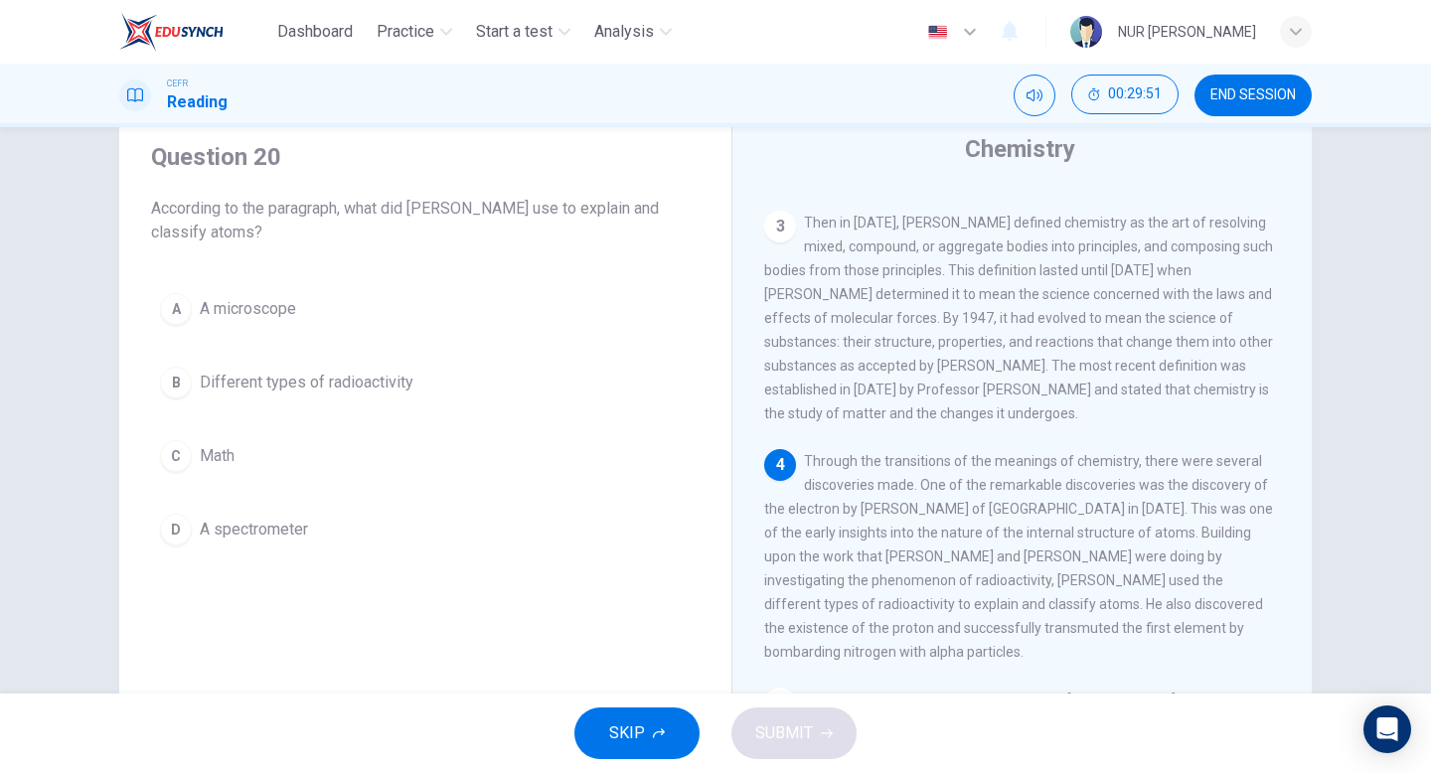
scroll to position [385, 0]
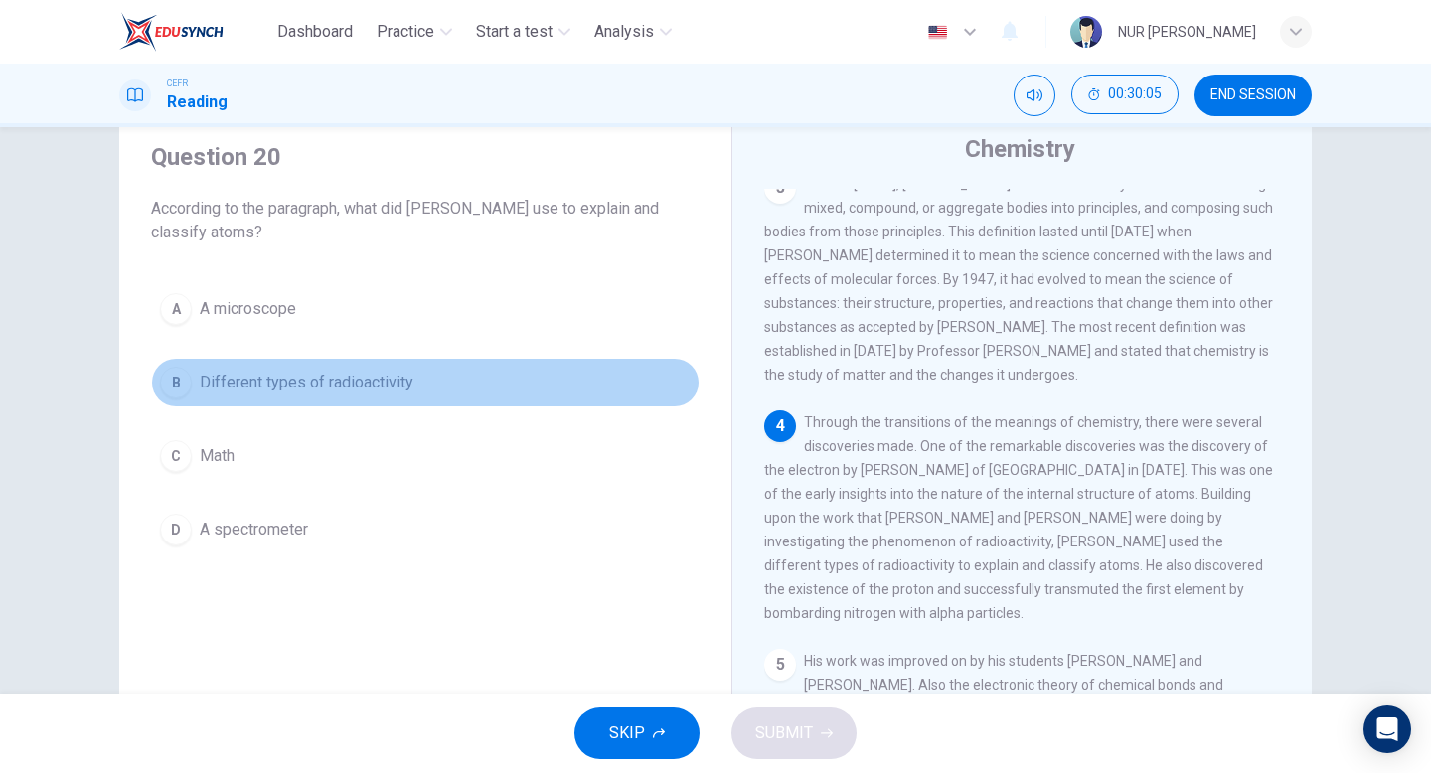
click at [300, 401] on button "B Different types of radioactivity" at bounding box center [425, 383] width 548 height 50
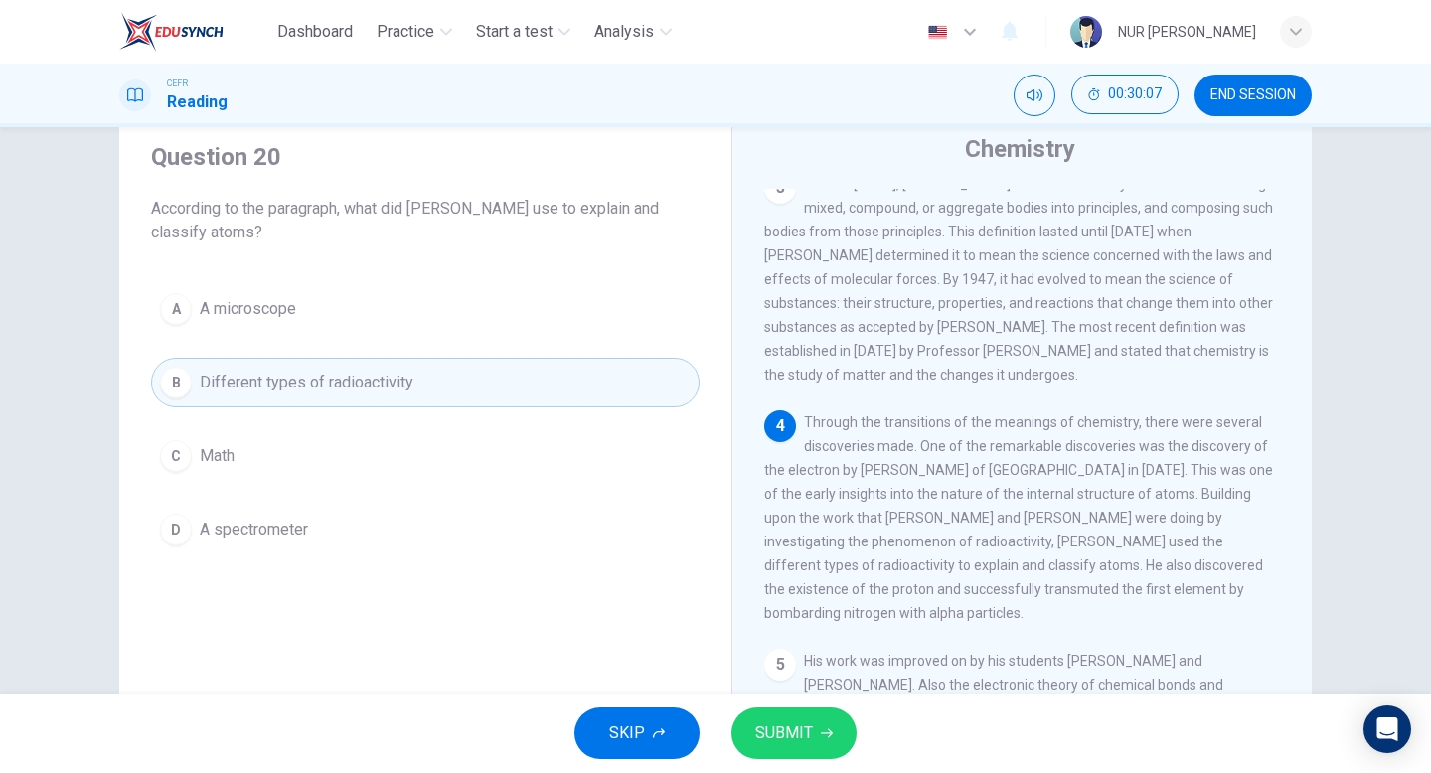
click at [785, 739] on span "SUBMIT" at bounding box center [784, 733] width 58 height 28
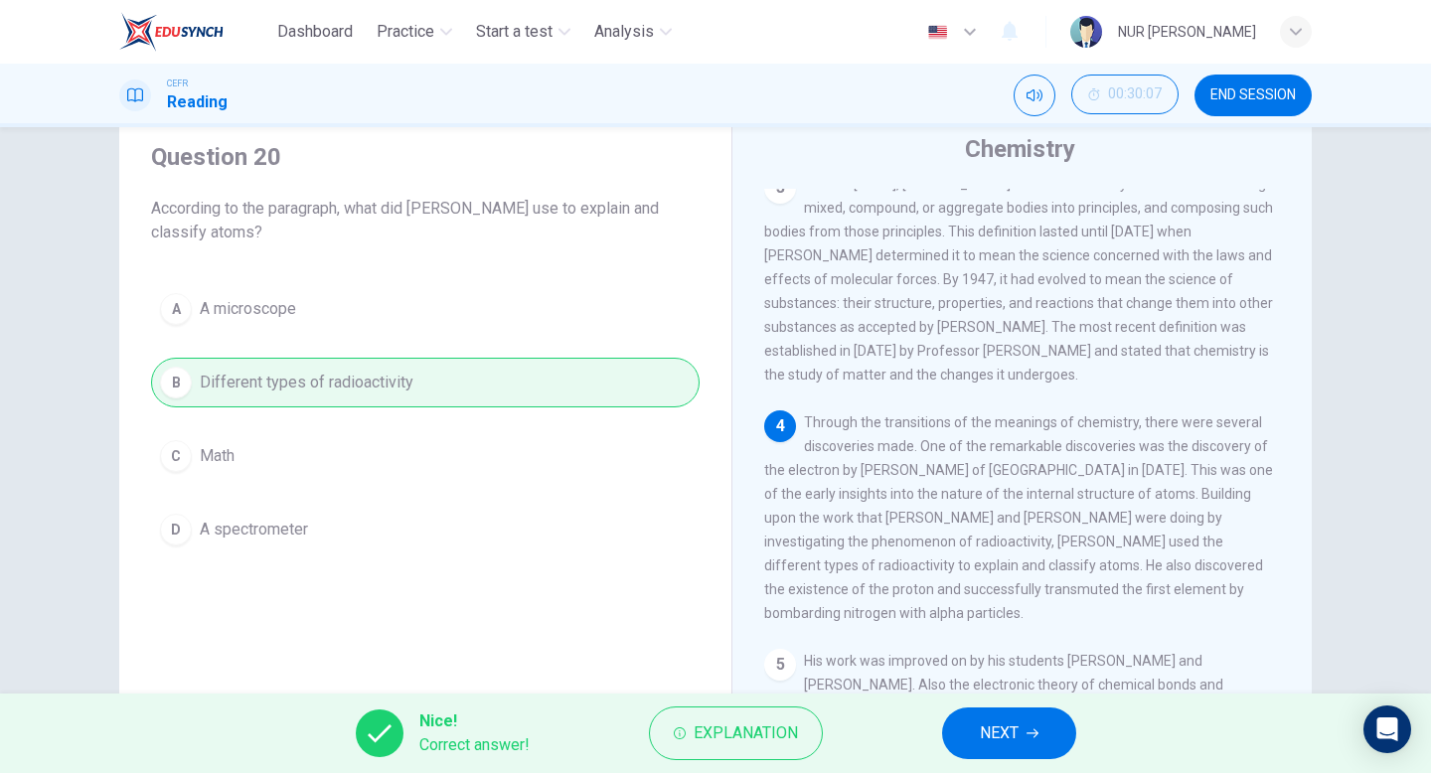
click at [1041, 744] on button "NEXT" at bounding box center [1009, 733] width 134 height 52
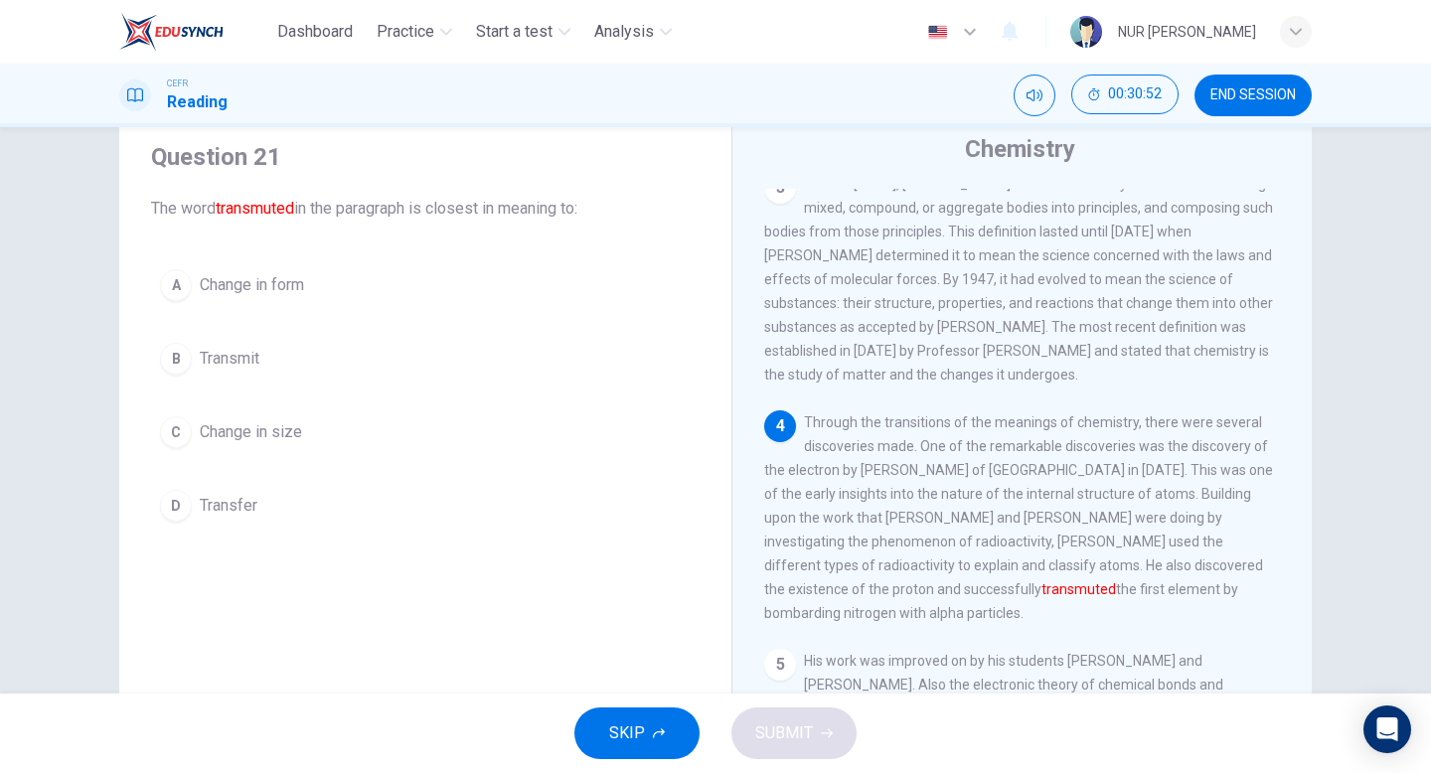
click at [320, 469] on div "A Change in form B Transmit C Change in size D Transfer" at bounding box center [425, 395] width 548 height 270
click at [320, 517] on button "D Transfer" at bounding box center [425, 506] width 548 height 50
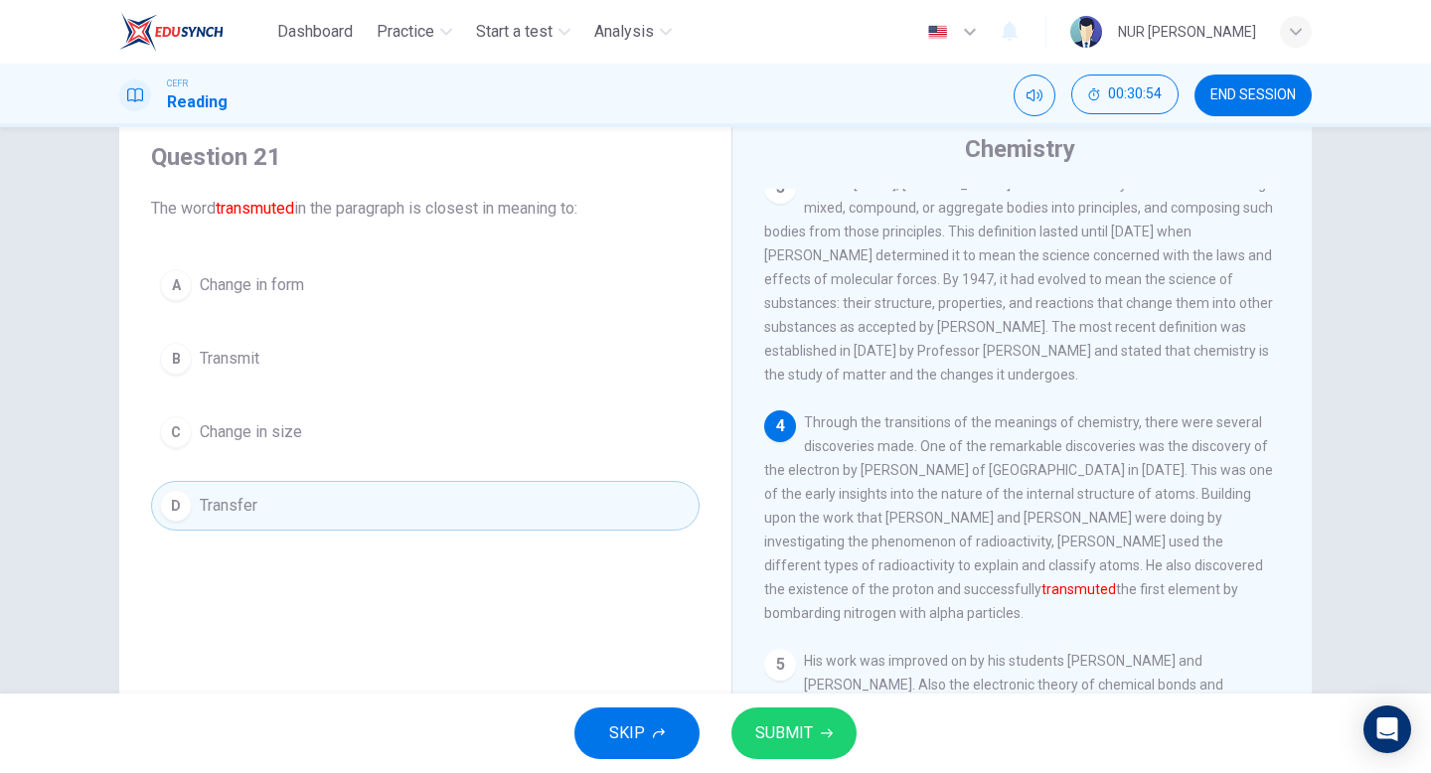
click at [769, 738] on span "SUBMIT" at bounding box center [784, 733] width 58 height 28
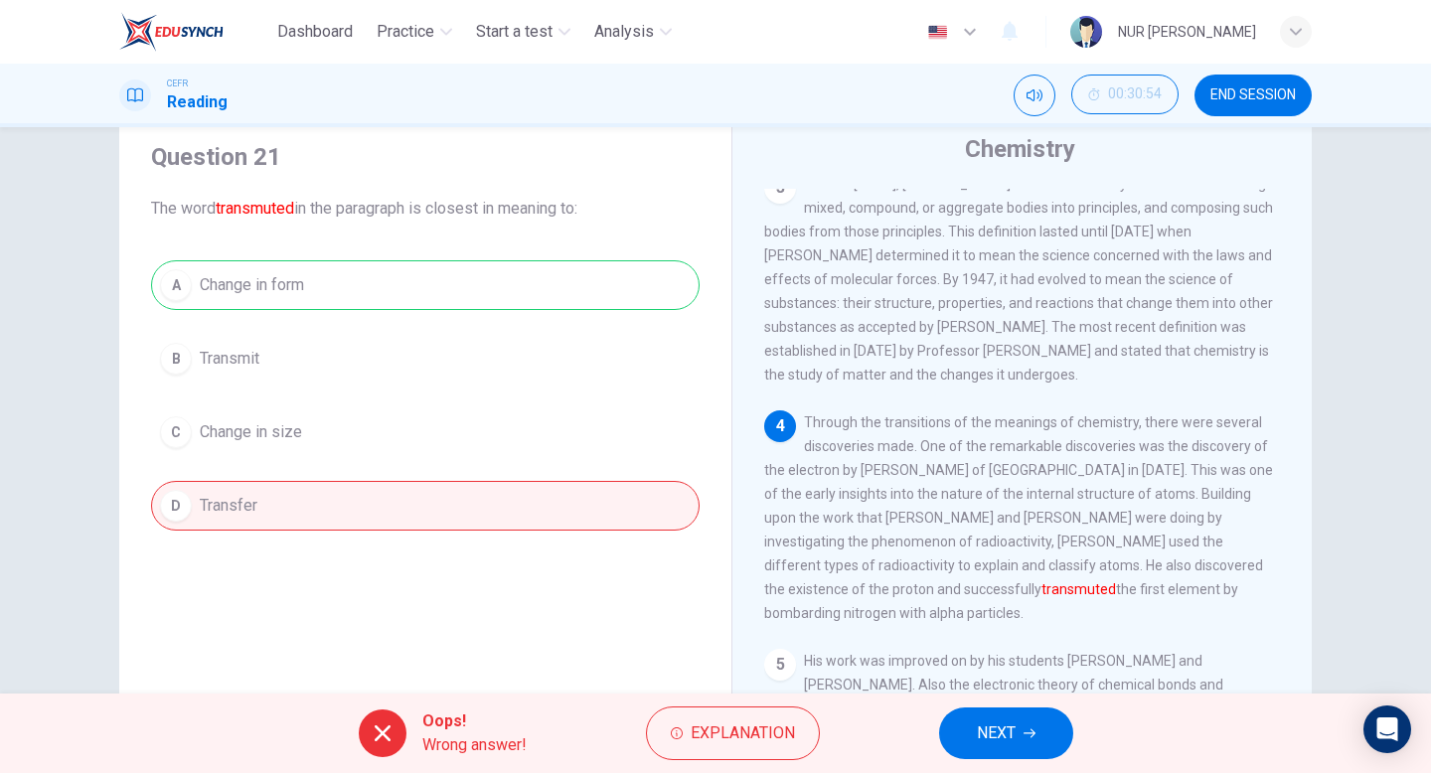
click at [769, 704] on div "Oops! Wrong answer! Explanation NEXT" at bounding box center [715, 732] width 1431 height 79
click at [1041, 746] on button "NEXT" at bounding box center [1006, 733] width 134 height 52
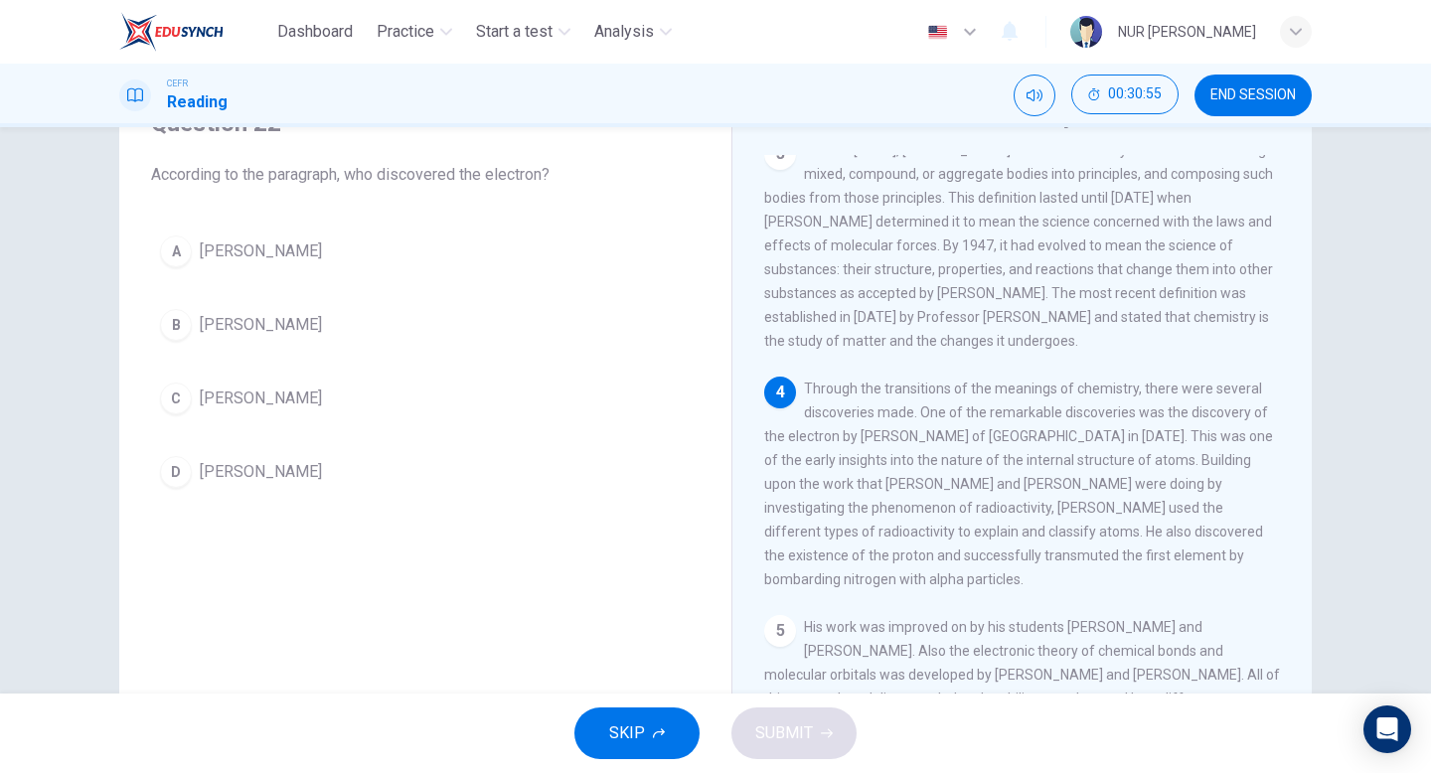
scroll to position [98, 0]
click at [478, 250] on button "A [PERSON_NAME]" at bounding box center [425, 253] width 548 height 50
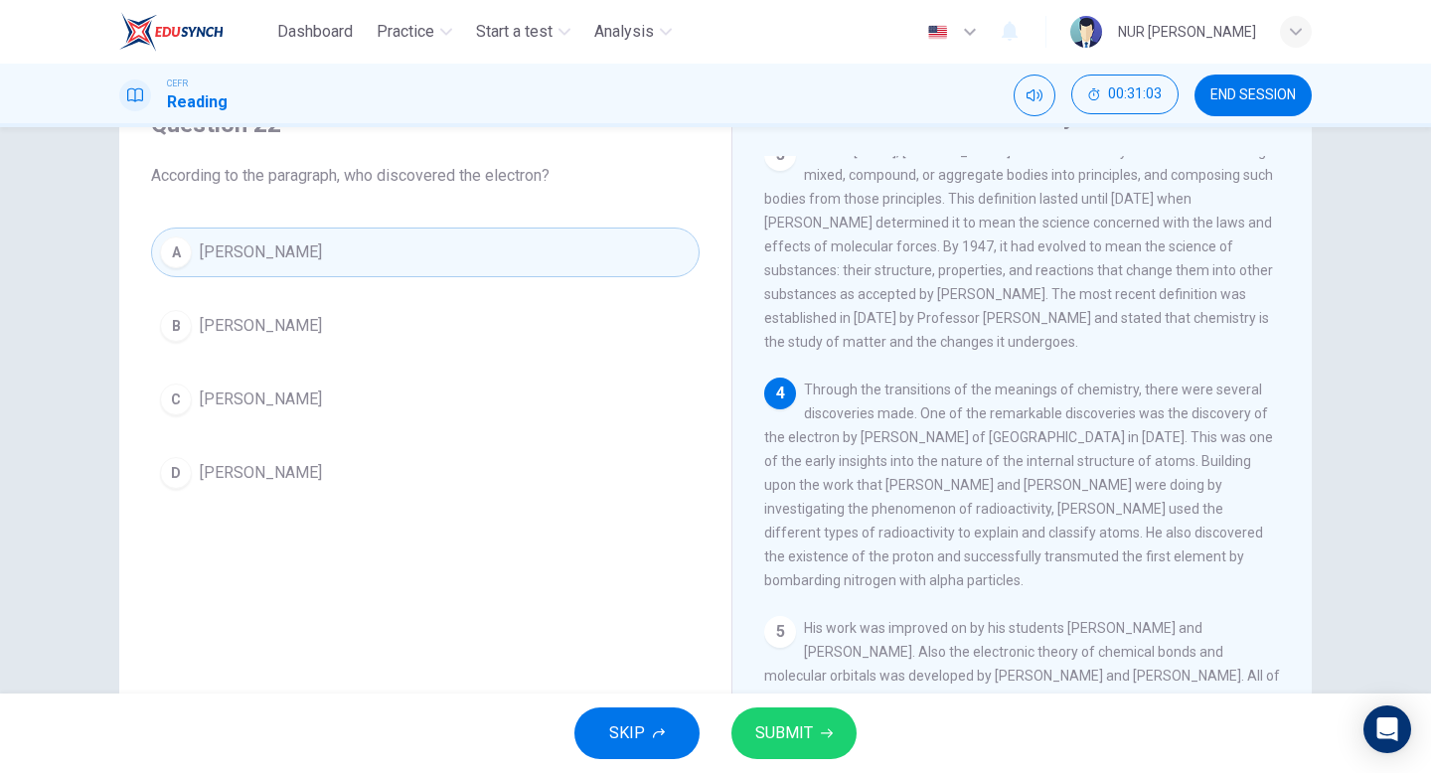
click at [817, 727] on button "SUBMIT" at bounding box center [793, 733] width 125 height 52
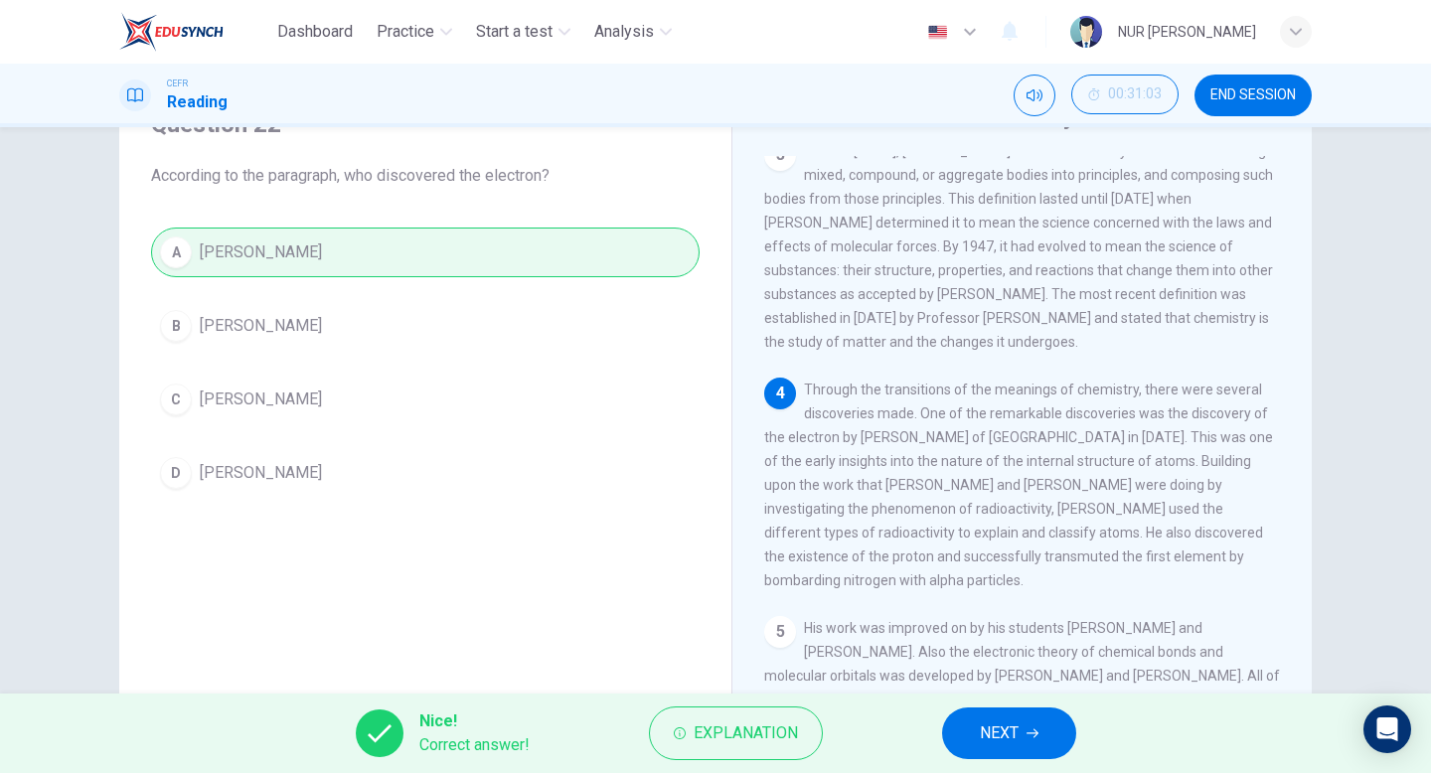
click at [1014, 752] on button "NEXT" at bounding box center [1009, 733] width 134 height 52
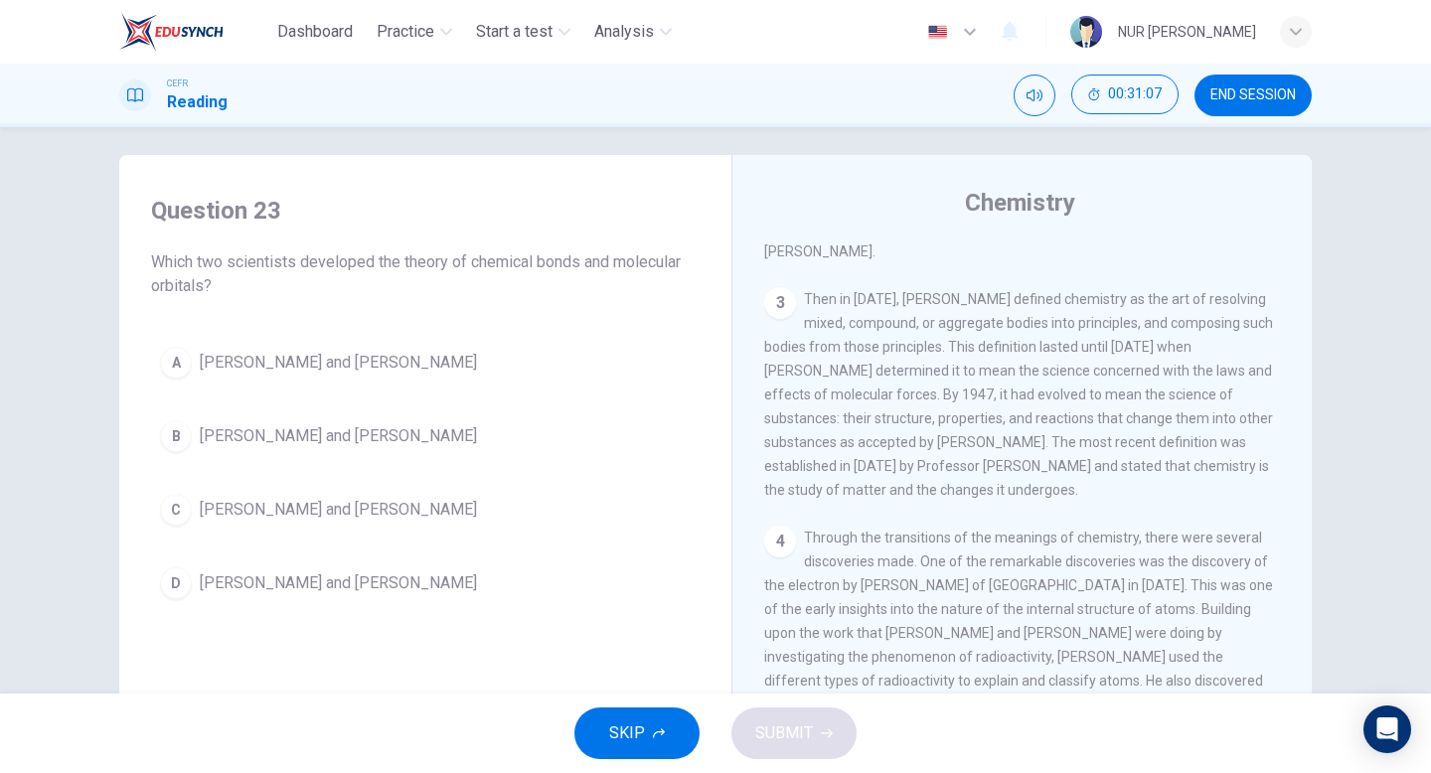
scroll to position [8, 0]
click at [439, 575] on button "D [PERSON_NAME] and [PERSON_NAME]" at bounding box center [425, 587] width 548 height 50
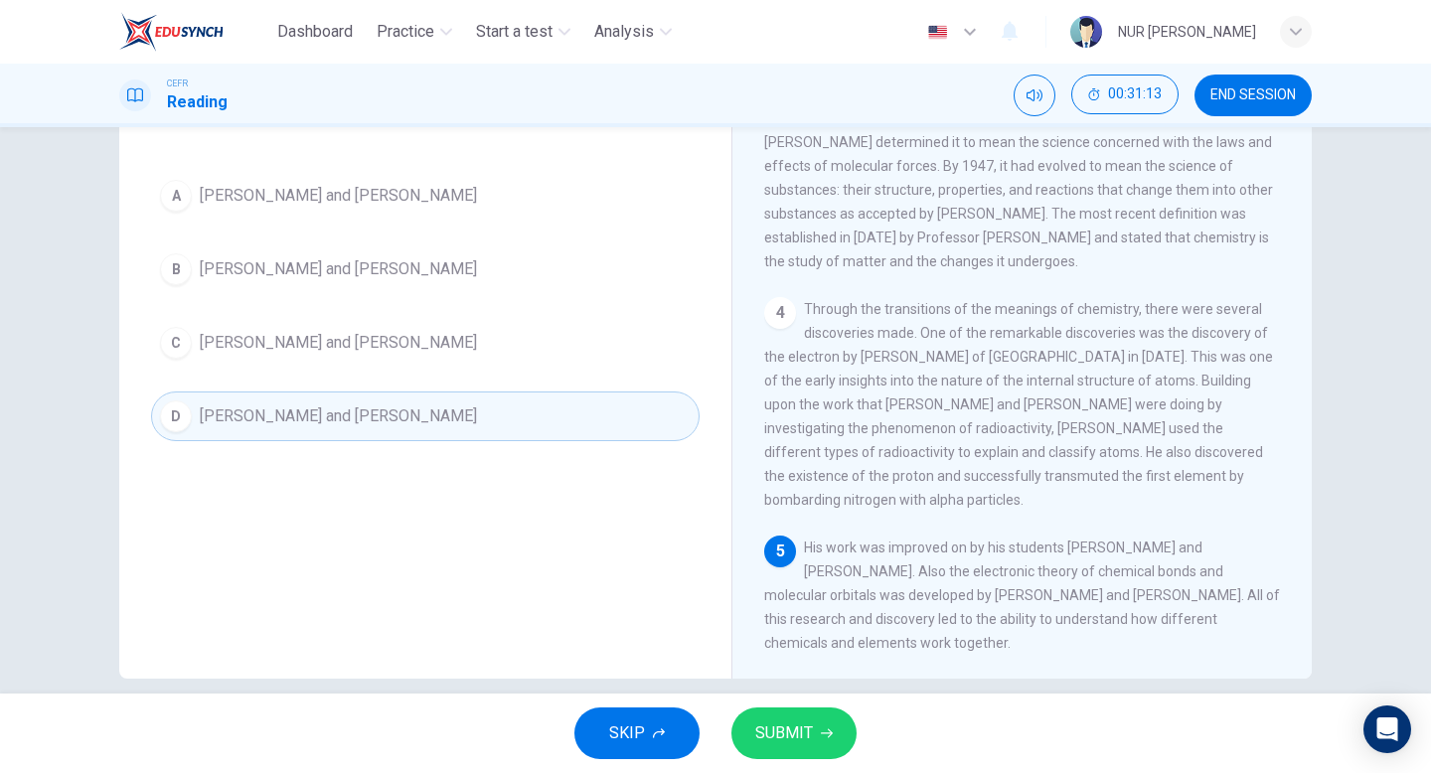
scroll to position [185, 0]
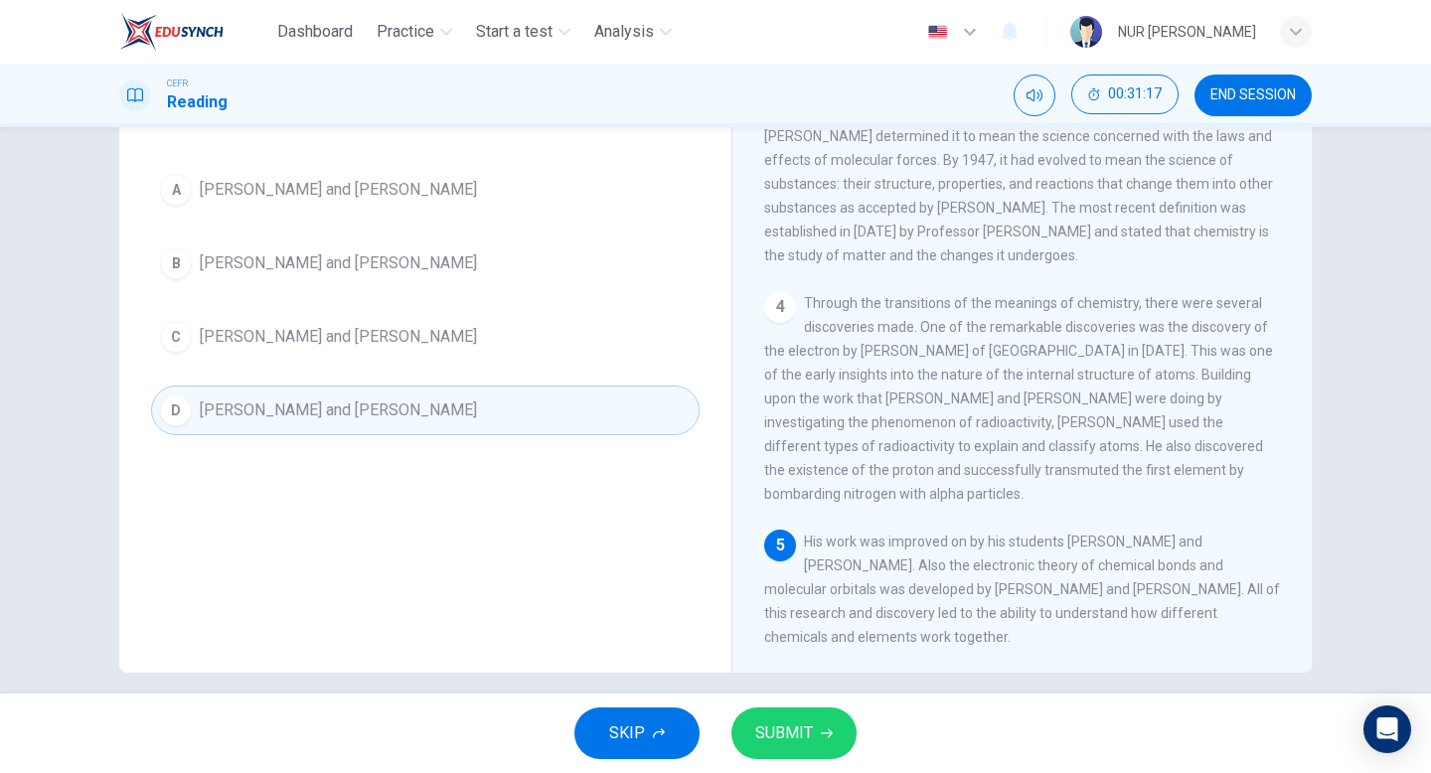
click at [560, 190] on button "A [PERSON_NAME] and [PERSON_NAME]" at bounding box center [425, 190] width 548 height 50
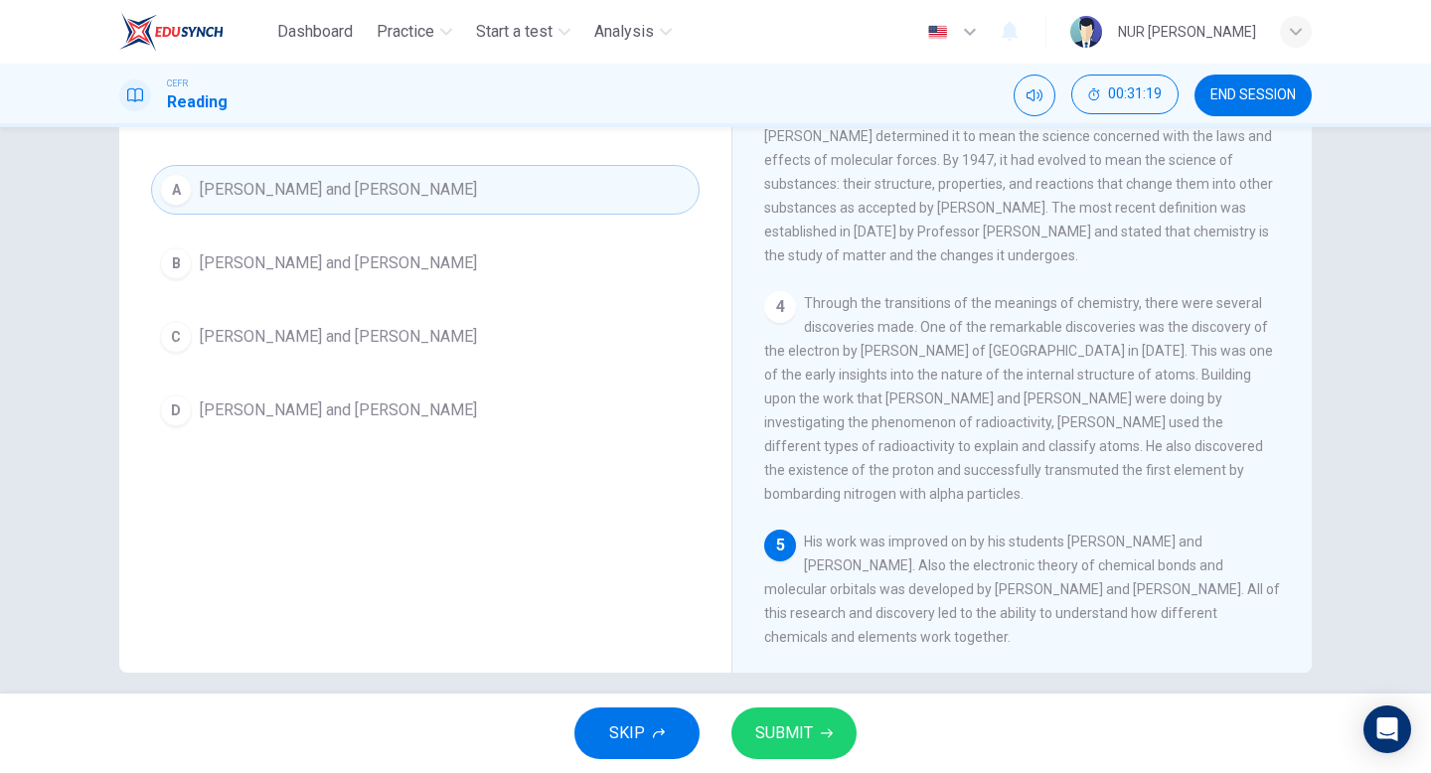
click at [821, 750] on button "SUBMIT" at bounding box center [793, 733] width 125 height 52
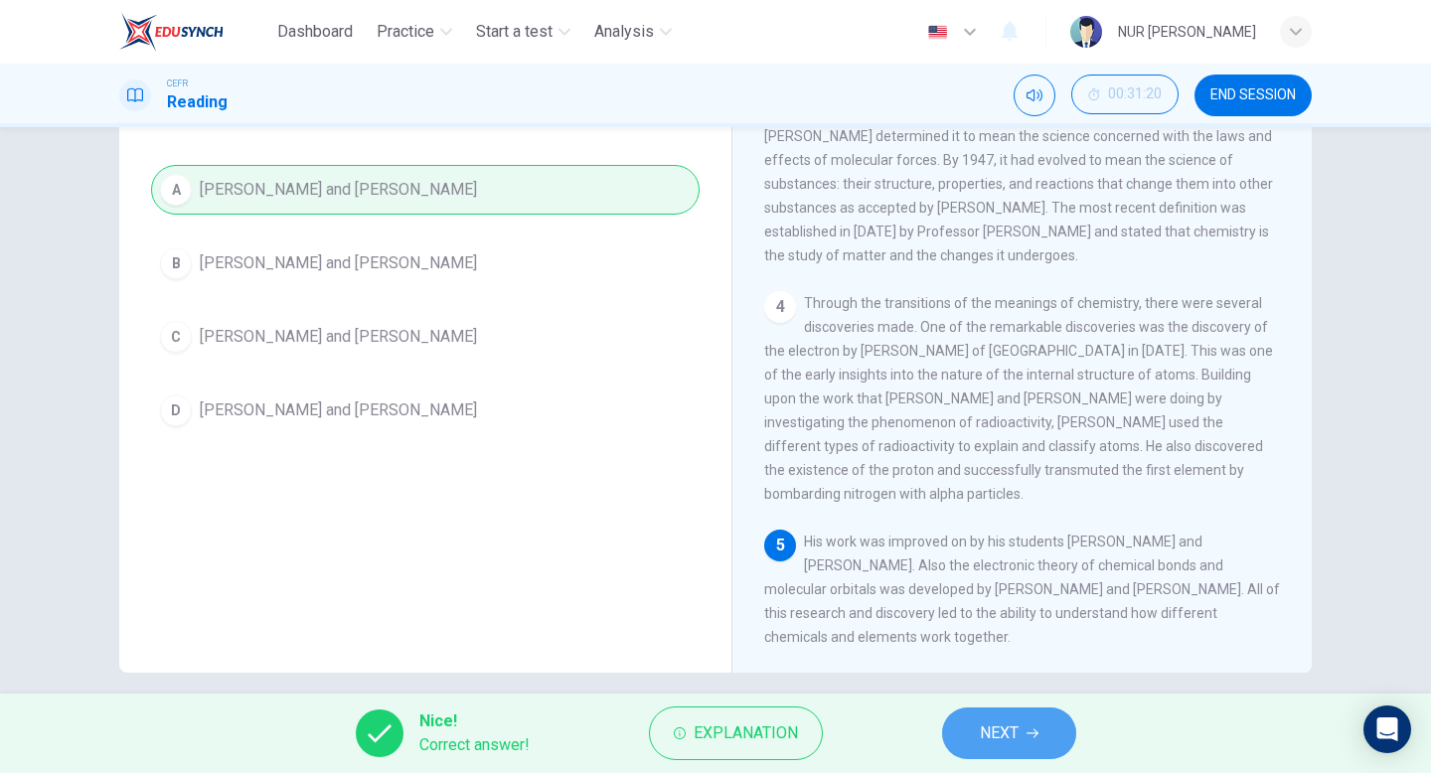
click at [998, 708] on button "NEXT" at bounding box center [1009, 733] width 134 height 52
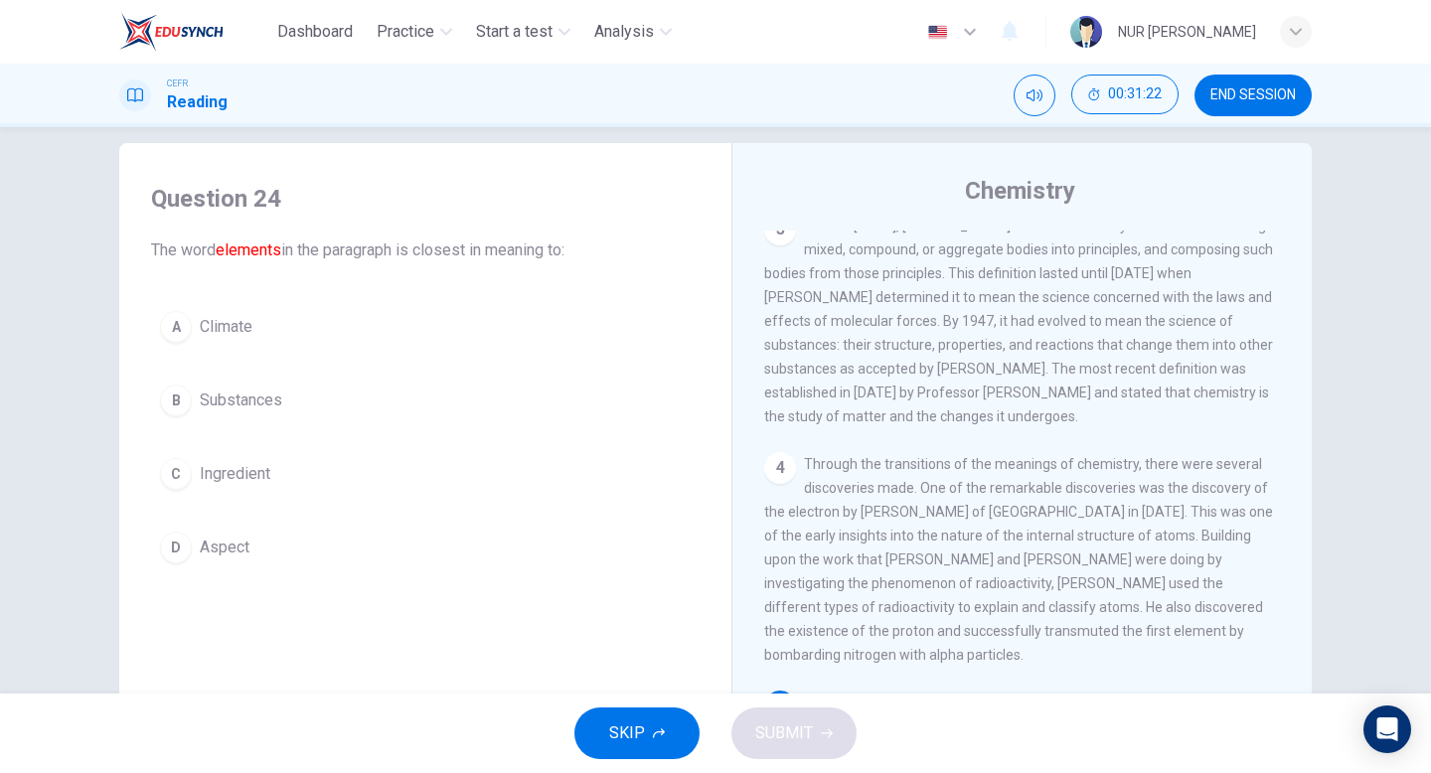
scroll to position [12, 0]
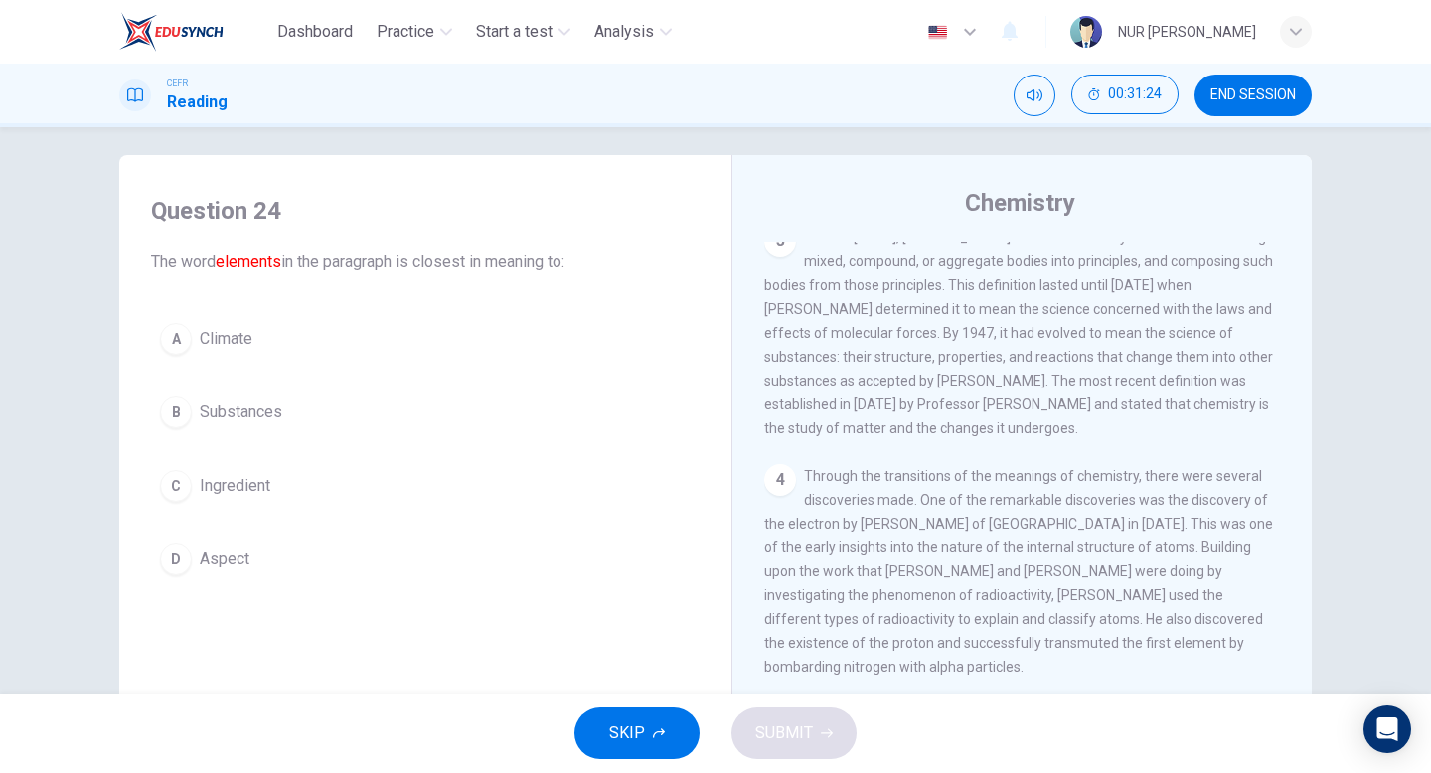
click at [337, 420] on button "B Substances" at bounding box center [425, 412] width 548 height 50
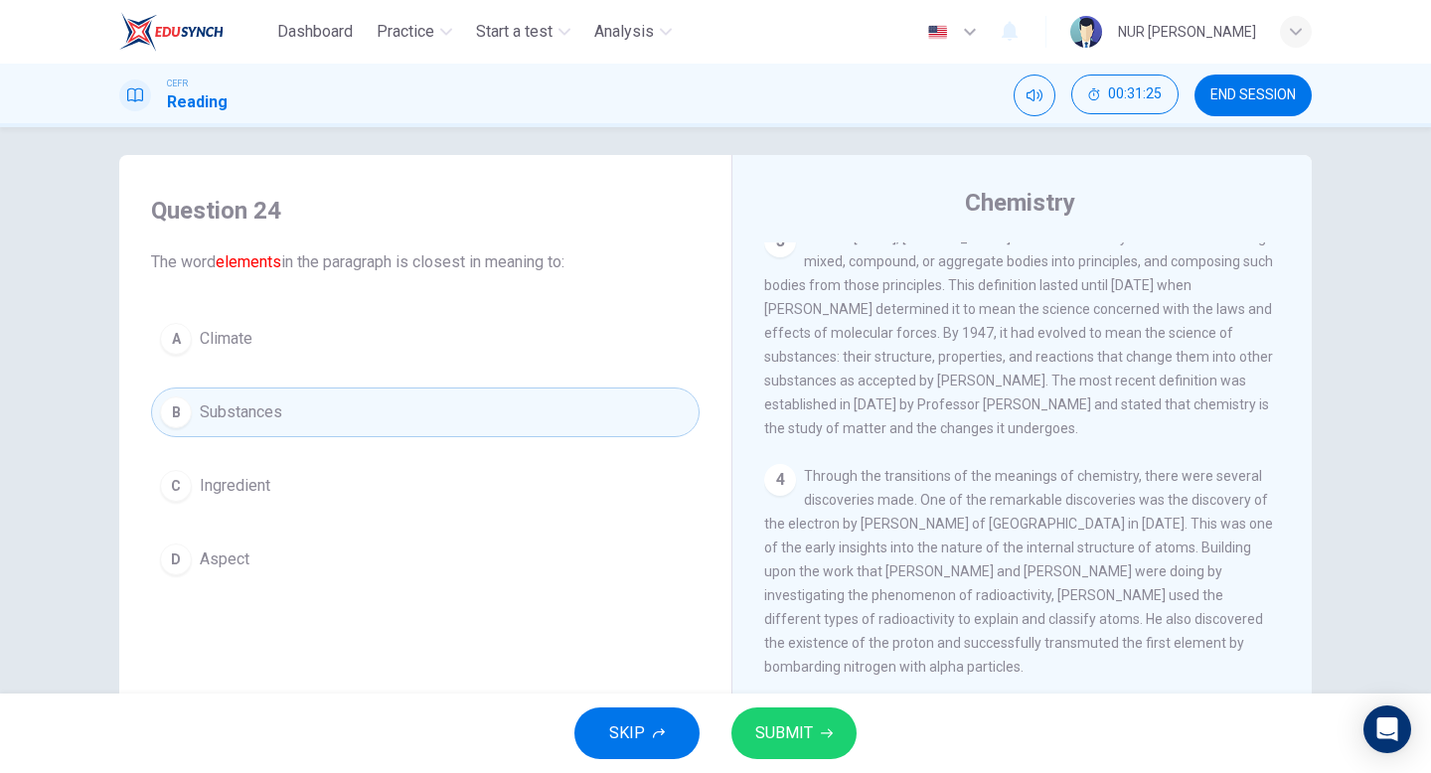
click at [834, 721] on button "SUBMIT" at bounding box center [793, 733] width 125 height 52
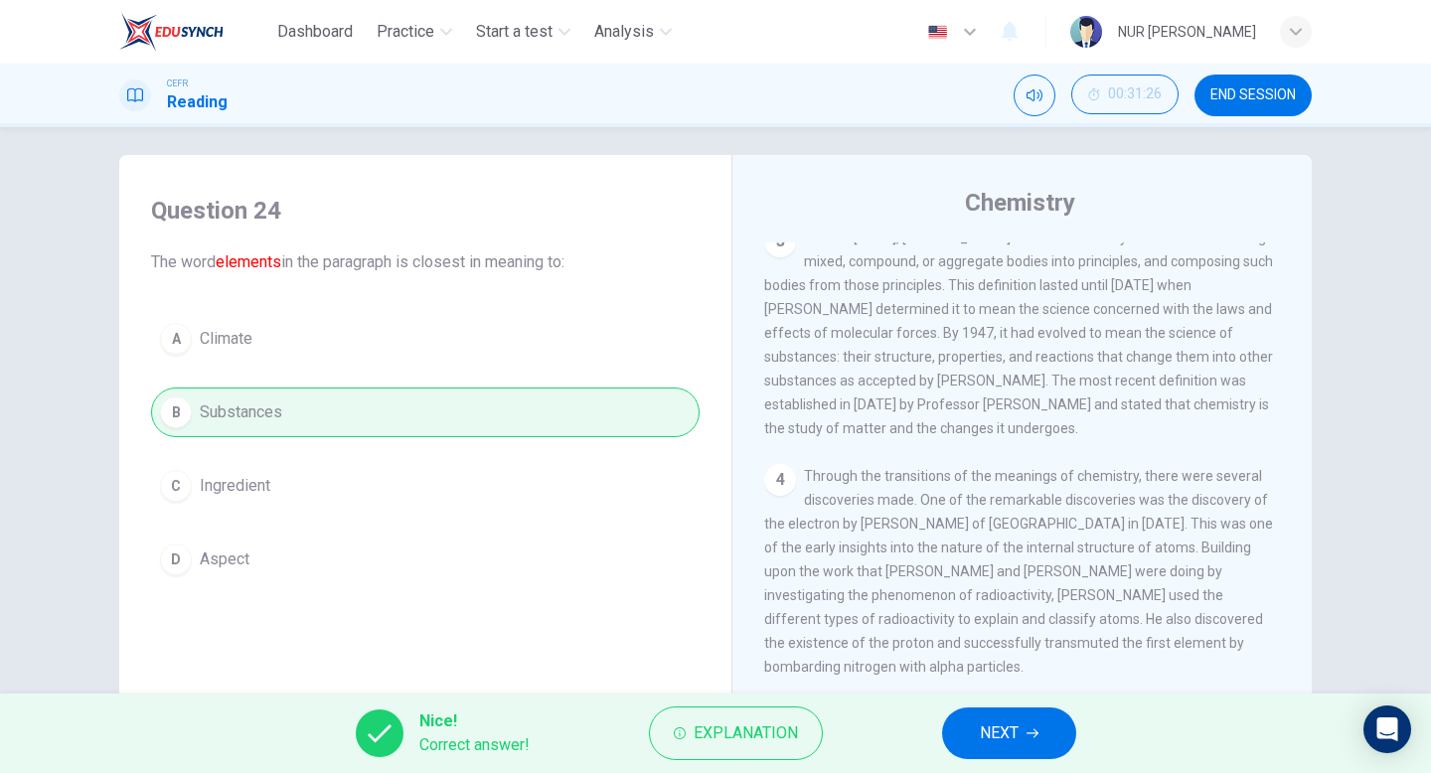
click at [1013, 730] on span "NEXT" at bounding box center [999, 733] width 39 height 28
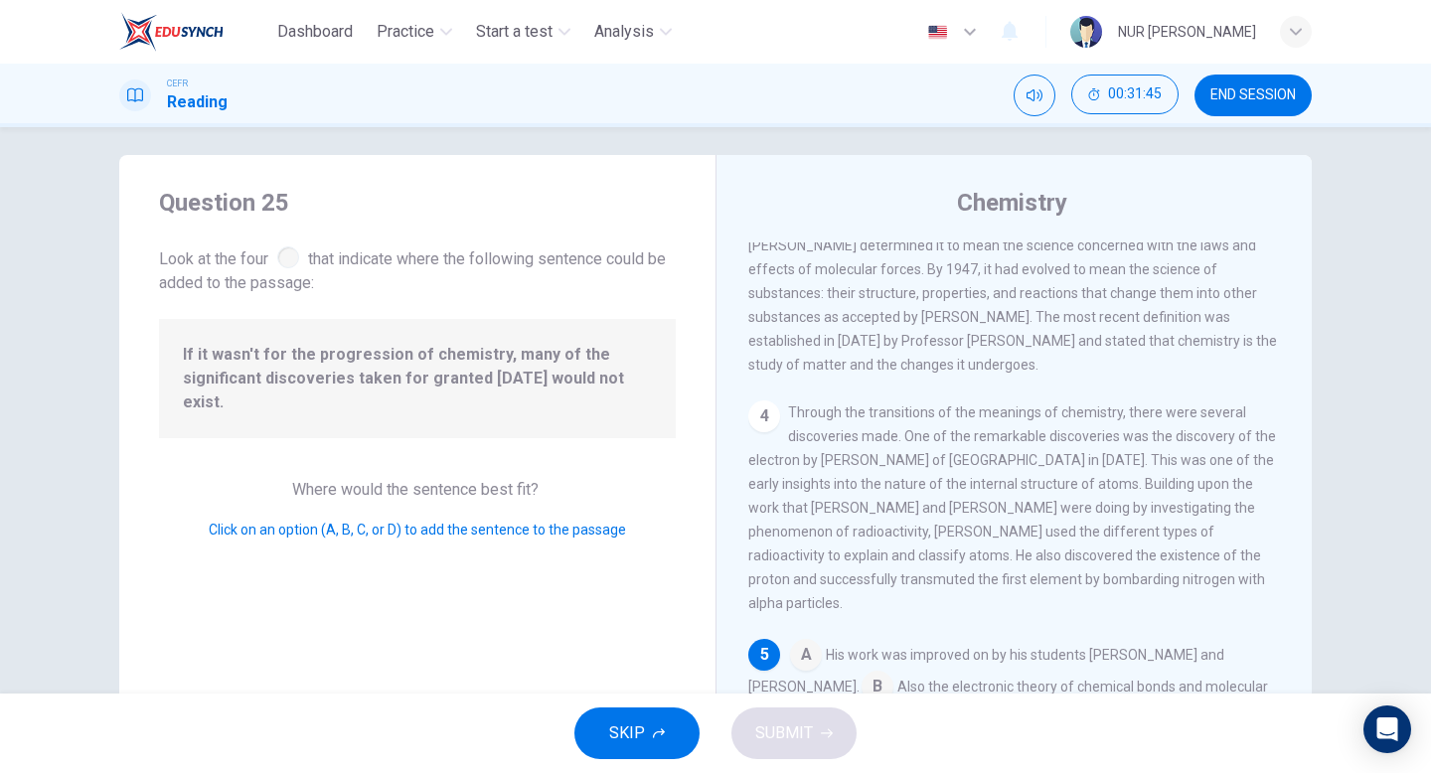
scroll to position [204, 0]
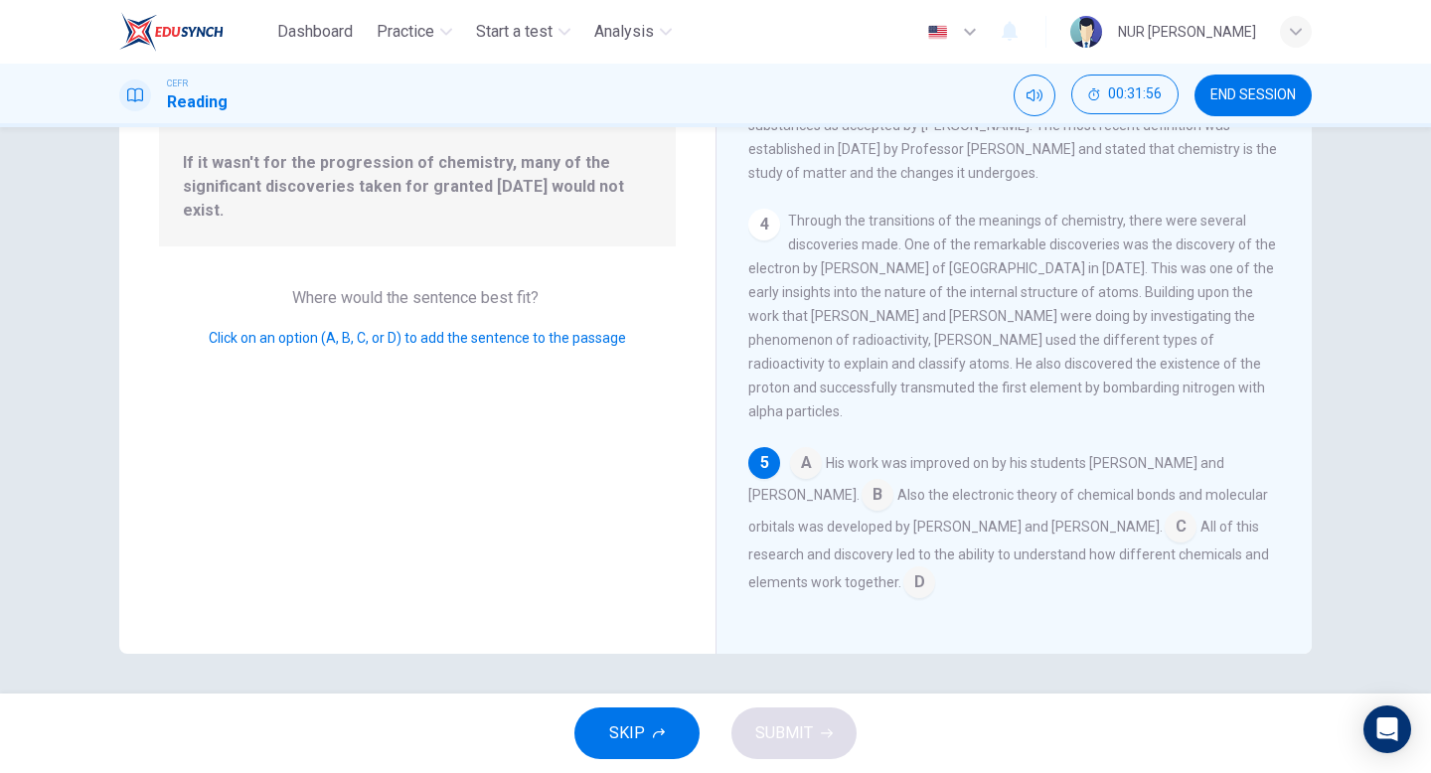
click at [903, 586] on input at bounding box center [919, 584] width 32 height 32
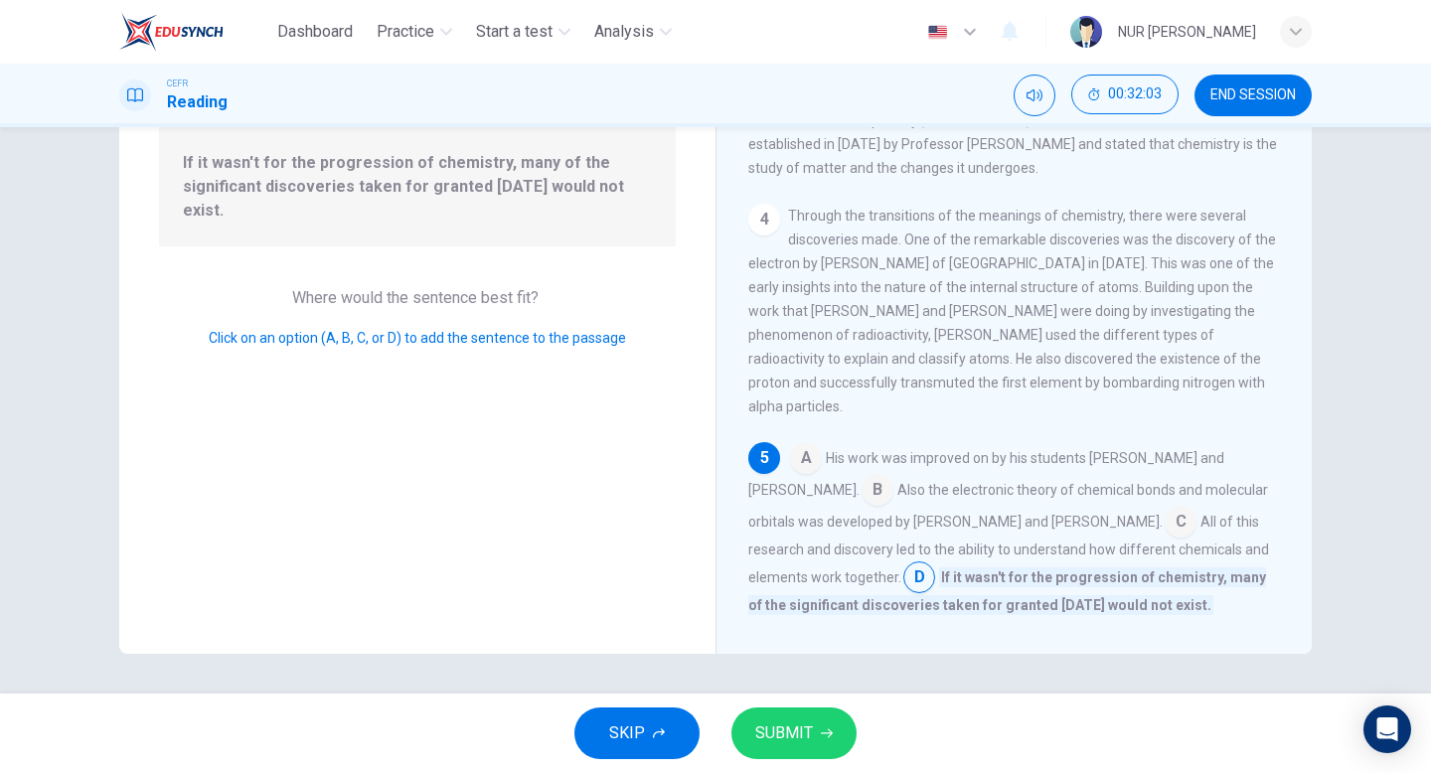
click at [742, 733] on button "SUBMIT" at bounding box center [793, 733] width 125 height 52
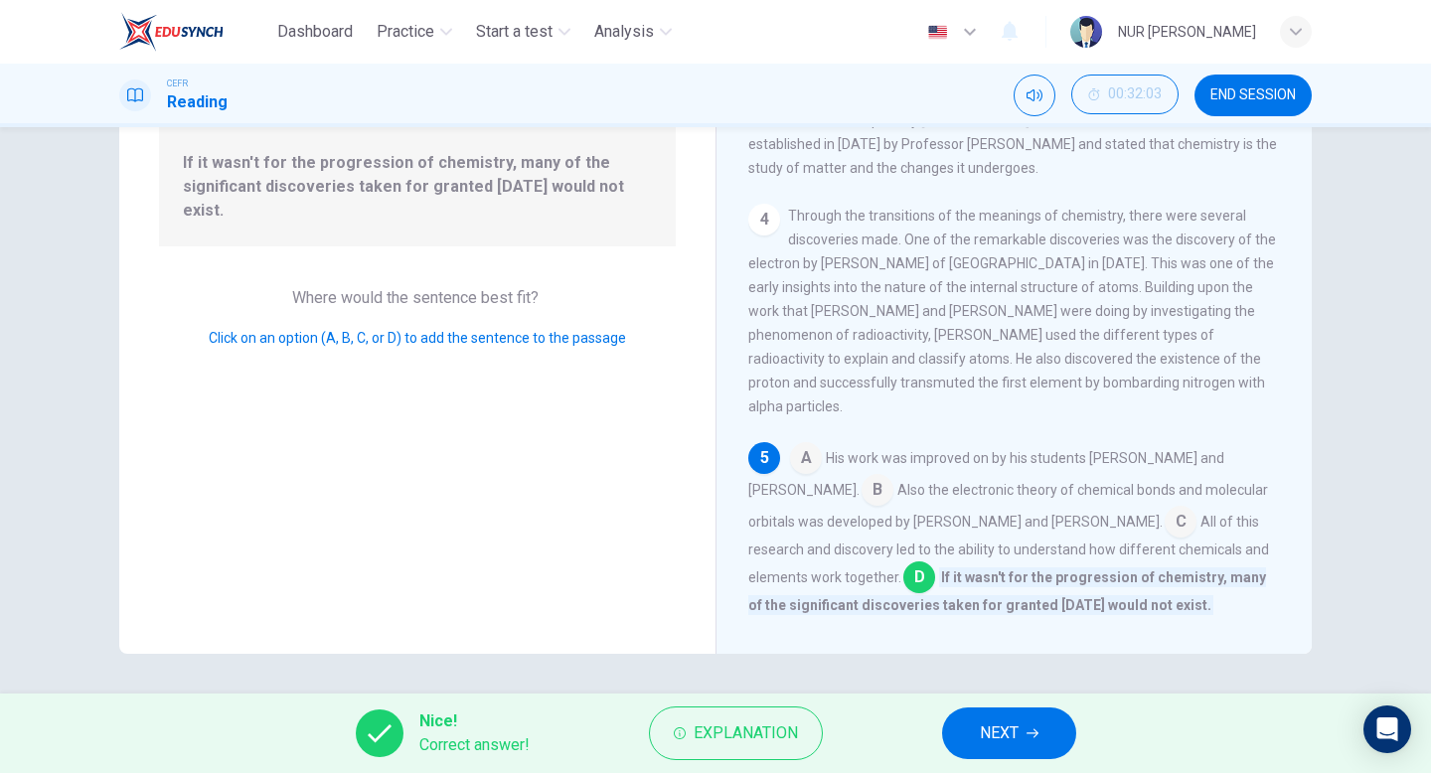
click at [1069, 729] on button "NEXT" at bounding box center [1009, 733] width 134 height 52
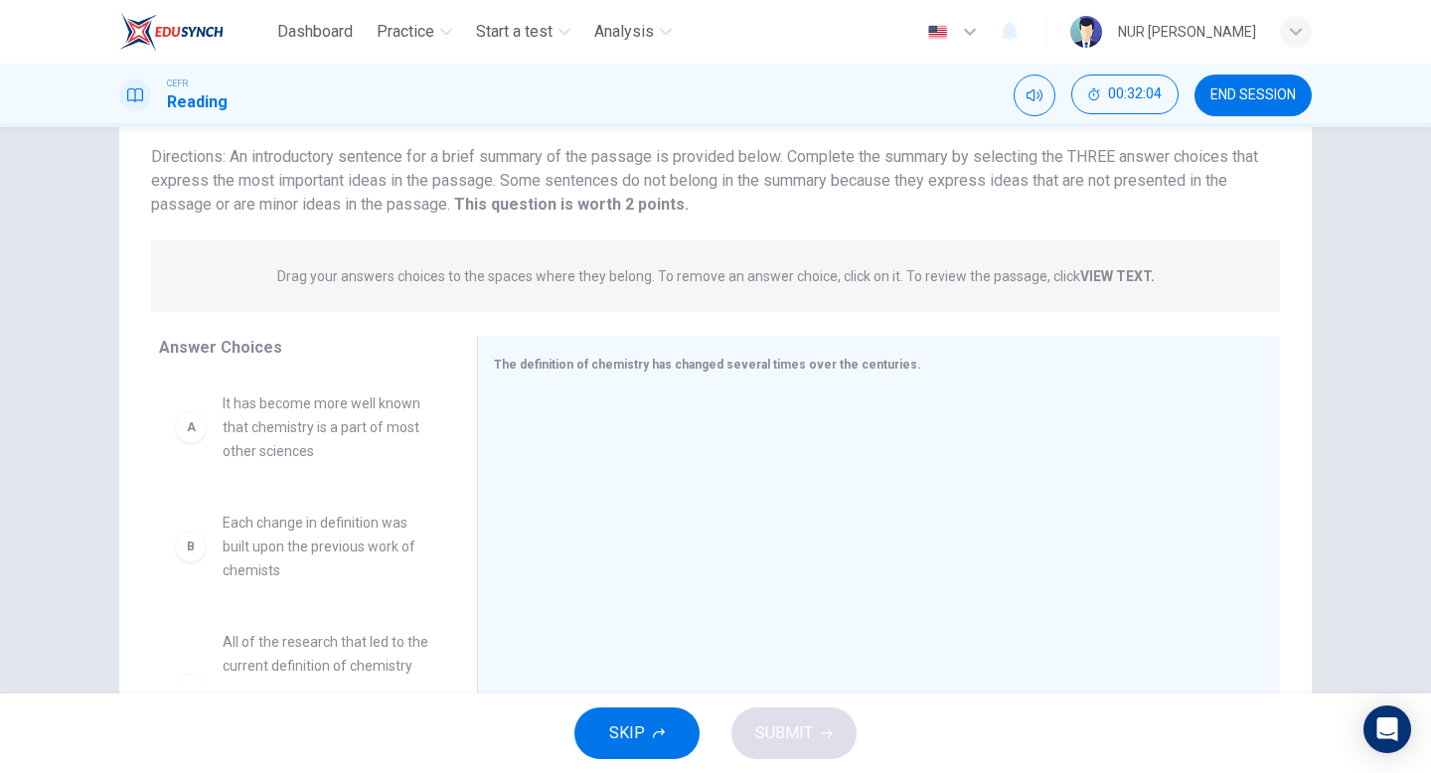
scroll to position [122, 0]
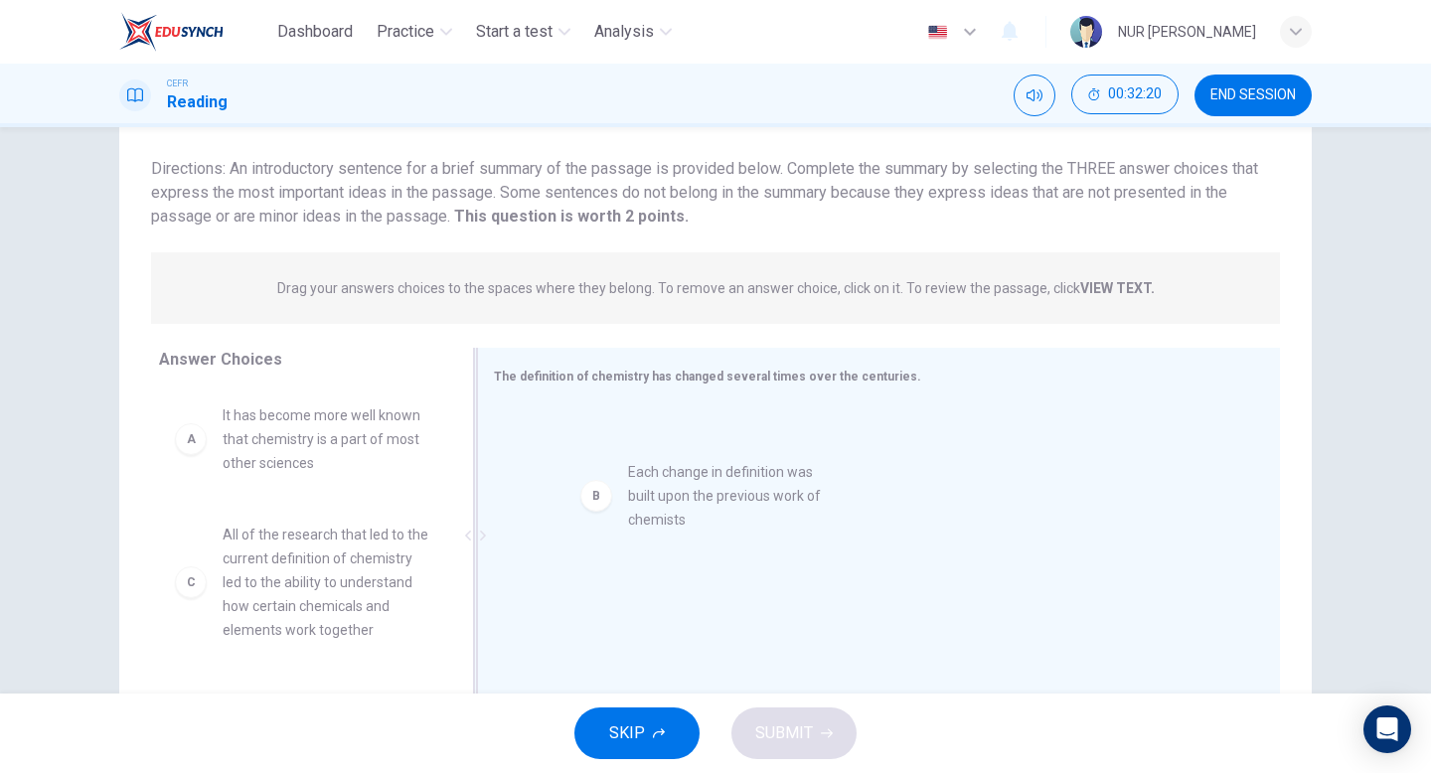
drag, startPoint x: 334, startPoint y: 548, endPoint x: 747, endPoint y: 487, distance: 417.9
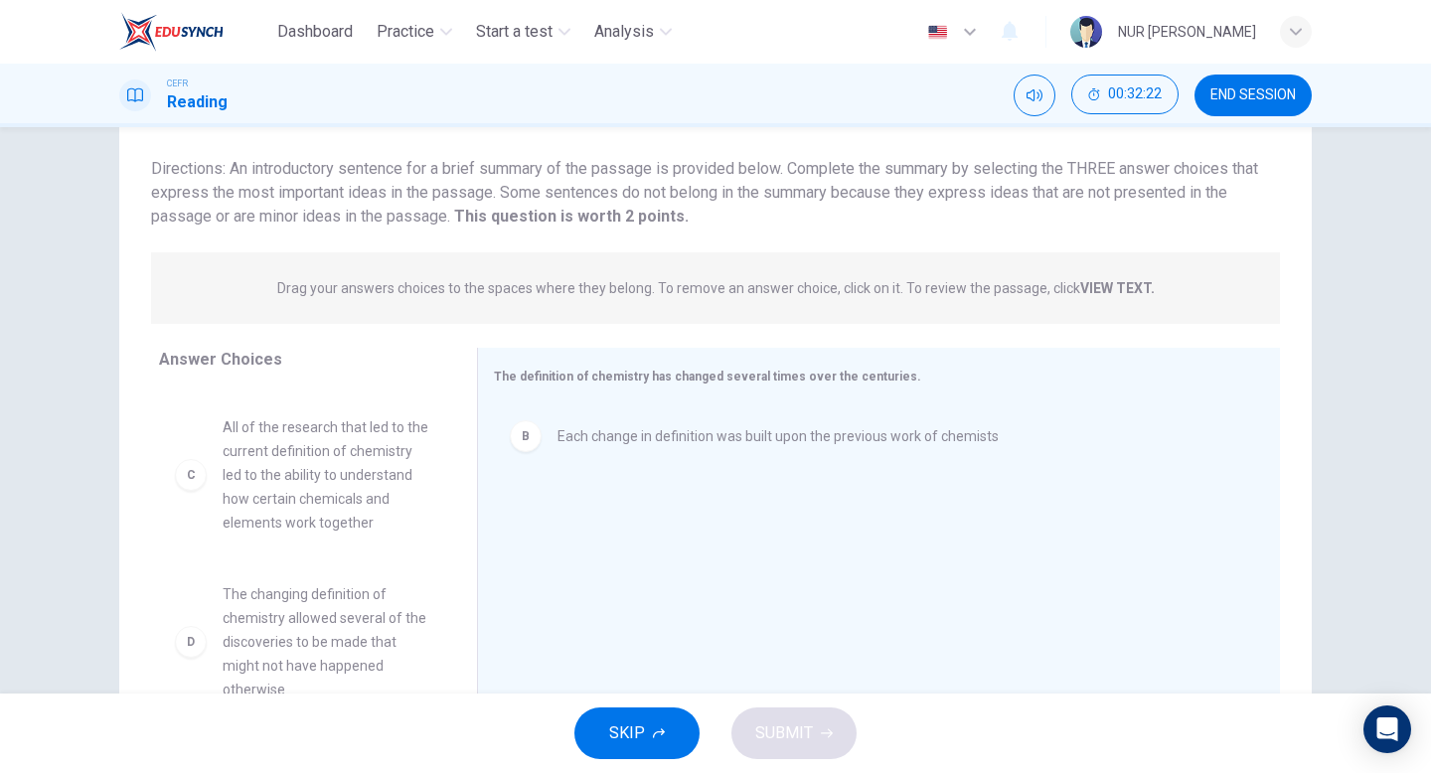
scroll to position [204, 0]
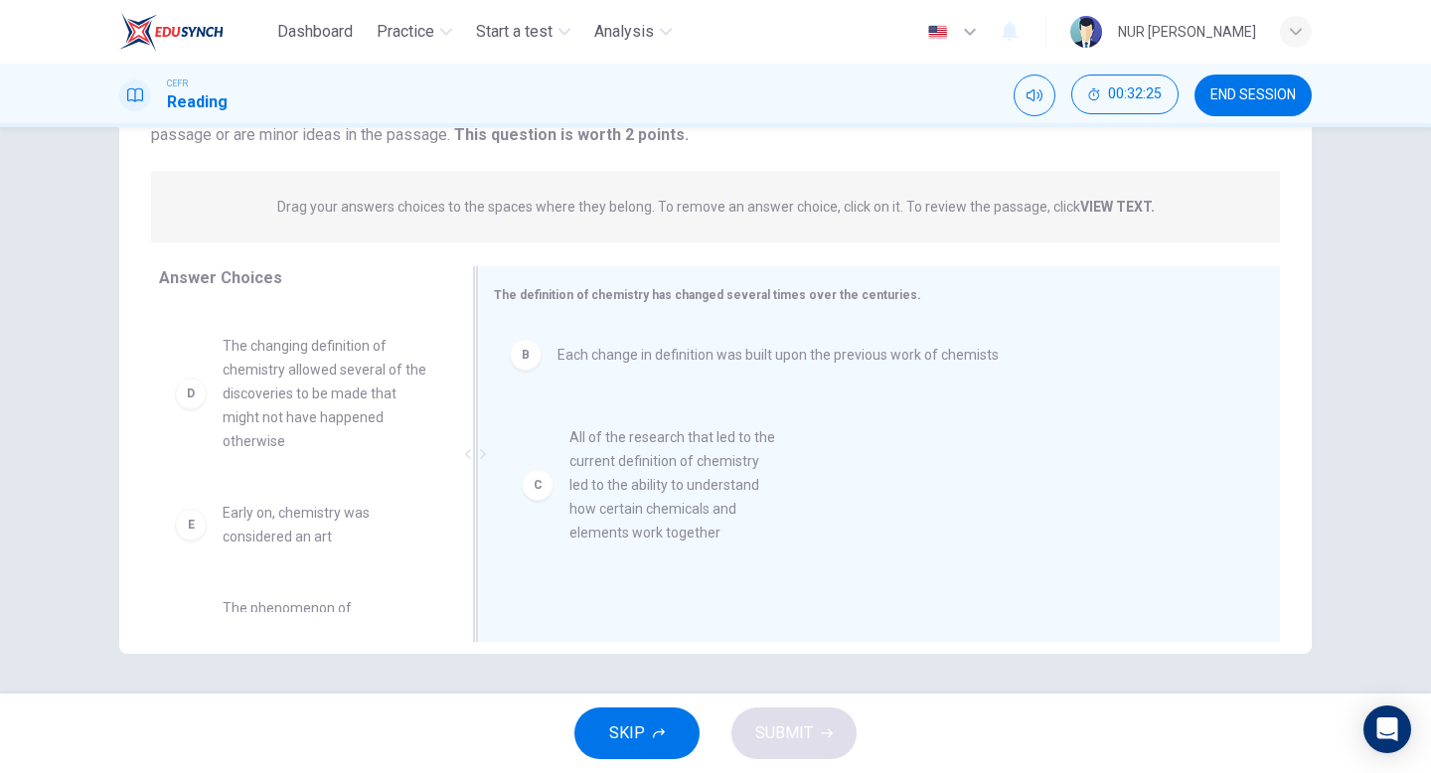
drag, startPoint x: 304, startPoint y: 395, endPoint x: 663, endPoint y: 488, distance: 370.4
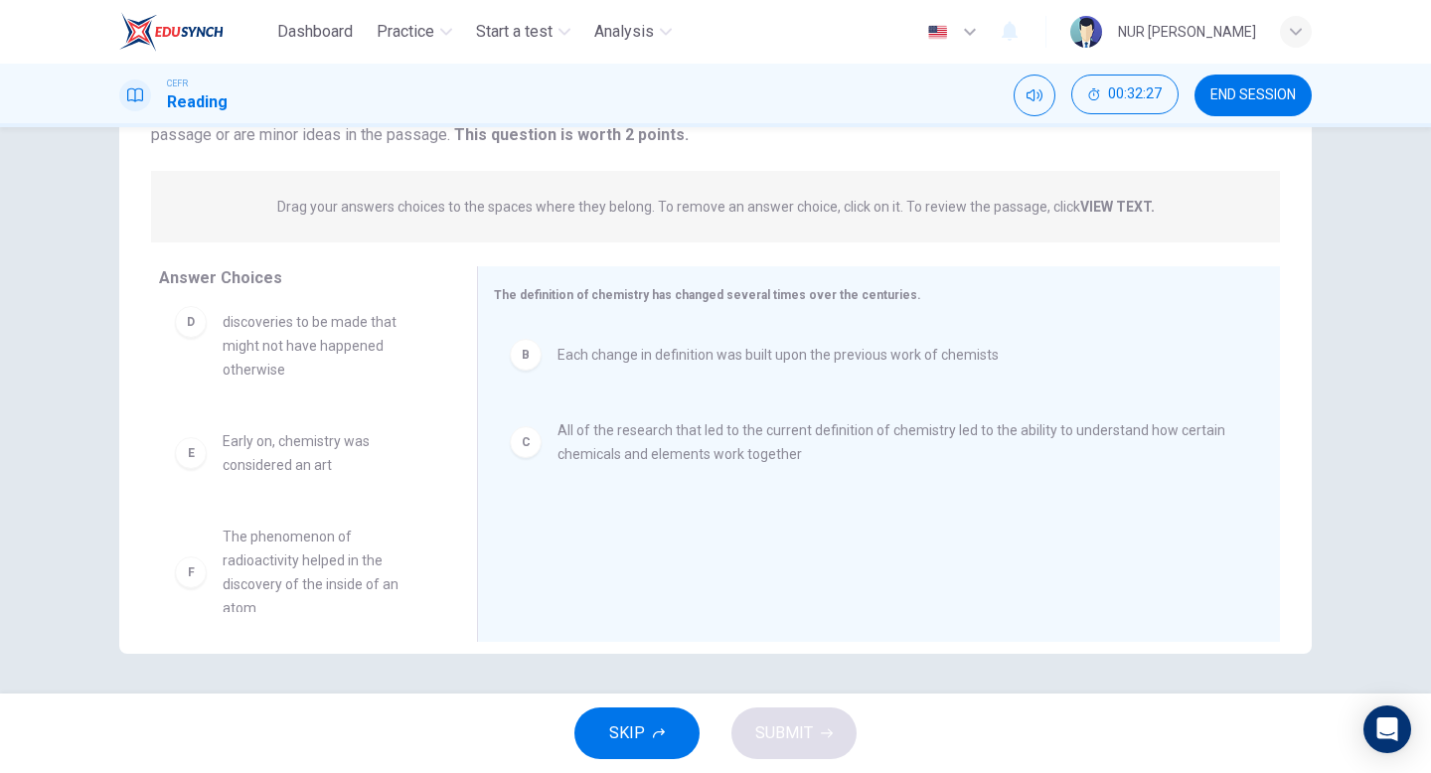
scroll to position [58, 0]
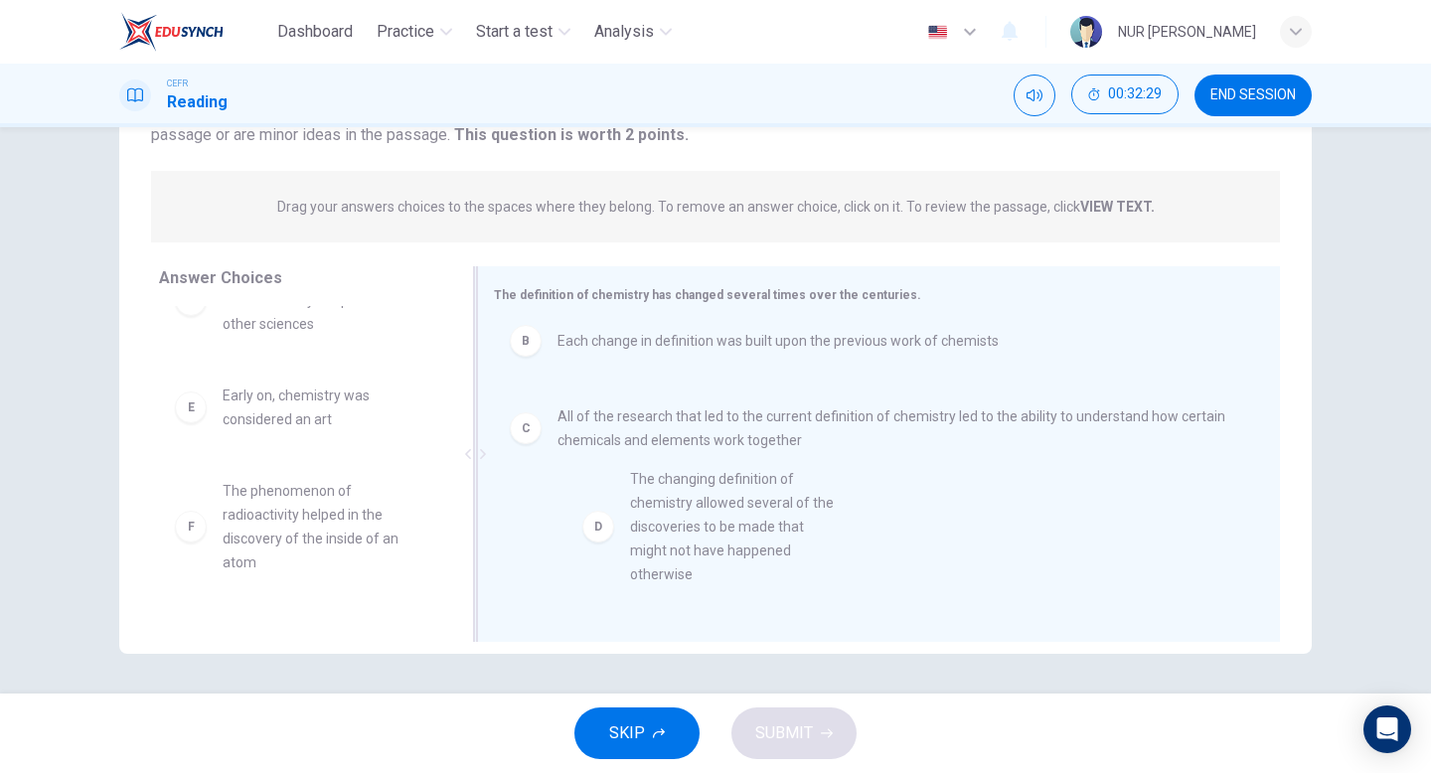
drag, startPoint x: 297, startPoint y: 445, endPoint x: 722, endPoint y: 526, distance: 432.8
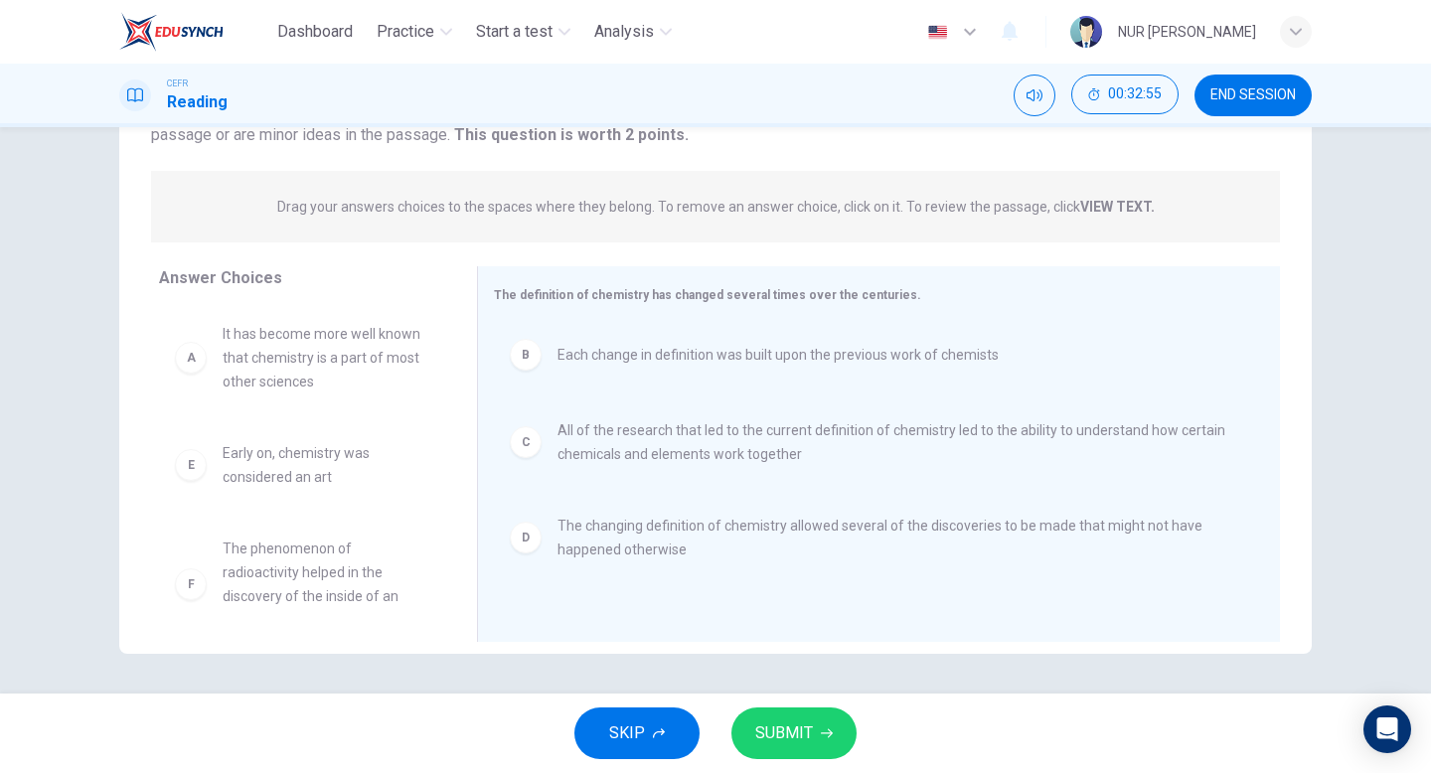
scroll to position [0, 0]
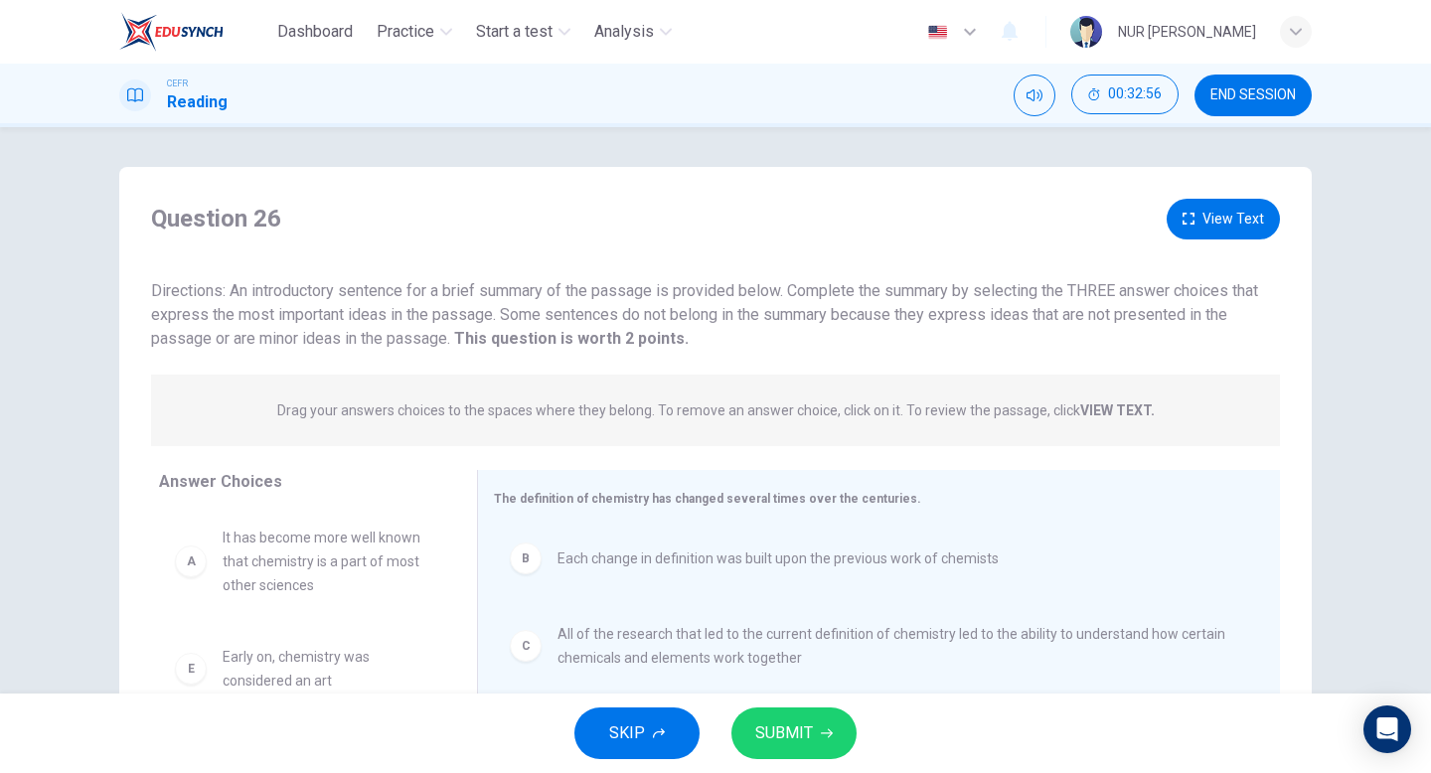
click at [1240, 228] on button "View Text" at bounding box center [1222, 219] width 113 height 41
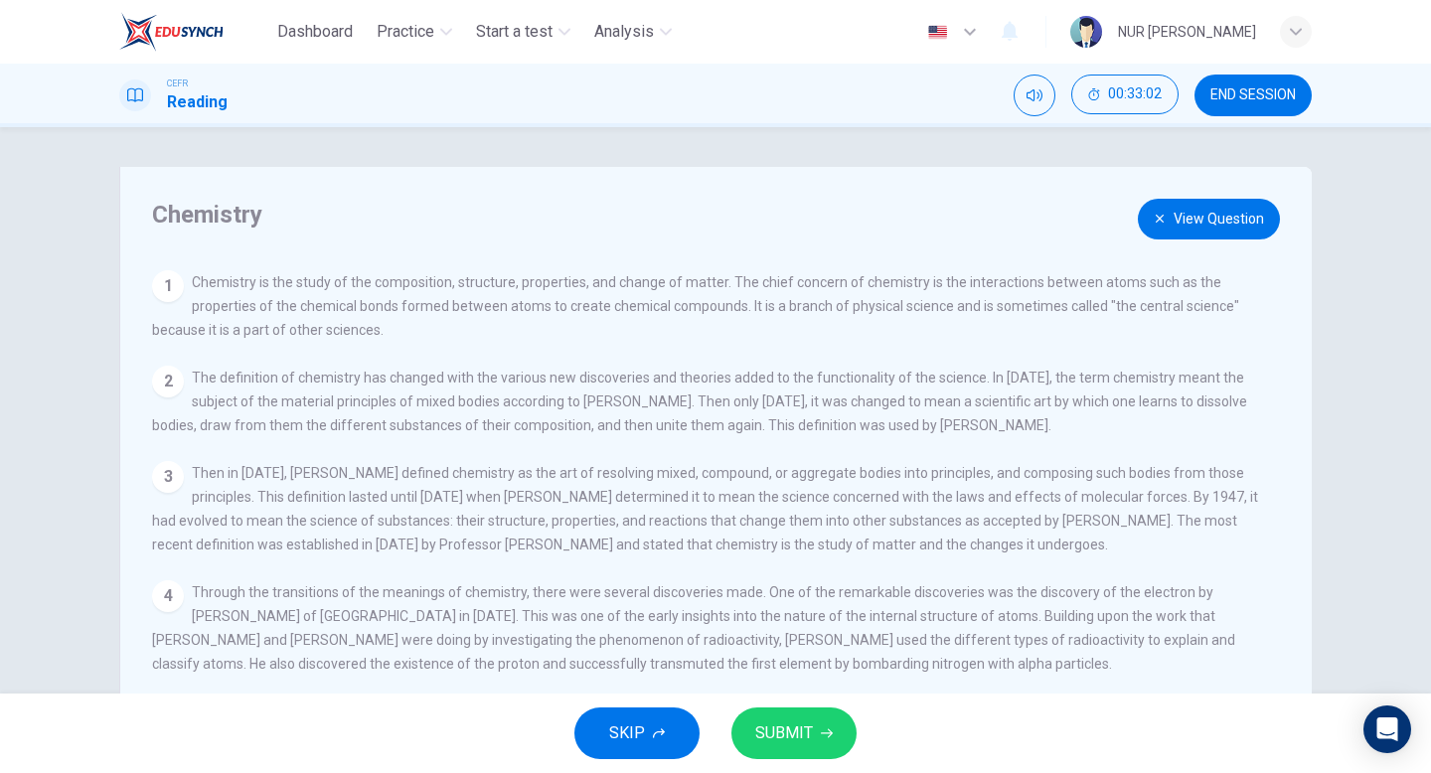
click at [1173, 227] on button "View Question" at bounding box center [1209, 219] width 142 height 41
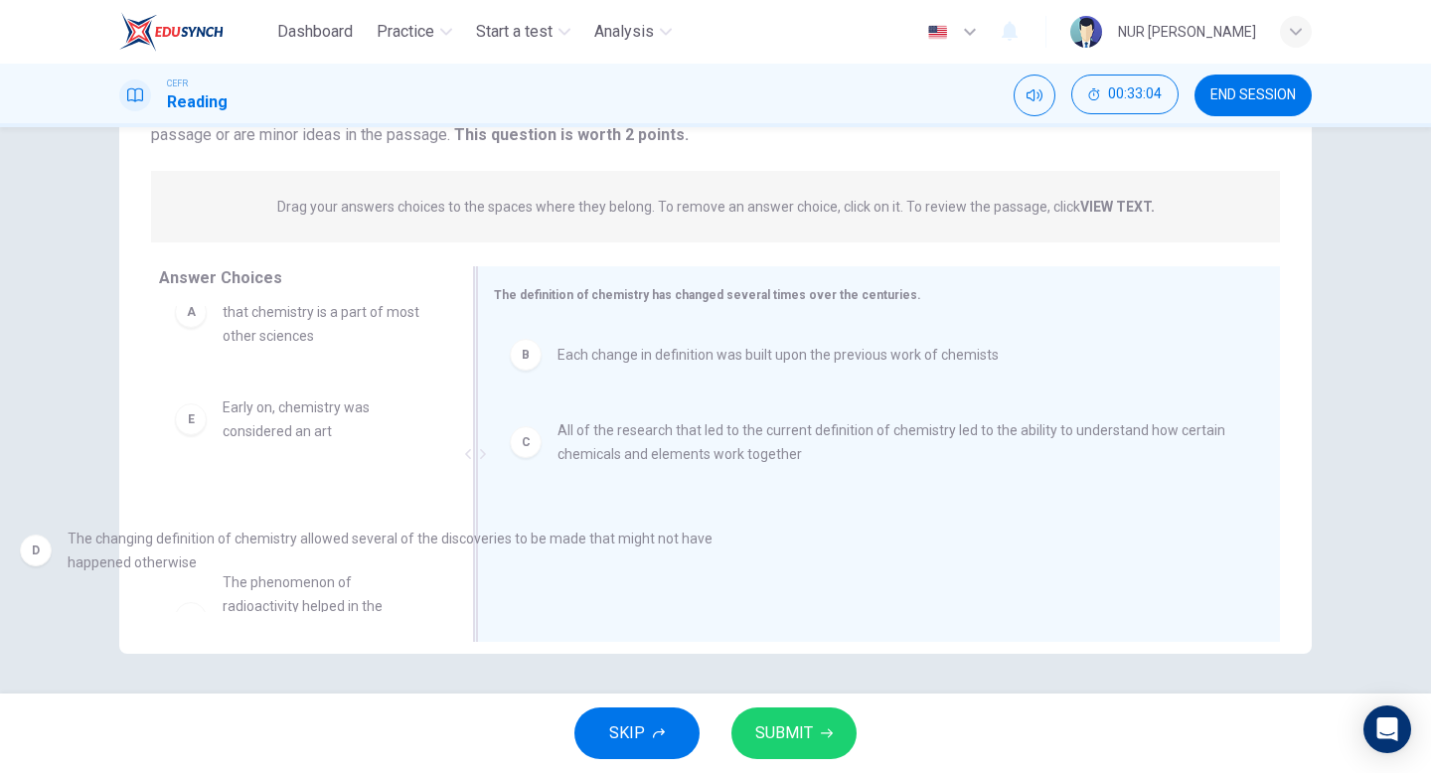
scroll to position [53, 0]
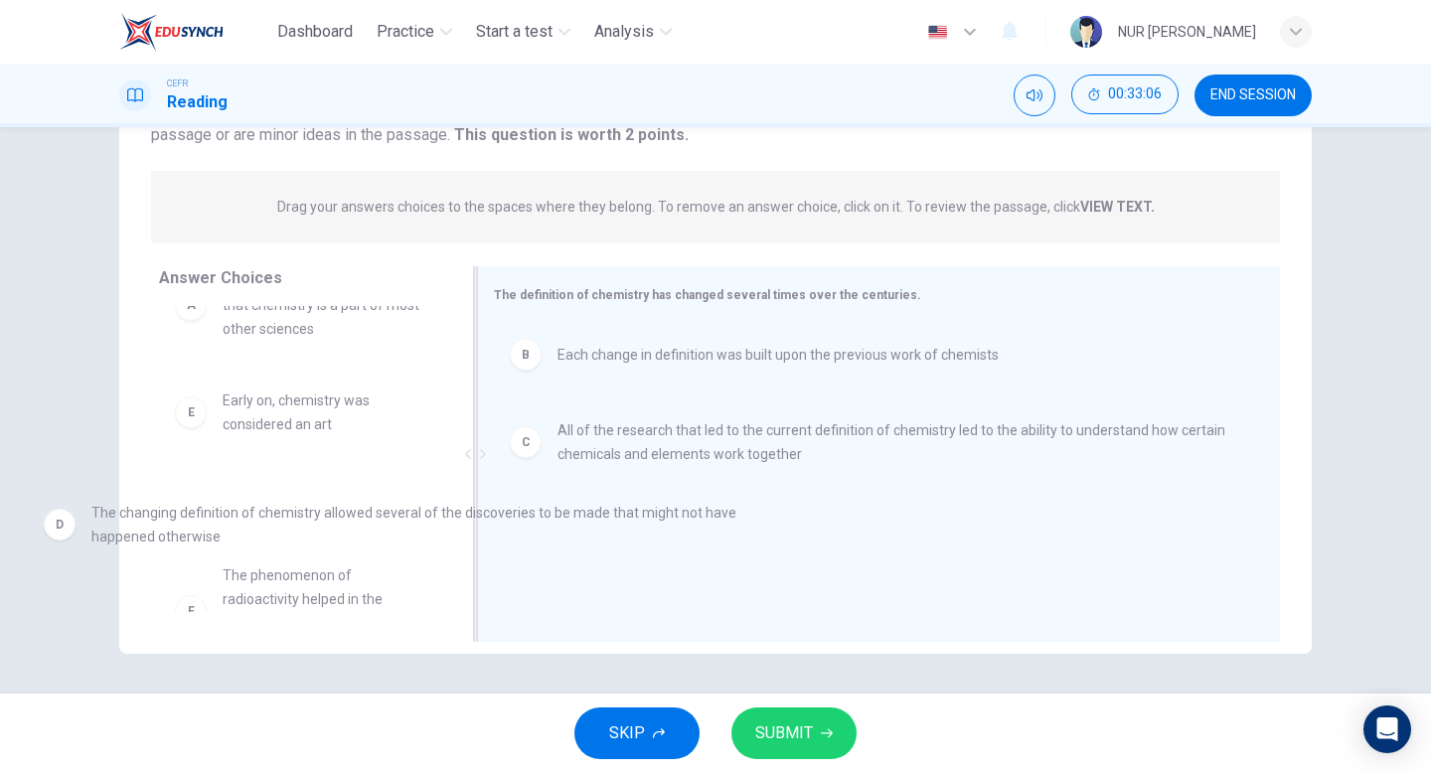
drag, startPoint x: 715, startPoint y: 535, endPoint x: 240, endPoint y: 524, distance: 475.0
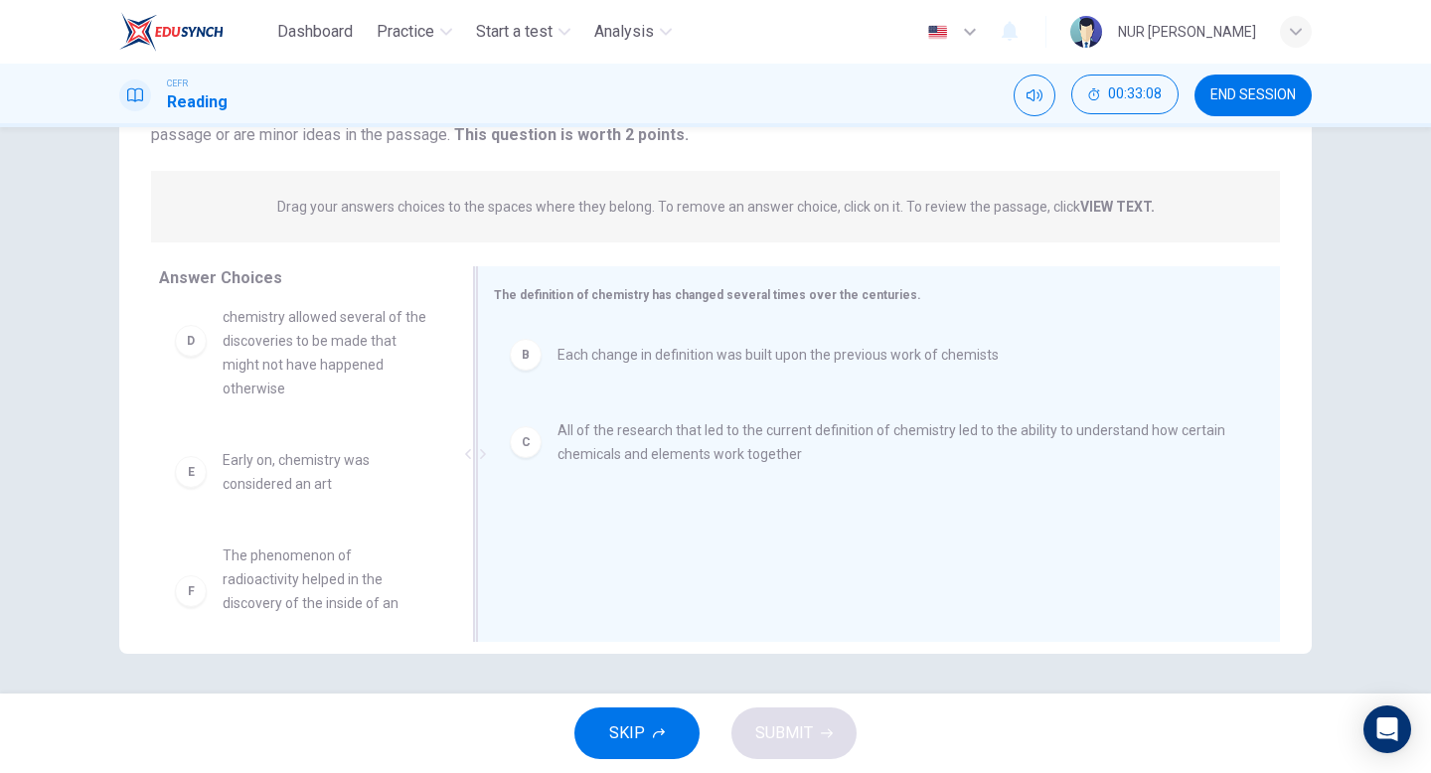
scroll to position [179, 0]
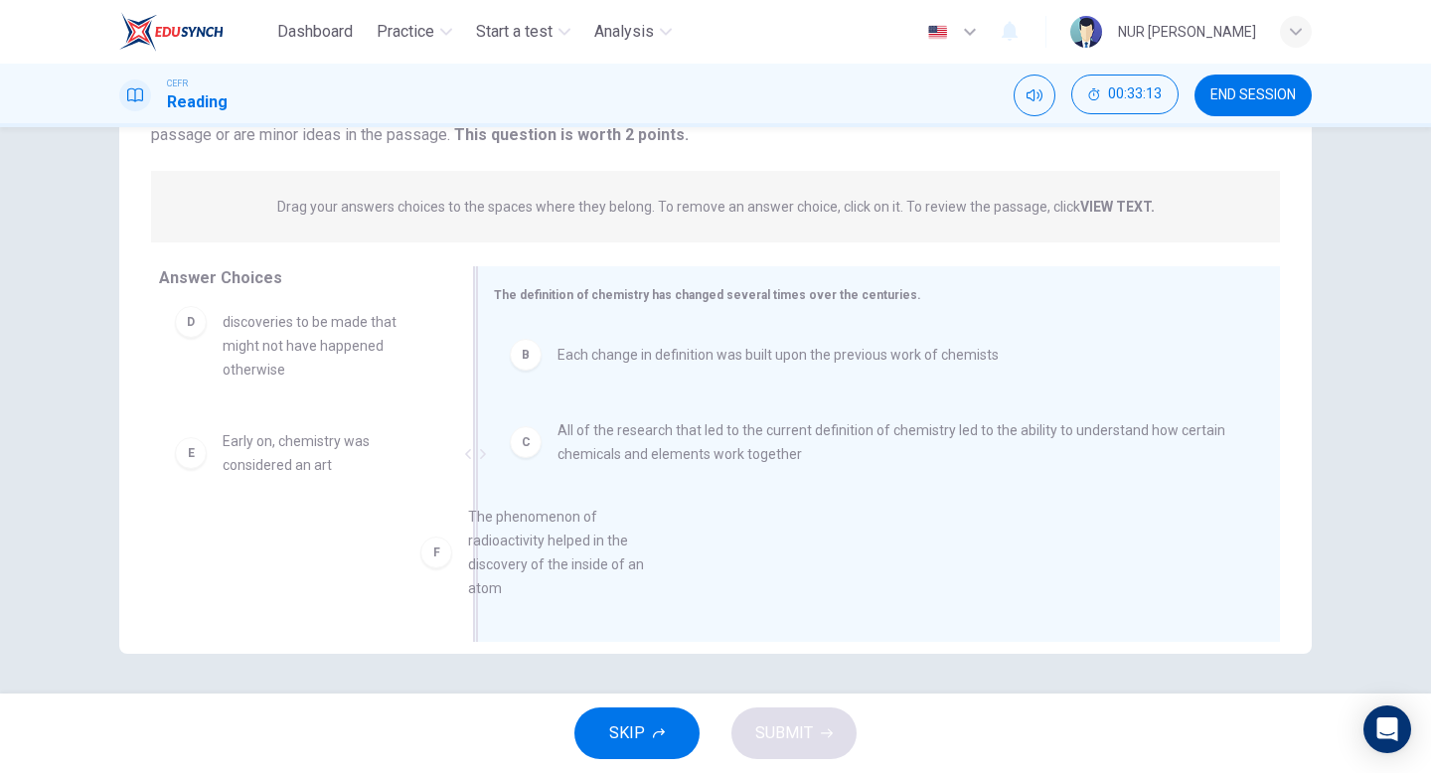
drag, startPoint x: 339, startPoint y: 570, endPoint x: 589, endPoint y: 550, distance: 251.1
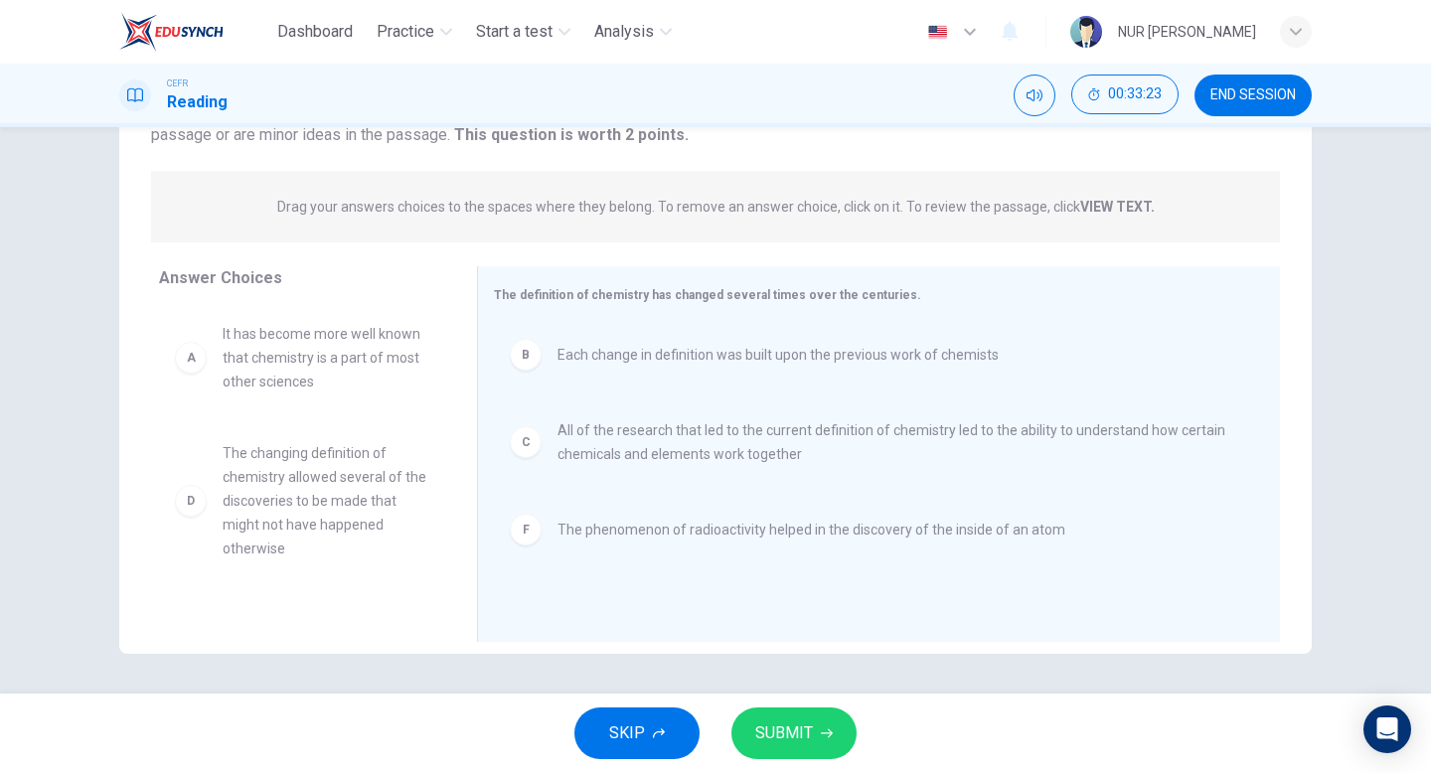
scroll to position [0, 0]
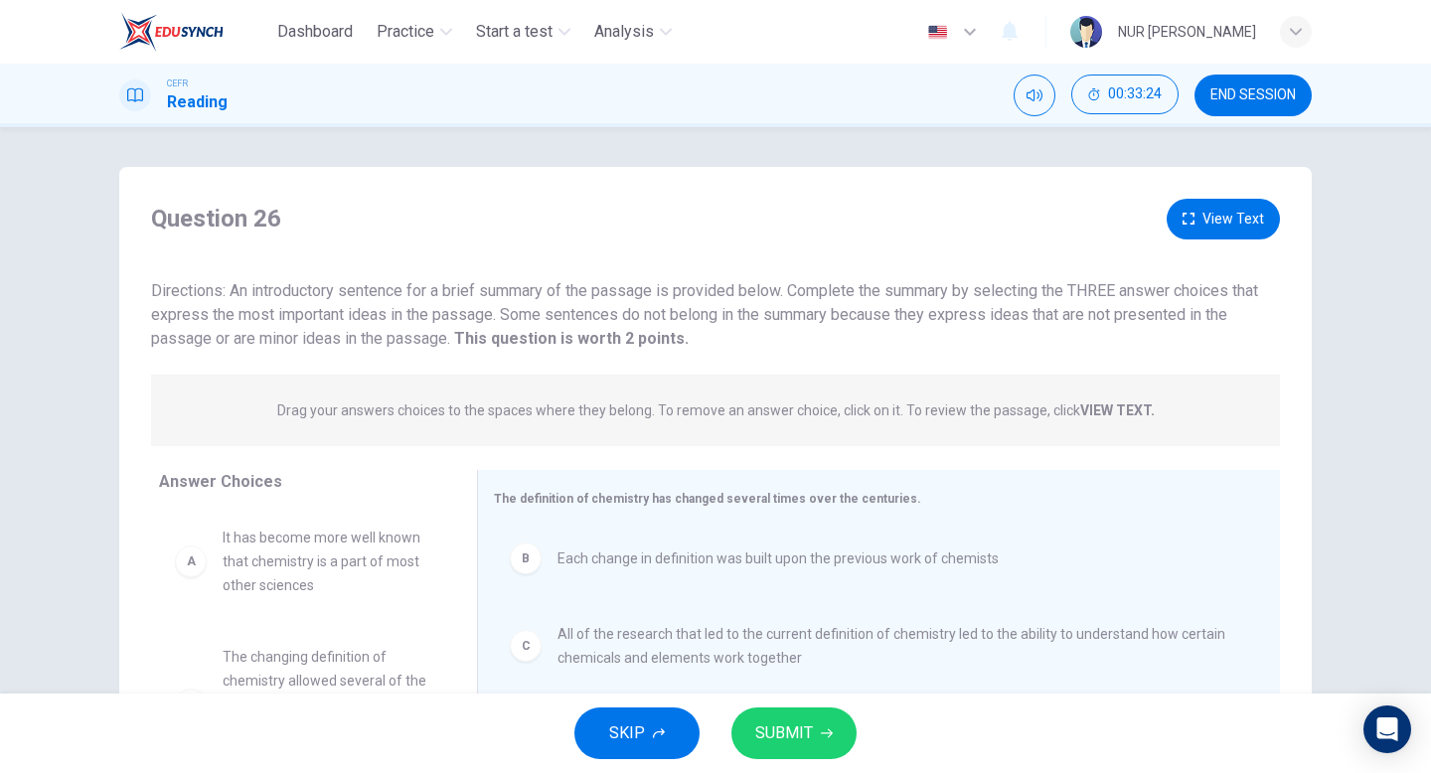
click at [1210, 234] on button "View Text" at bounding box center [1222, 219] width 113 height 41
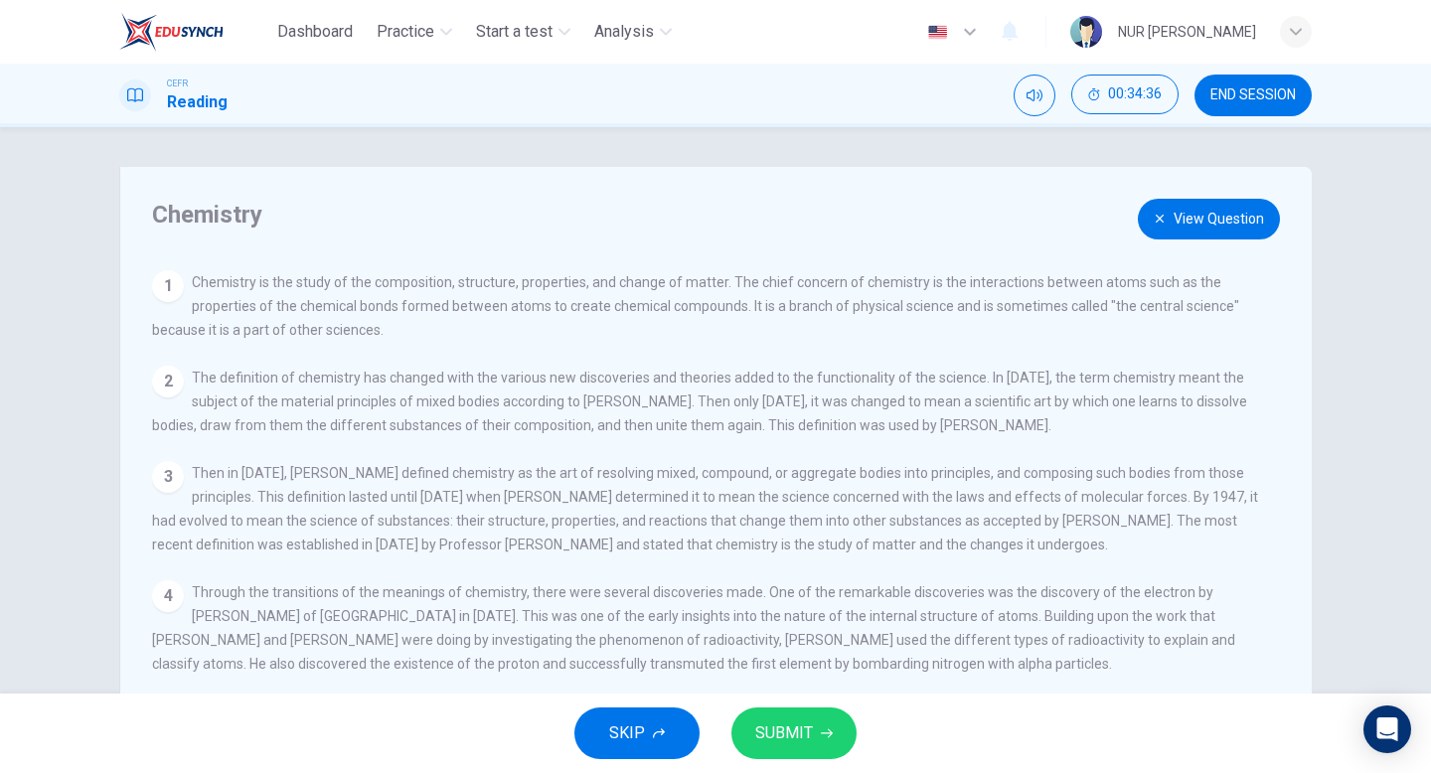
click at [1277, 219] on button "View Question" at bounding box center [1209, 219] width 142 height 41
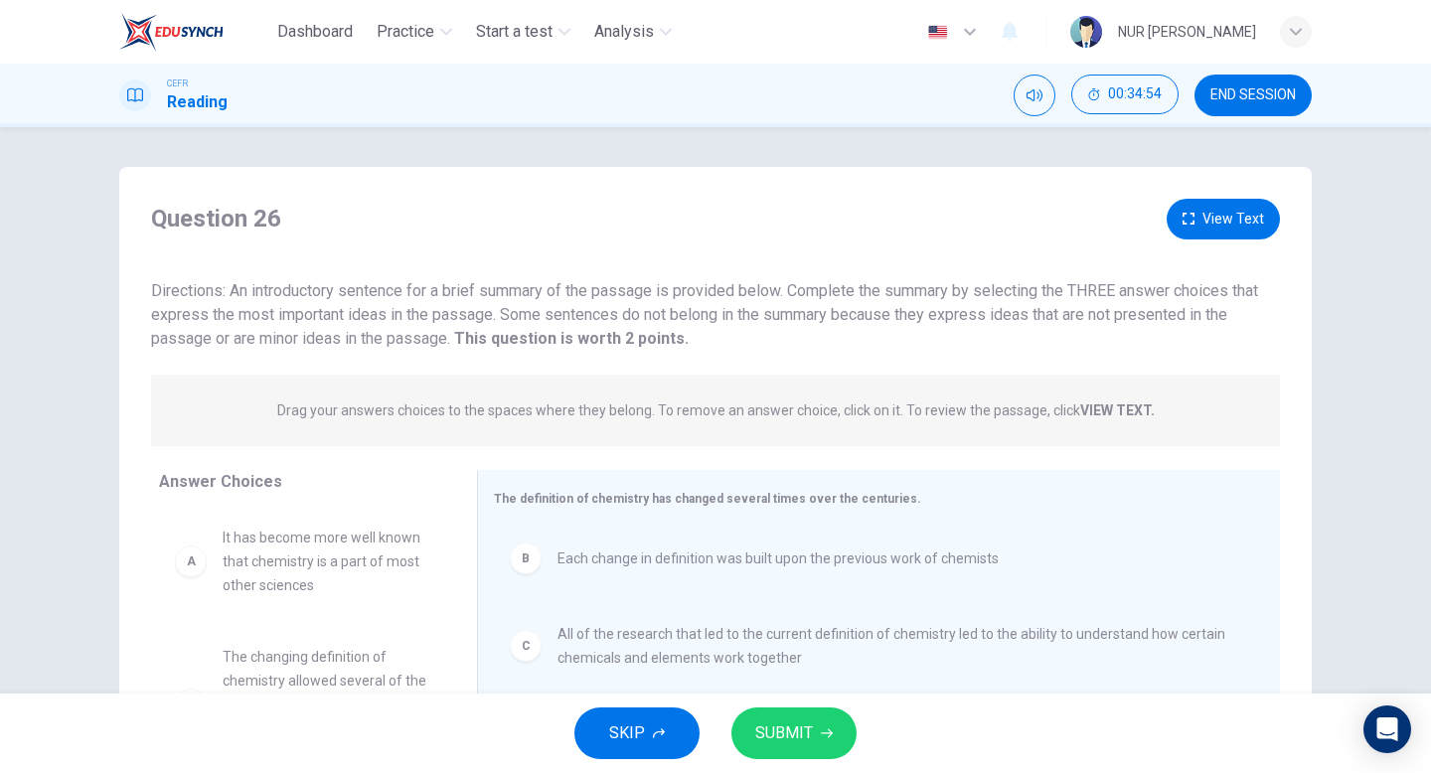
click at [1228, 201] on button "View Text" at bounding box center [1222, 219] width 113 height 41
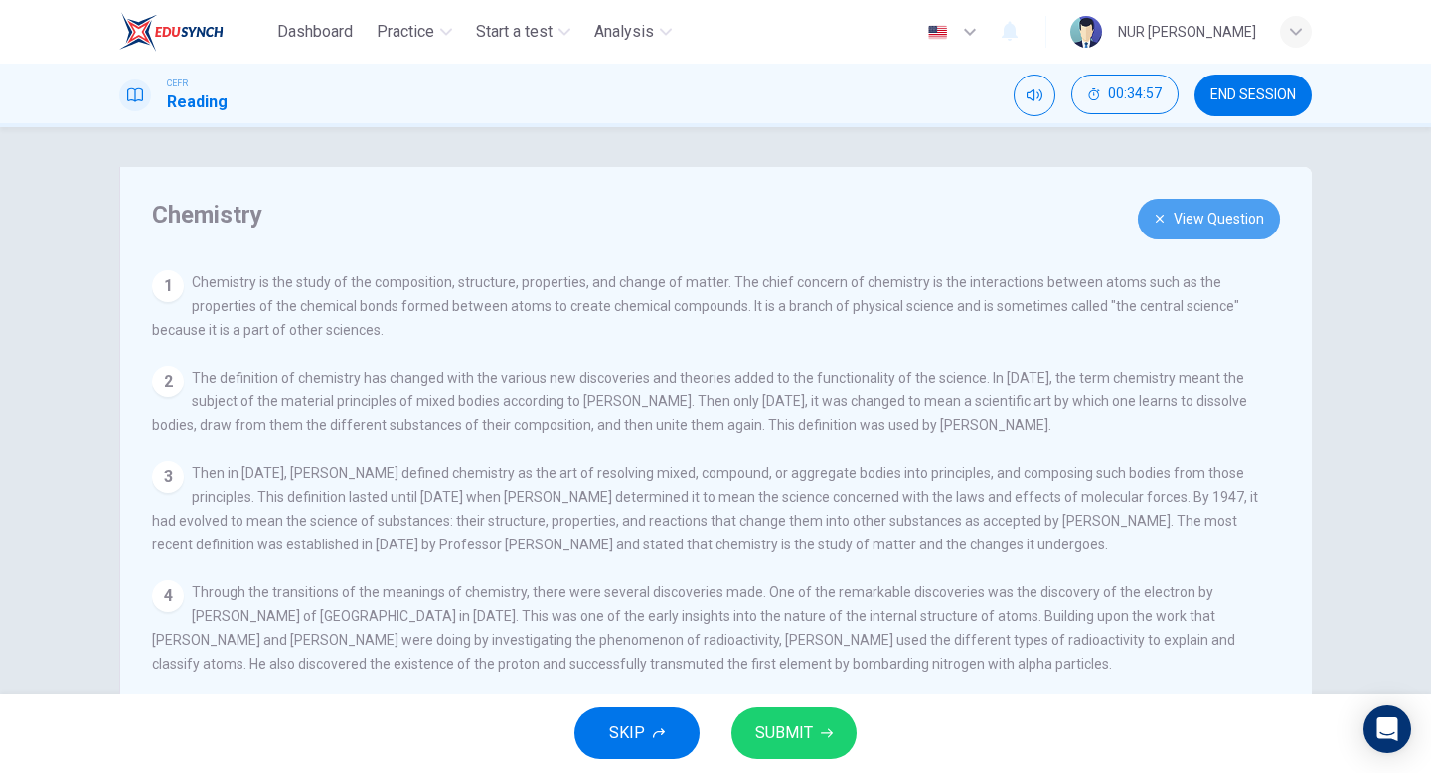
click at [1242, 209] on button "View Question" at bounding box center [1209, 219] width 142 height 41
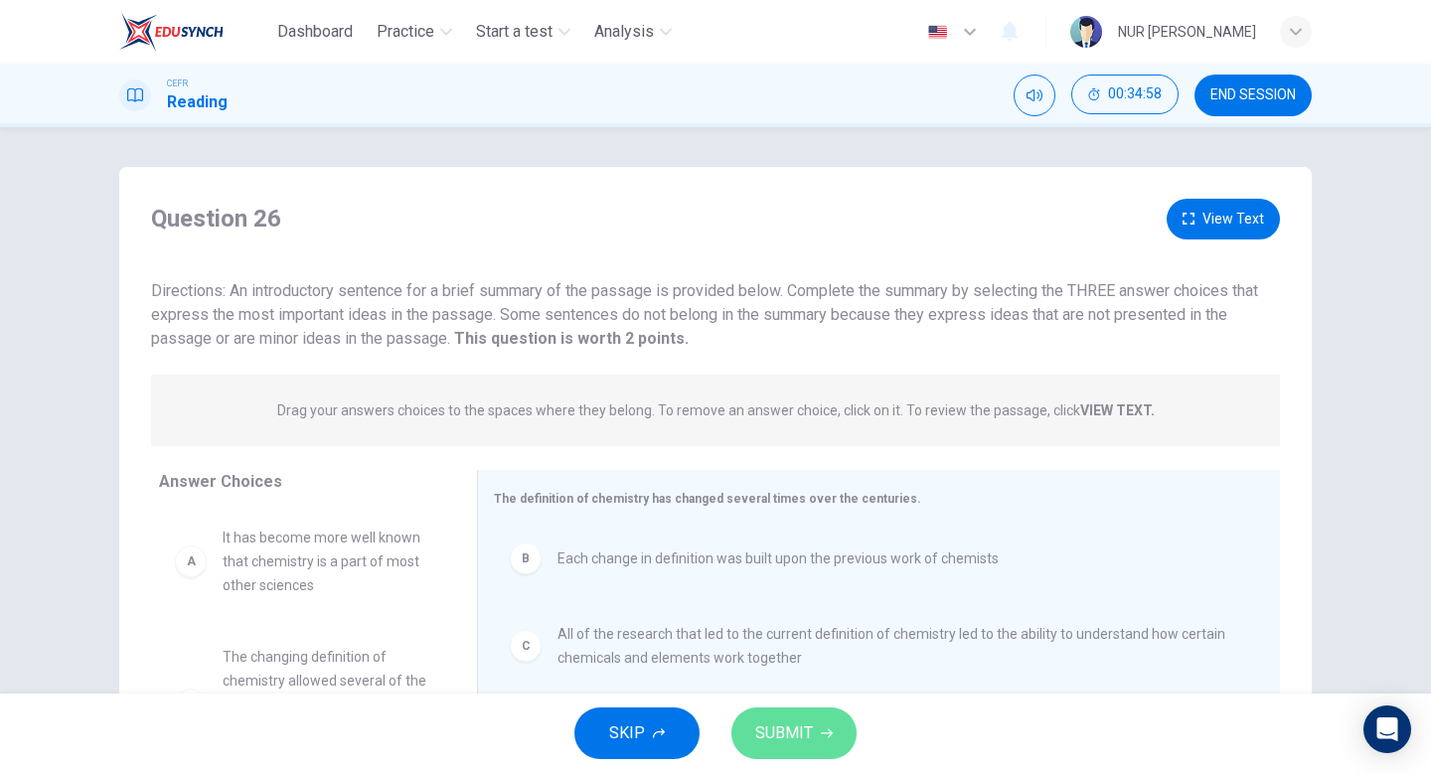
click at [800, 719] on span "SUBMIT" at bounding box center [784, 733] width 58 height 28
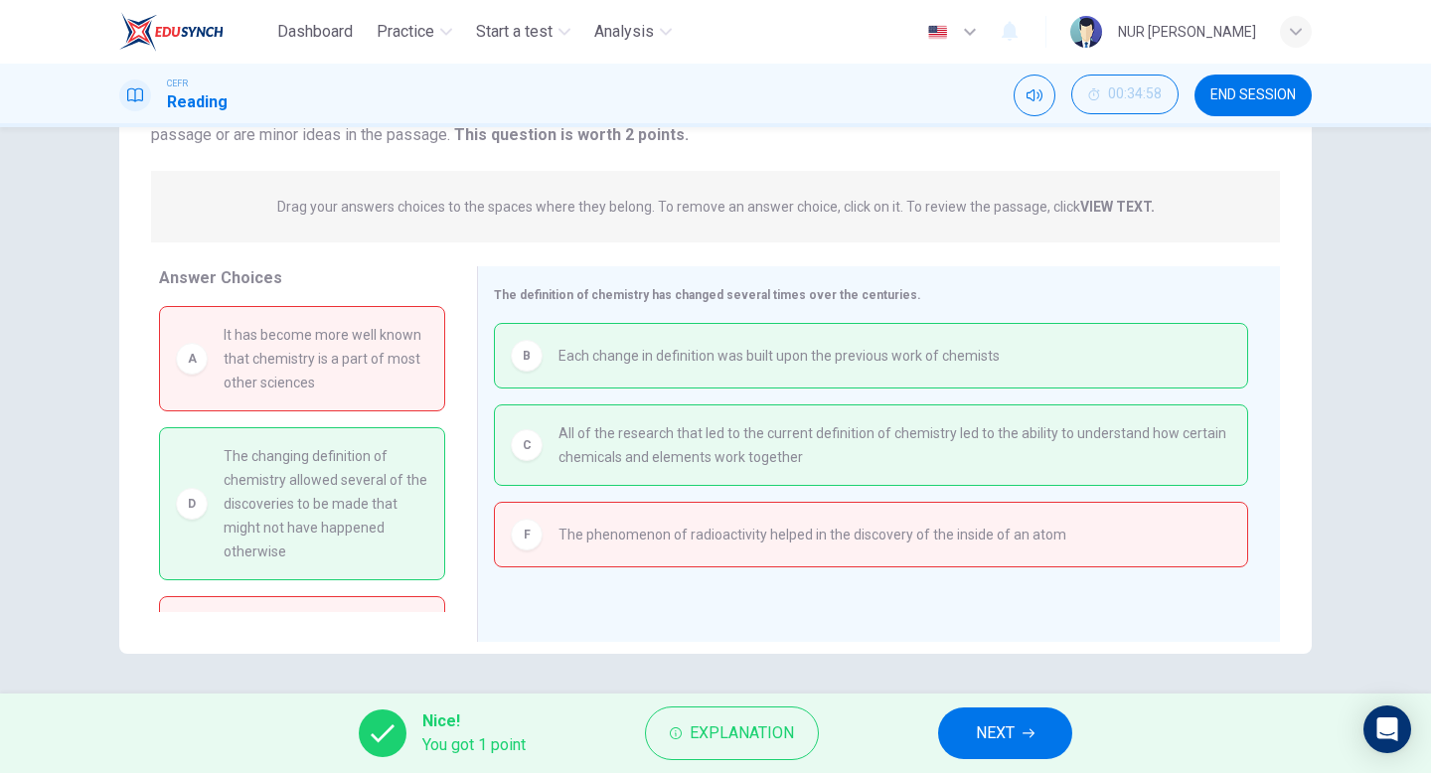
scroll to position [63, 0]
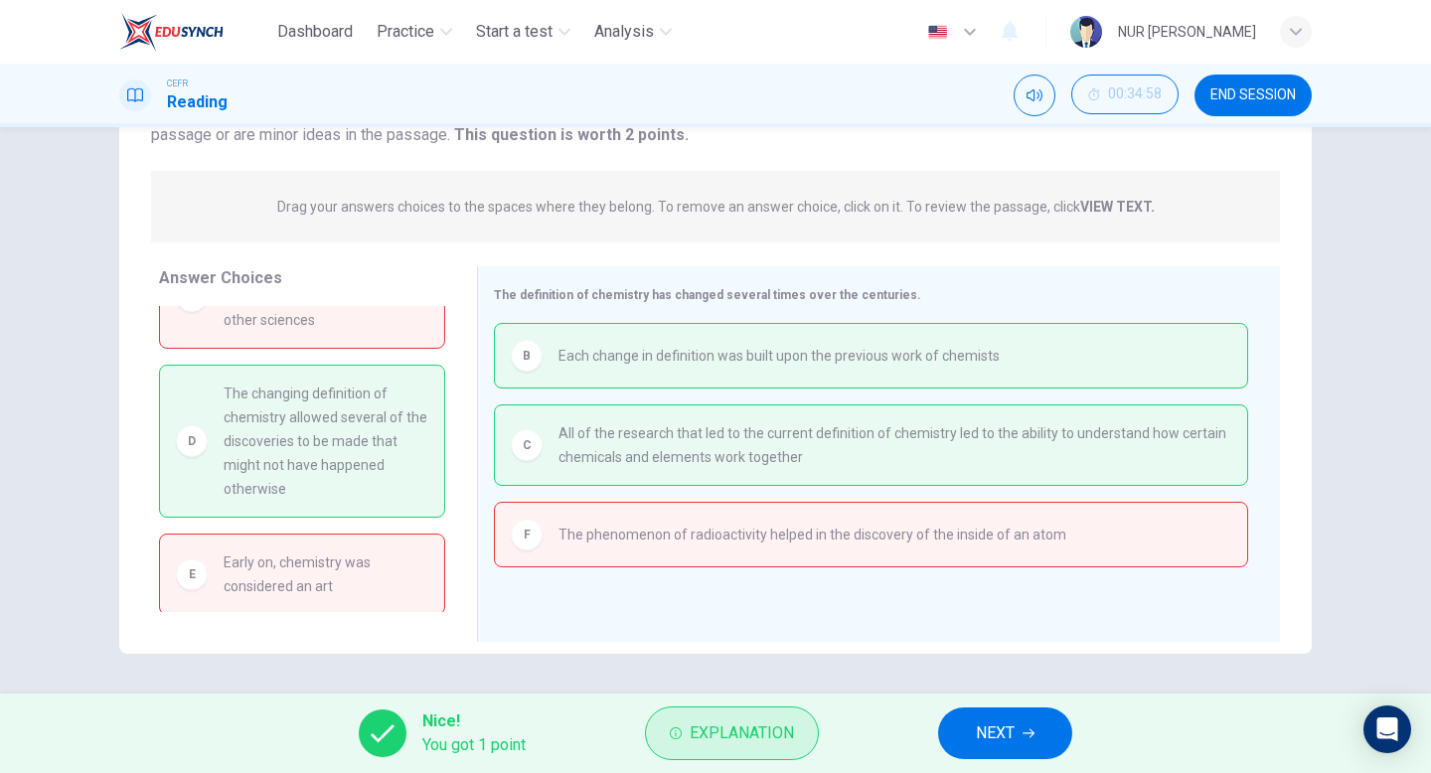
click at [708, 733] on span "Explanation" at bounding box center [741, 733] width 104 height 28
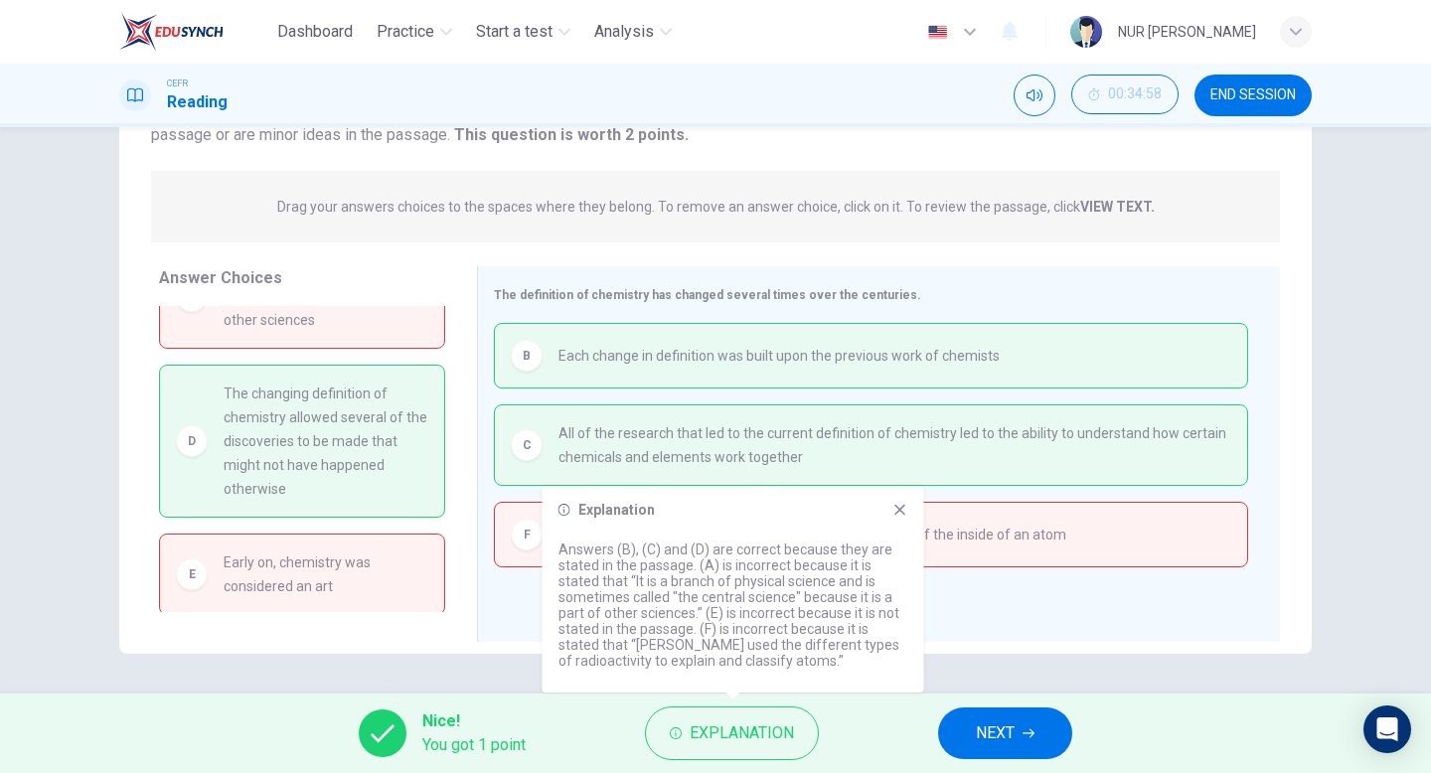
click at [1009, 753] on button "NEXT" at bounding box center [1005, 733] width 134 height 52
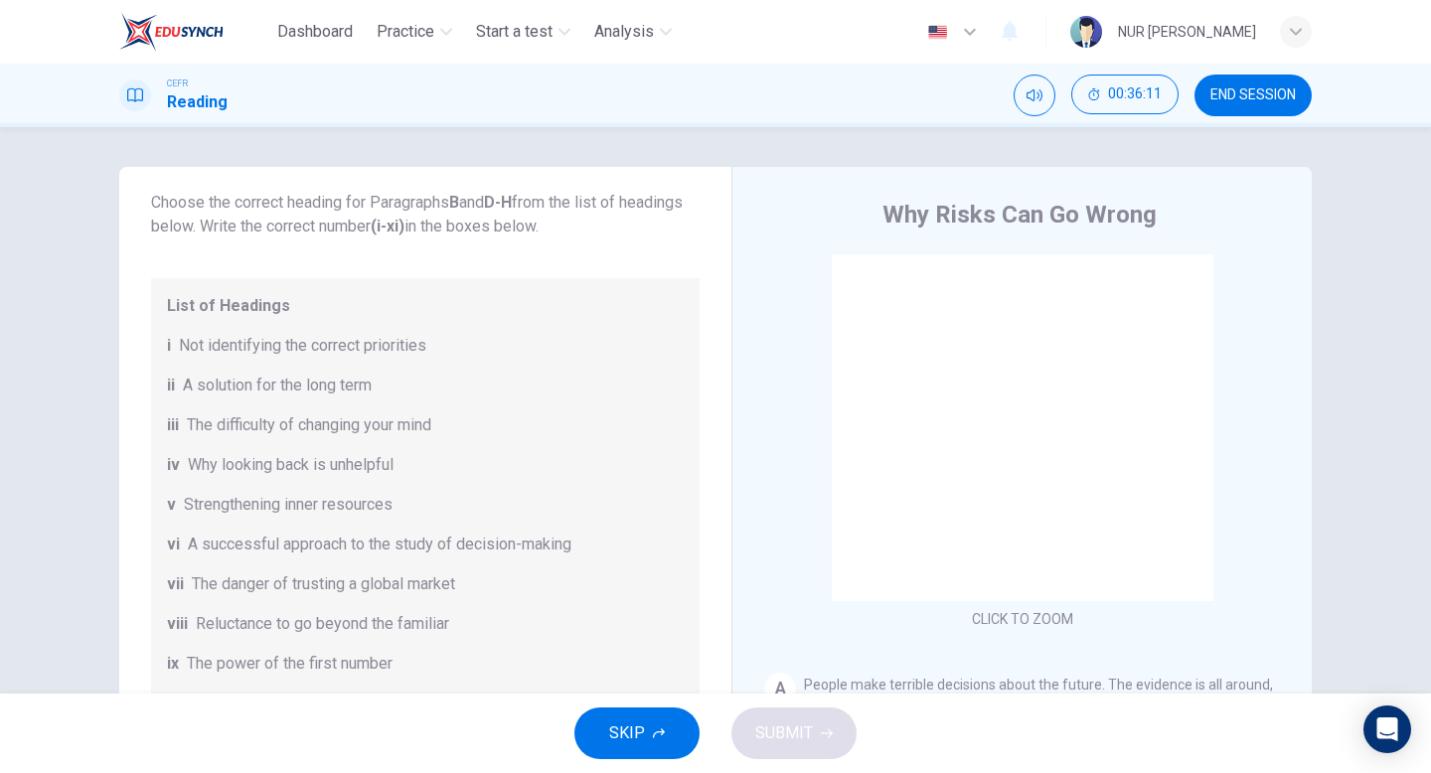
scroll to position [0, 0]
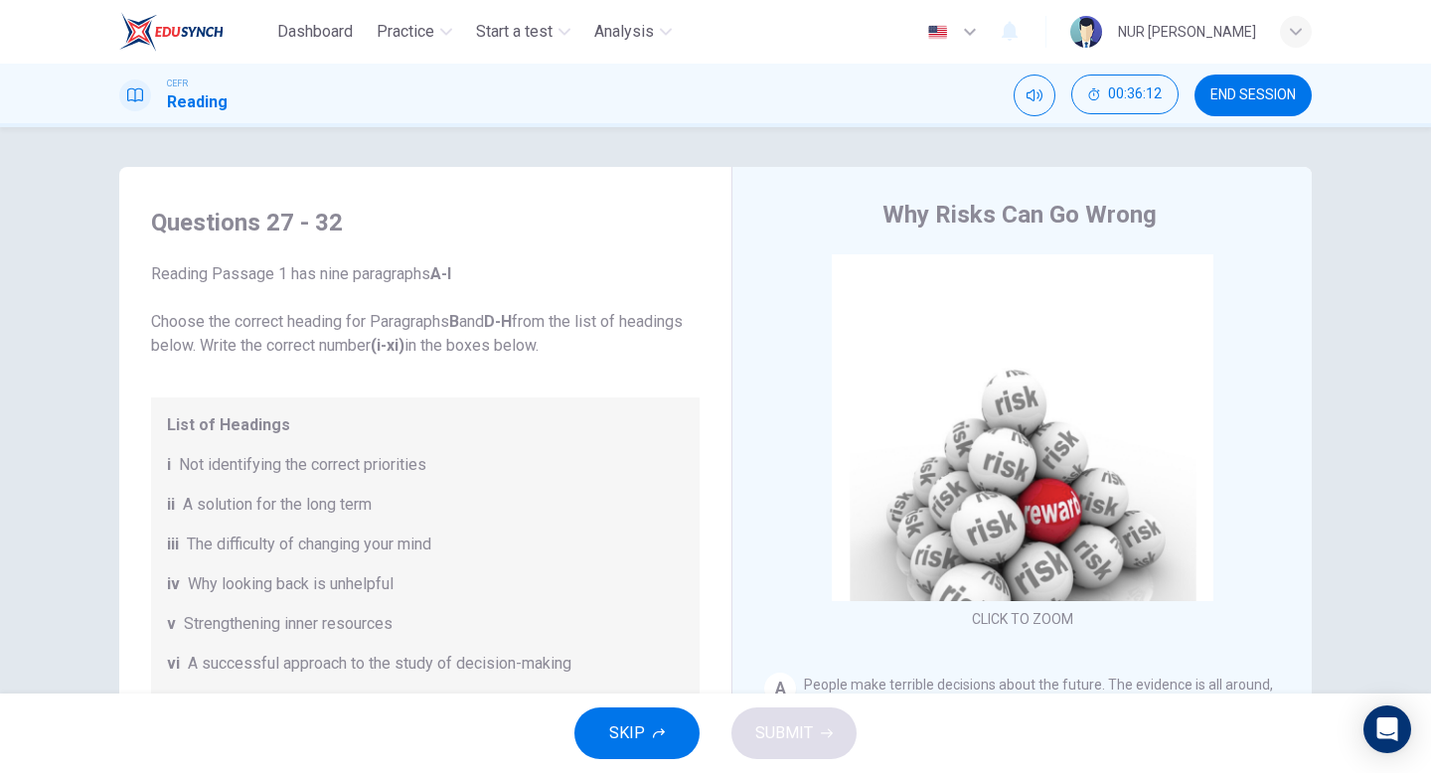
click at [1271, 88] on span "END SESSION" at bounding box center [1252, 95] width 85 height 16
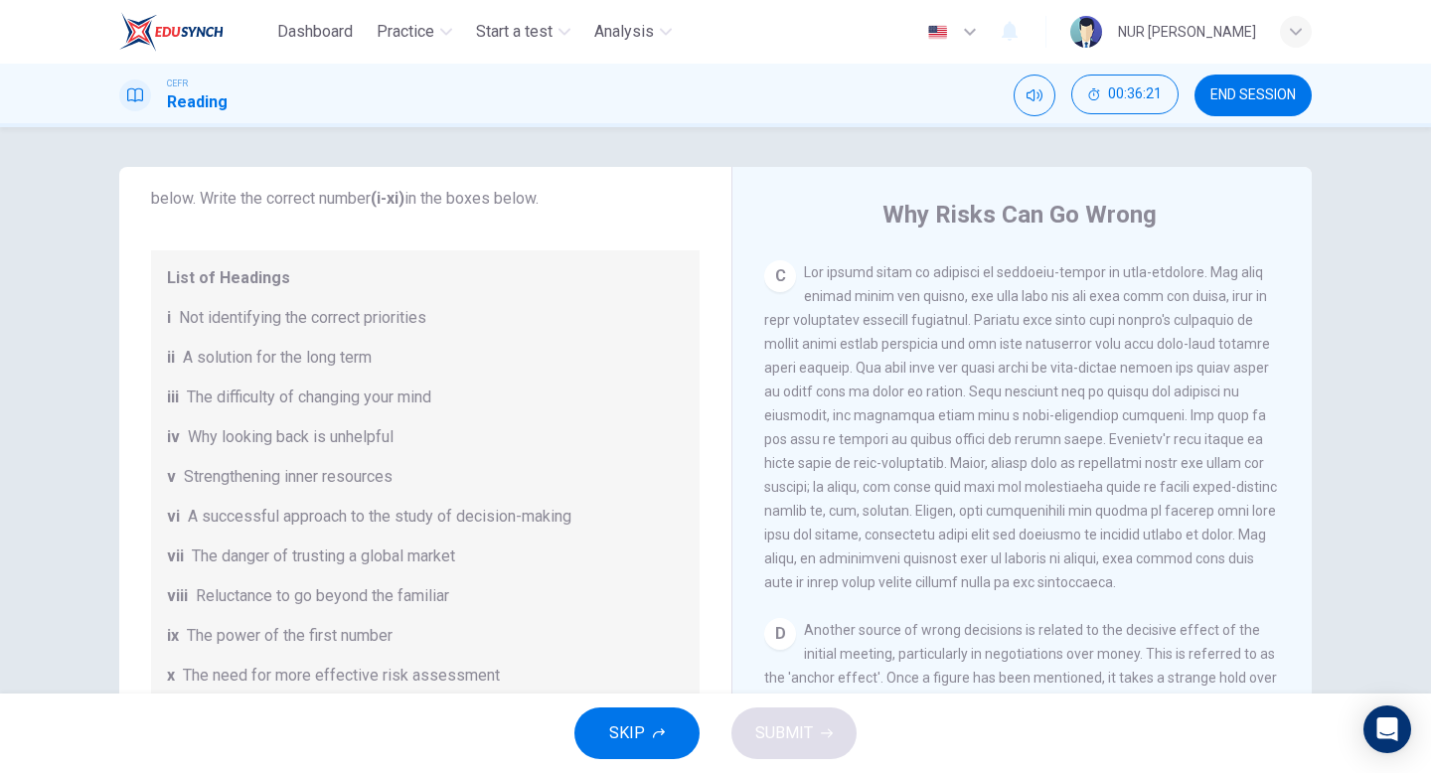
scroll to position [150, 0]
click at [1273, 101] on span "END SESSION" at bounding box center [1252, 95] width 85 height 16
